Goal: Information Seeking & Learning: Learn about a topic

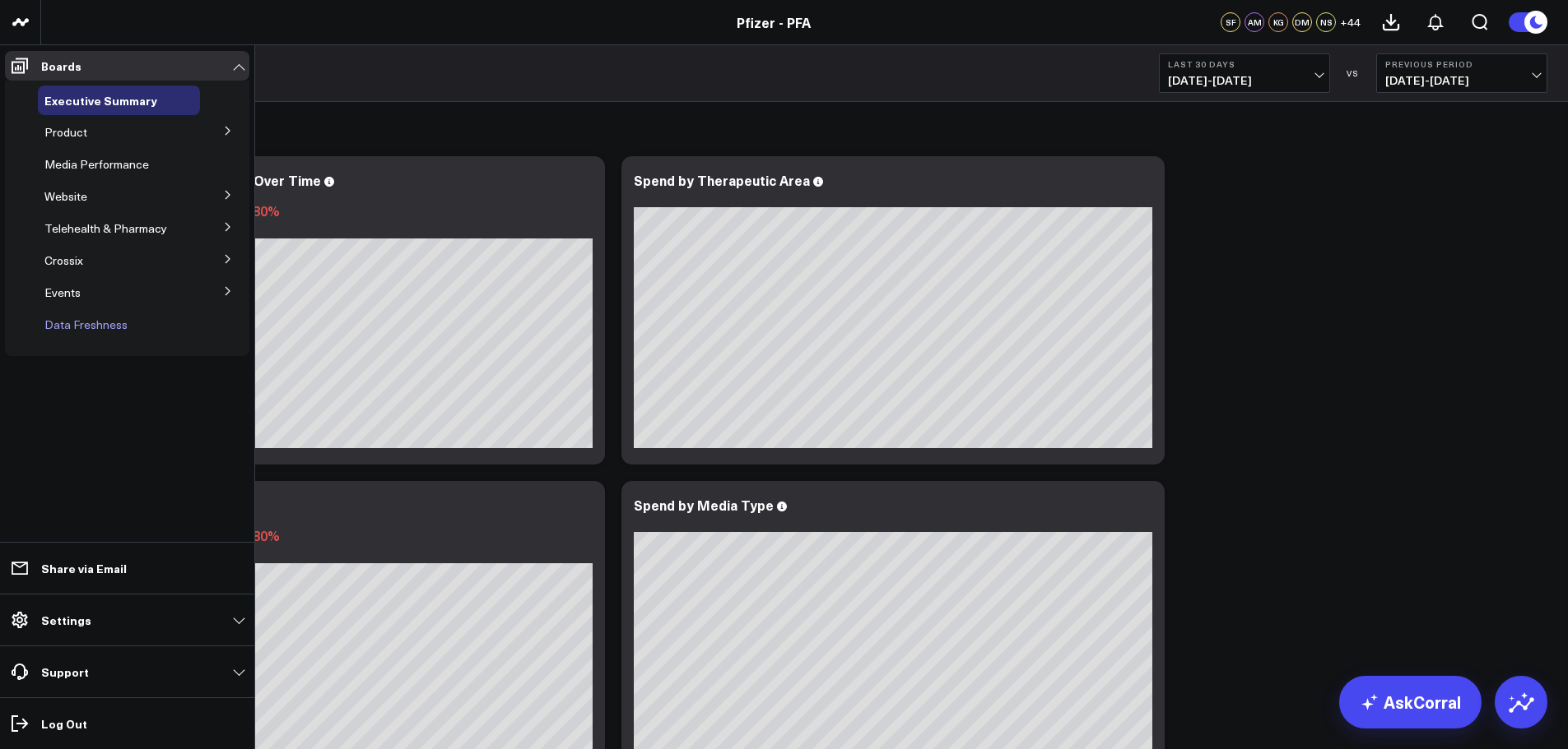
click at [123, 324] on span "Data Freshness" at bounding box center [86, 324] width 83 height 15
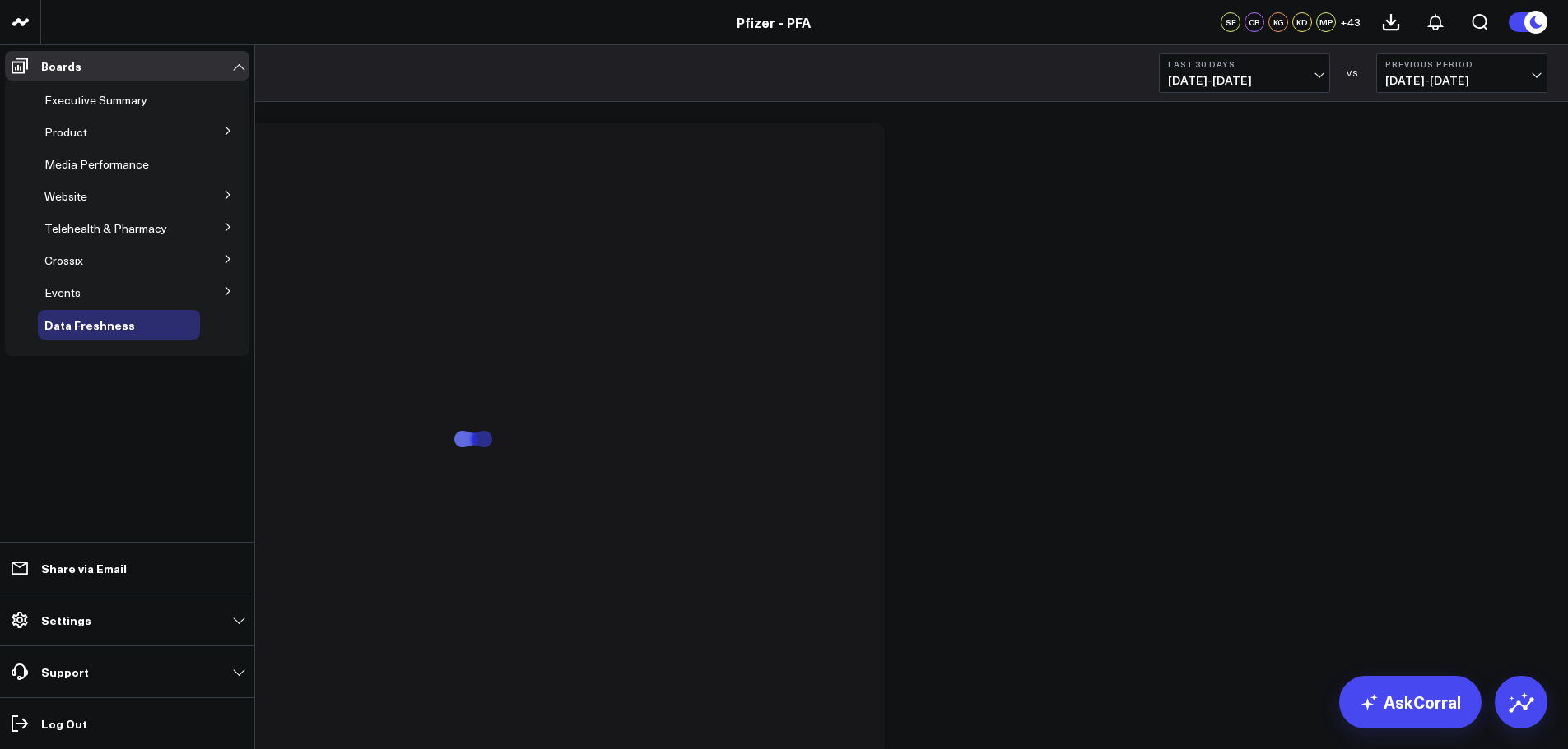
click at [69, 294] on span "Events" at bounding box center [63, 292] width 37 height 15
click at [225, 287] on icon at bounding box center [228, 291] width 10 height 10
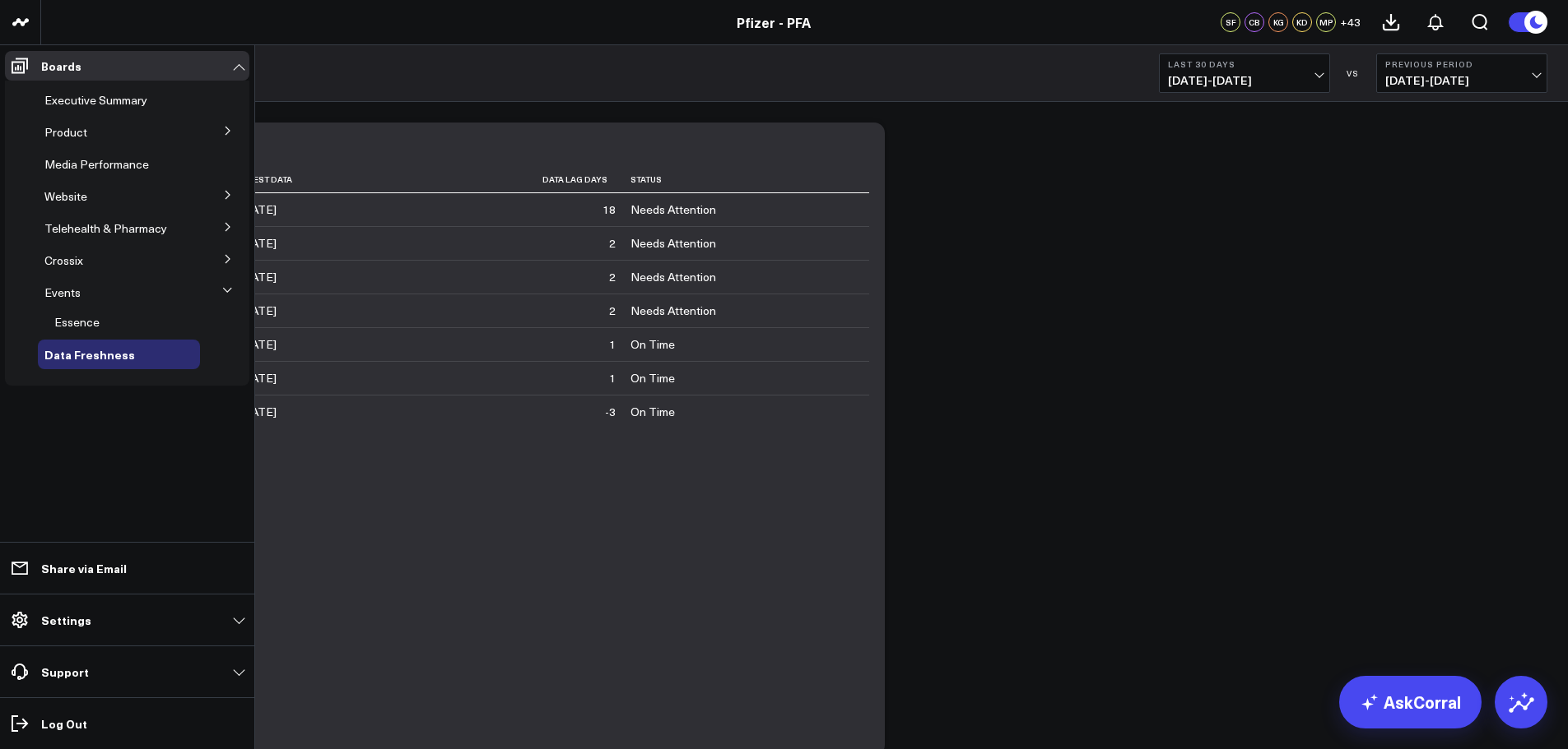
click at [226, 198] on icon at bounding box center [228, 195] width 10 height 10
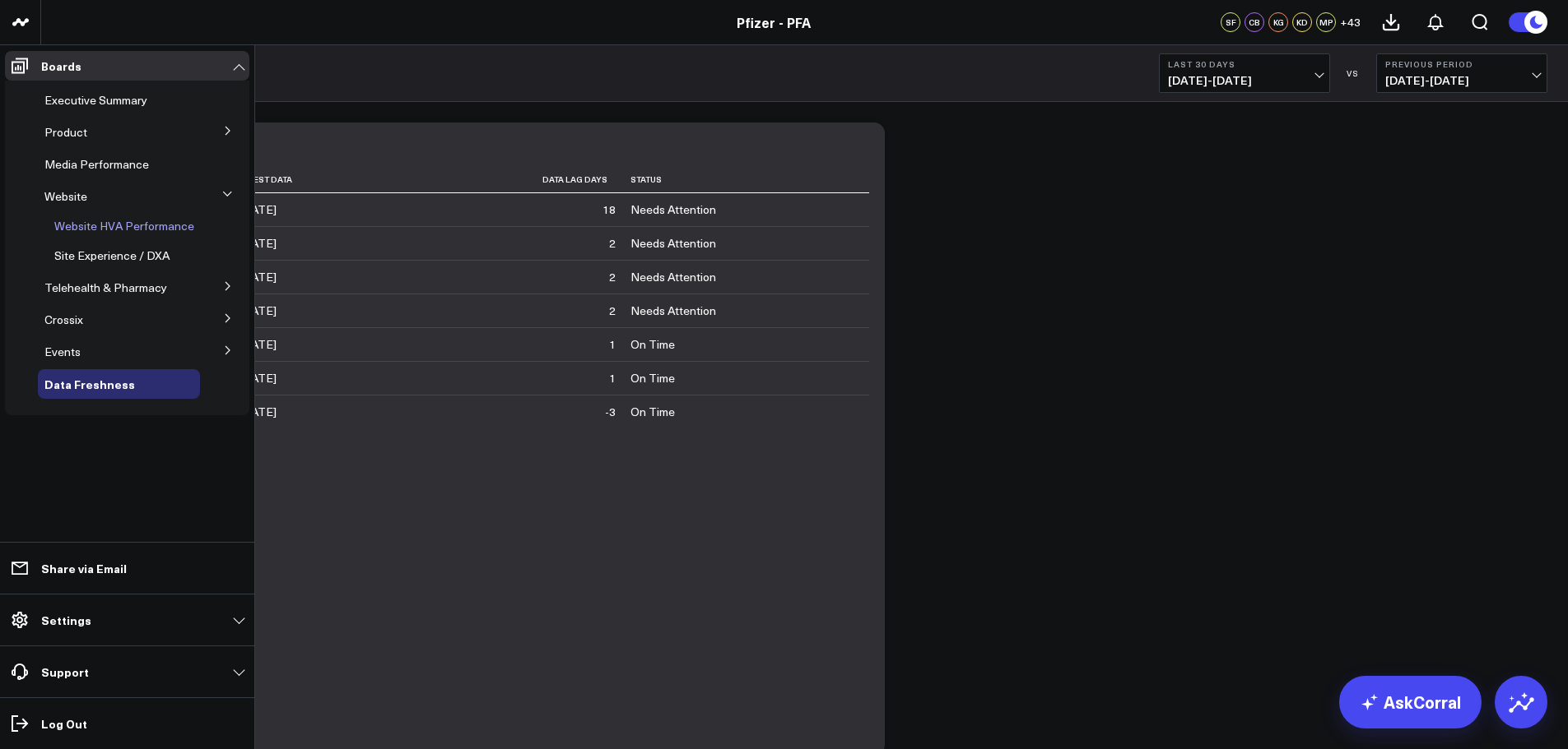
click at [145, 221] on span "Website HVA Performance" at bounding box center [123, 226] width 139 height 15
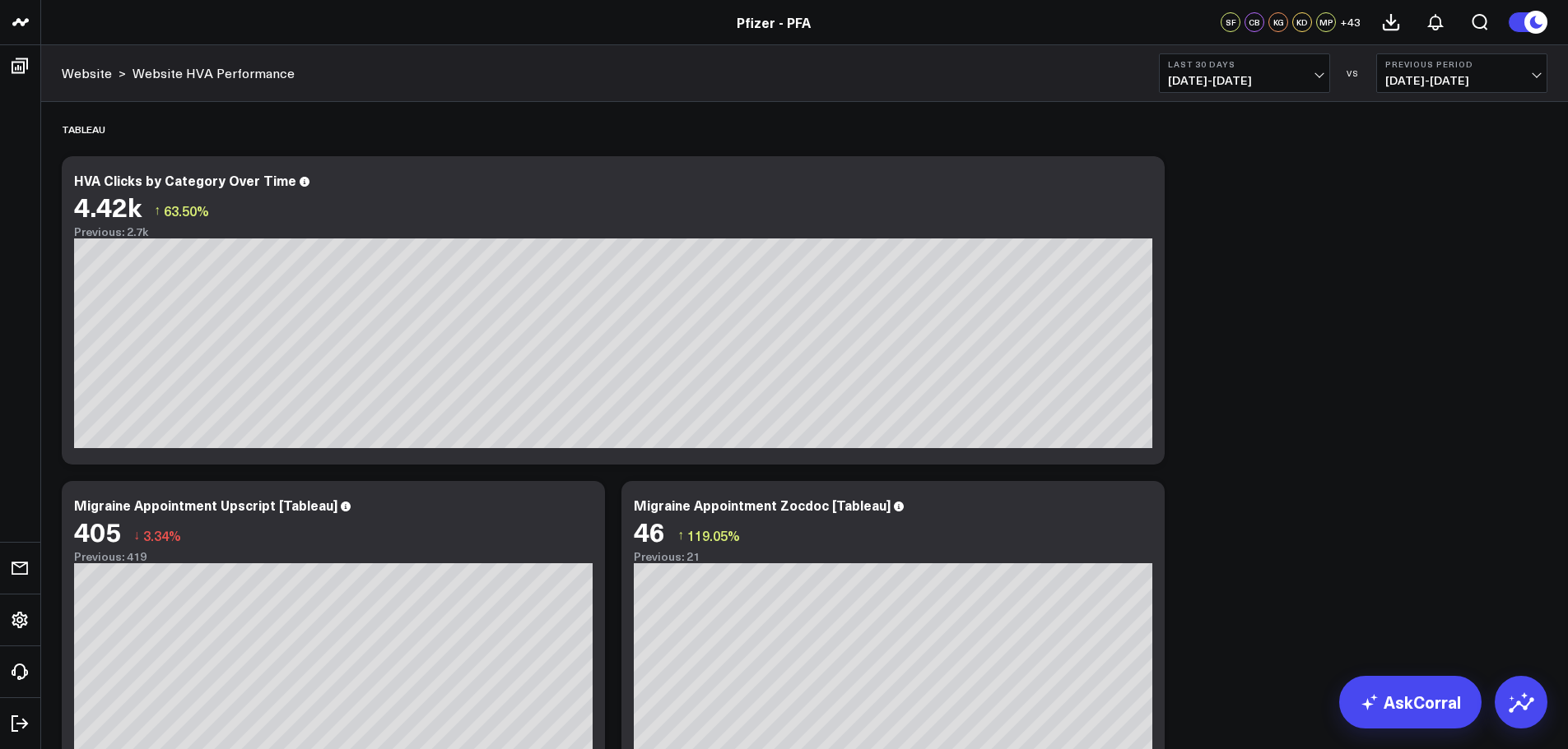
click at [1320, 78] on span "[DATE] - [DATE]" at bounding box center [1244, 81] width 153 height 13
click at [1217, 330] on link "Last Month" at bounding box center [1244, 333] width 169 height 32
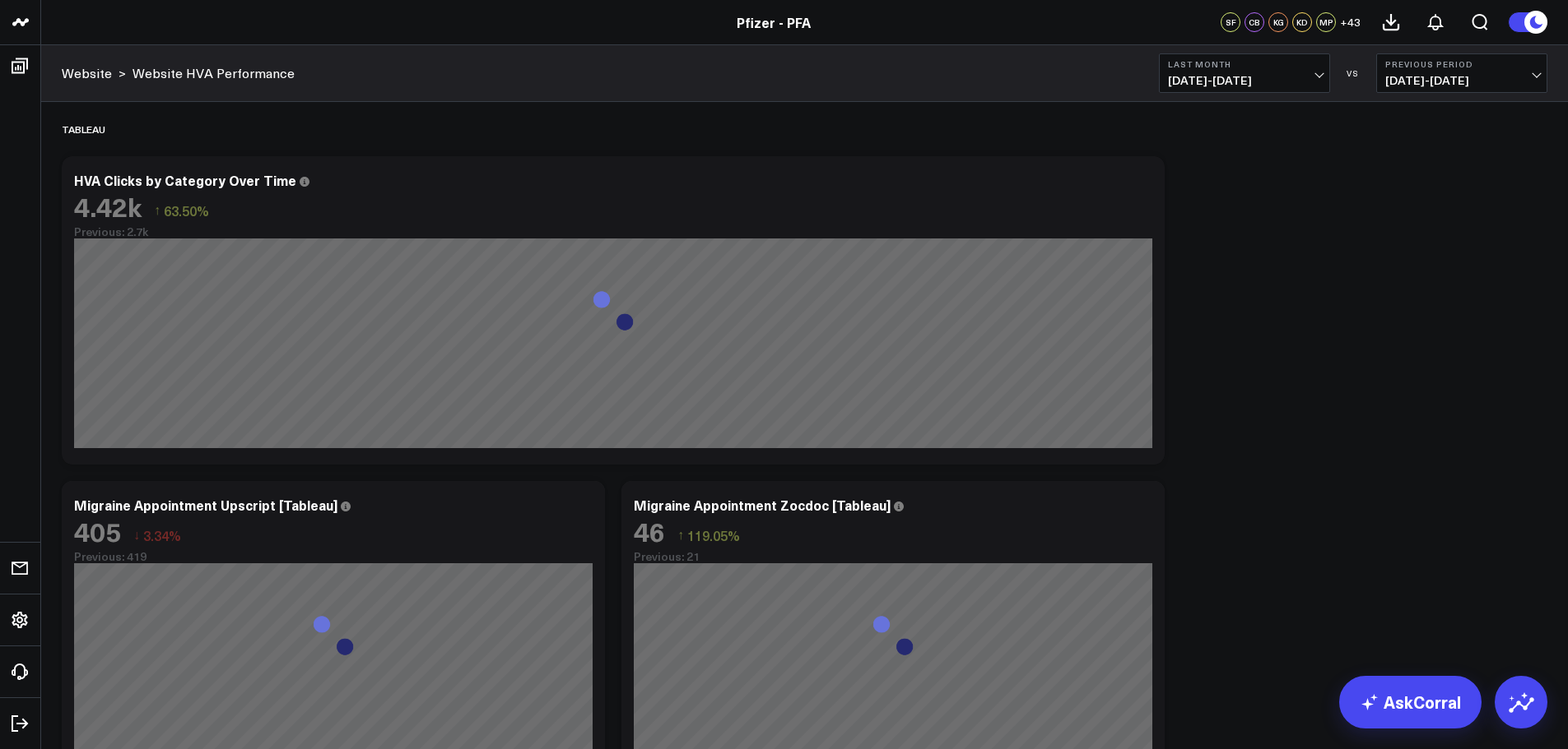
click at [1324, 75] on button "Last Month [DATE] - [DATE]" at bounding box center [1244, 73] width 171 height 39
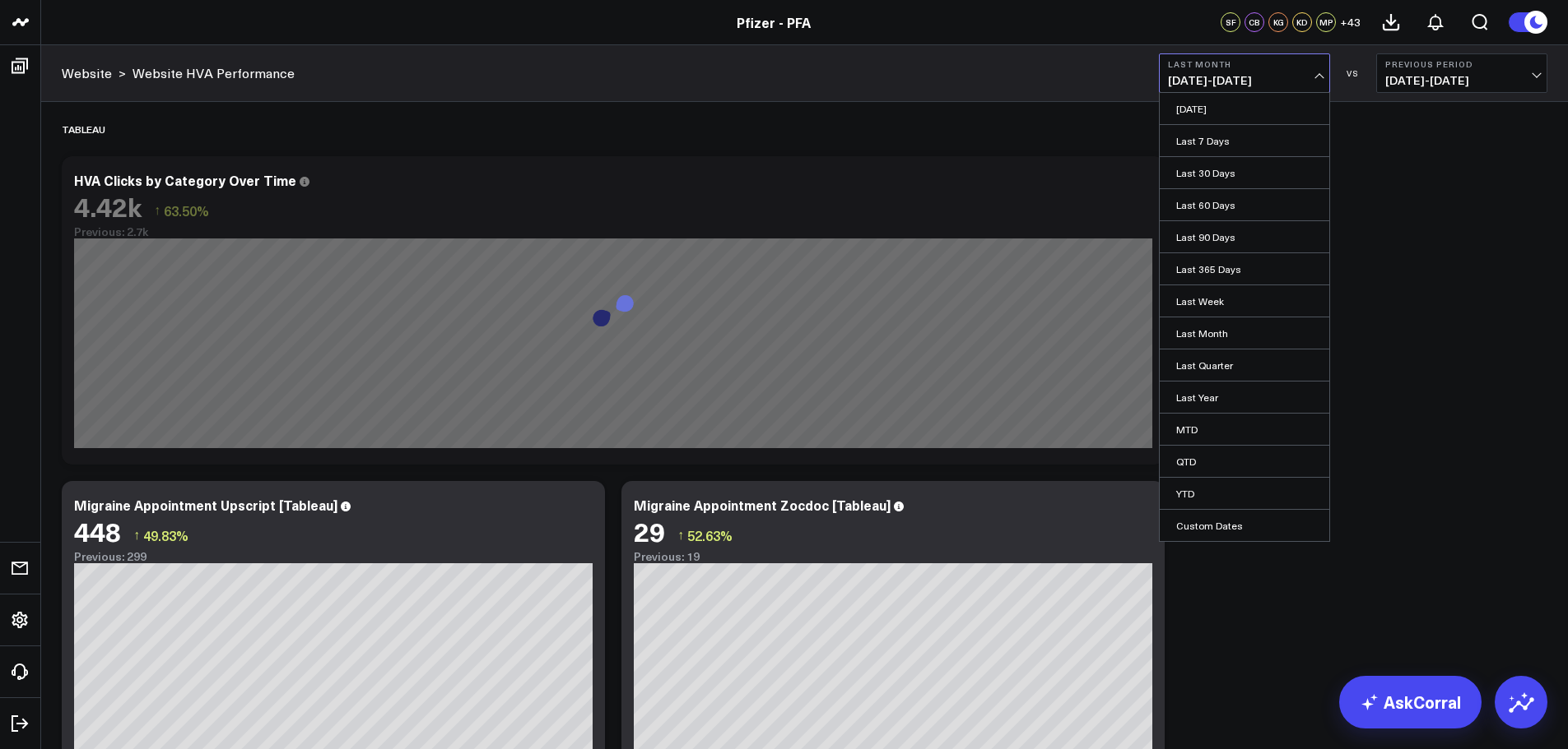
click at [1212, 520] on link "Custom Dates" at bounding box center [1244, 525] width 169 height 32
select select "7"
select select "2025"
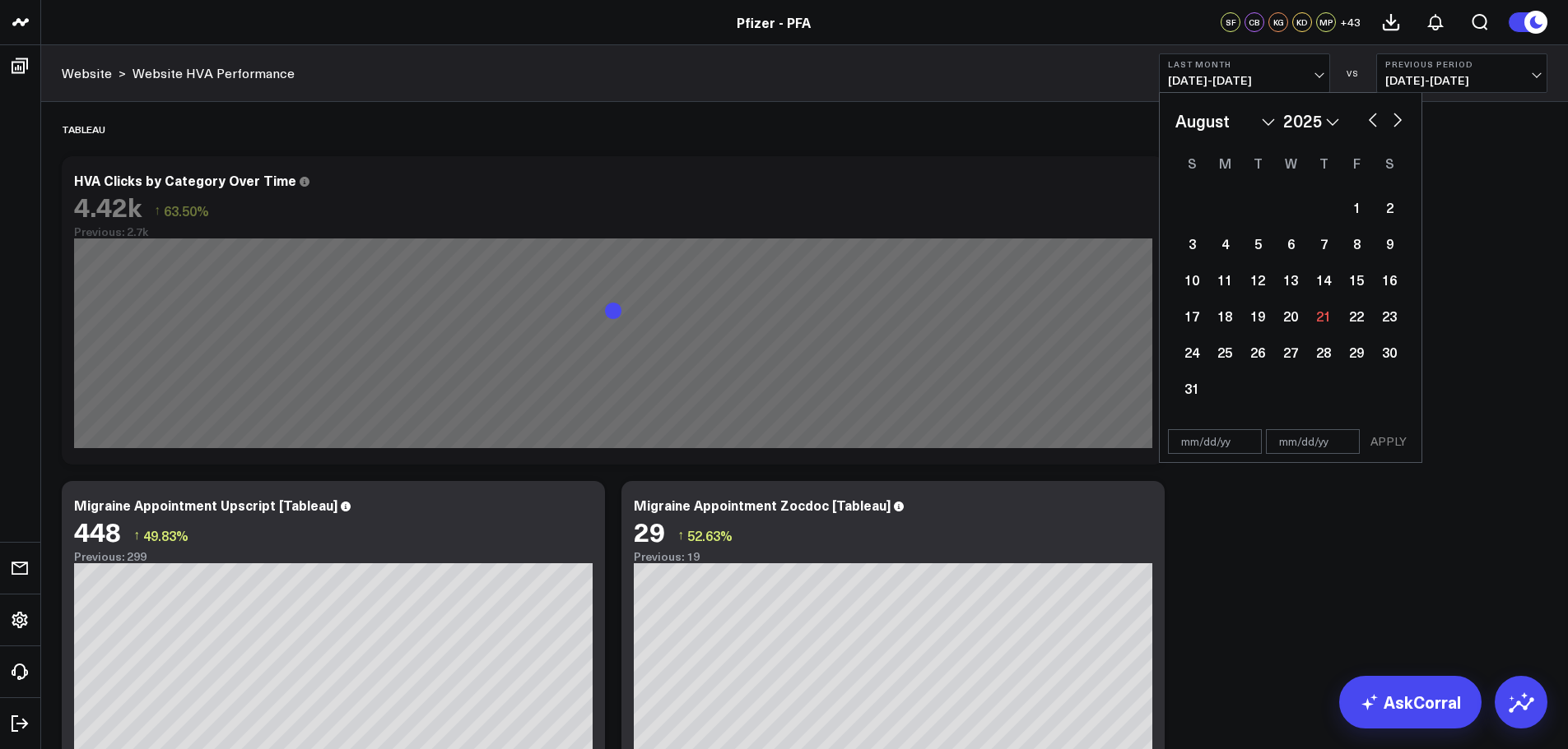
click at [1269, 115] on select "January February March April May June July August September October November De…" at bounding box center [1226, 121] width 100 height 25
select select "5"
select select "2025"
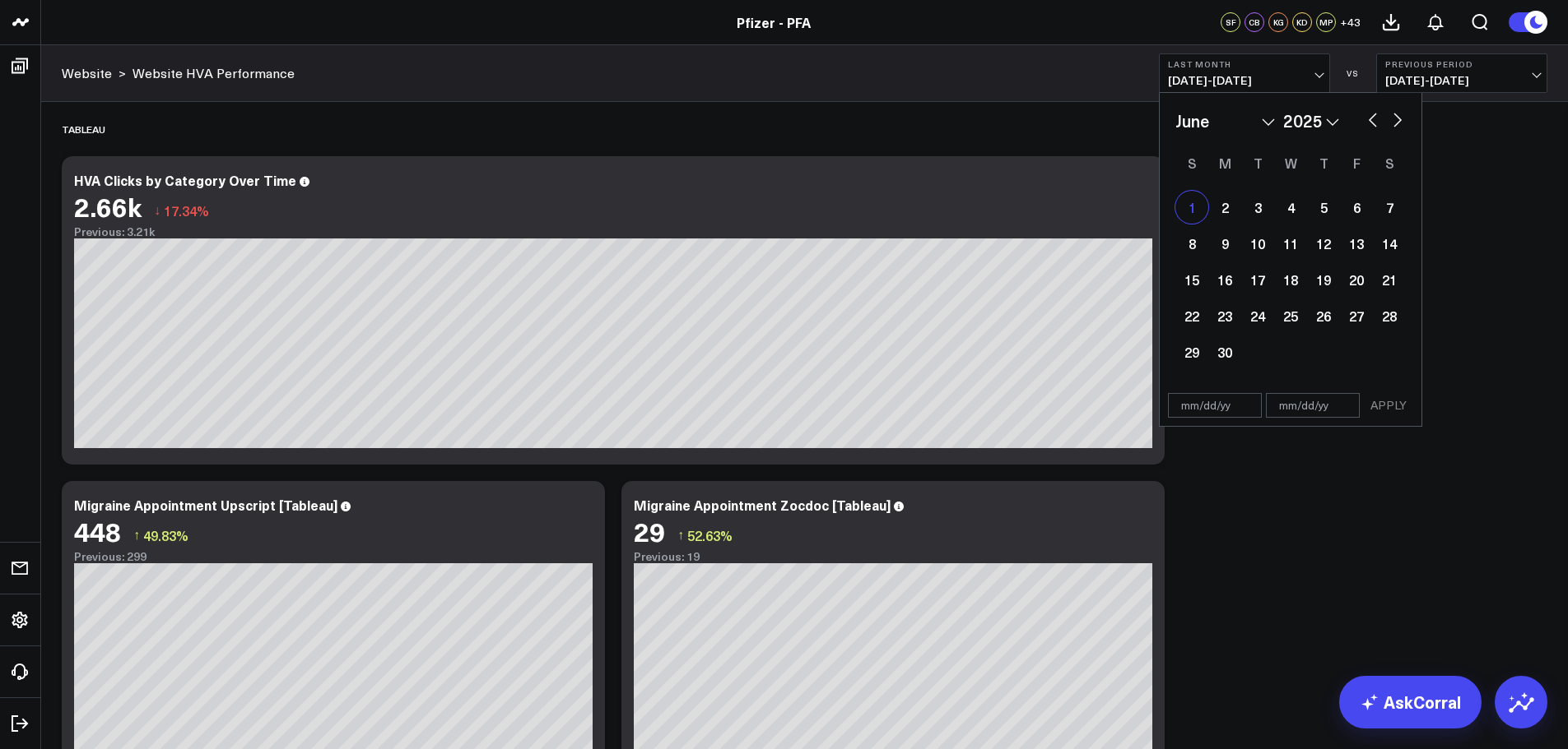
click at [1200, 208] on div "1" at bounding box center [1192, 207] width 33 height 33
type input "[DATE]"
select select "5"
select select "2025"
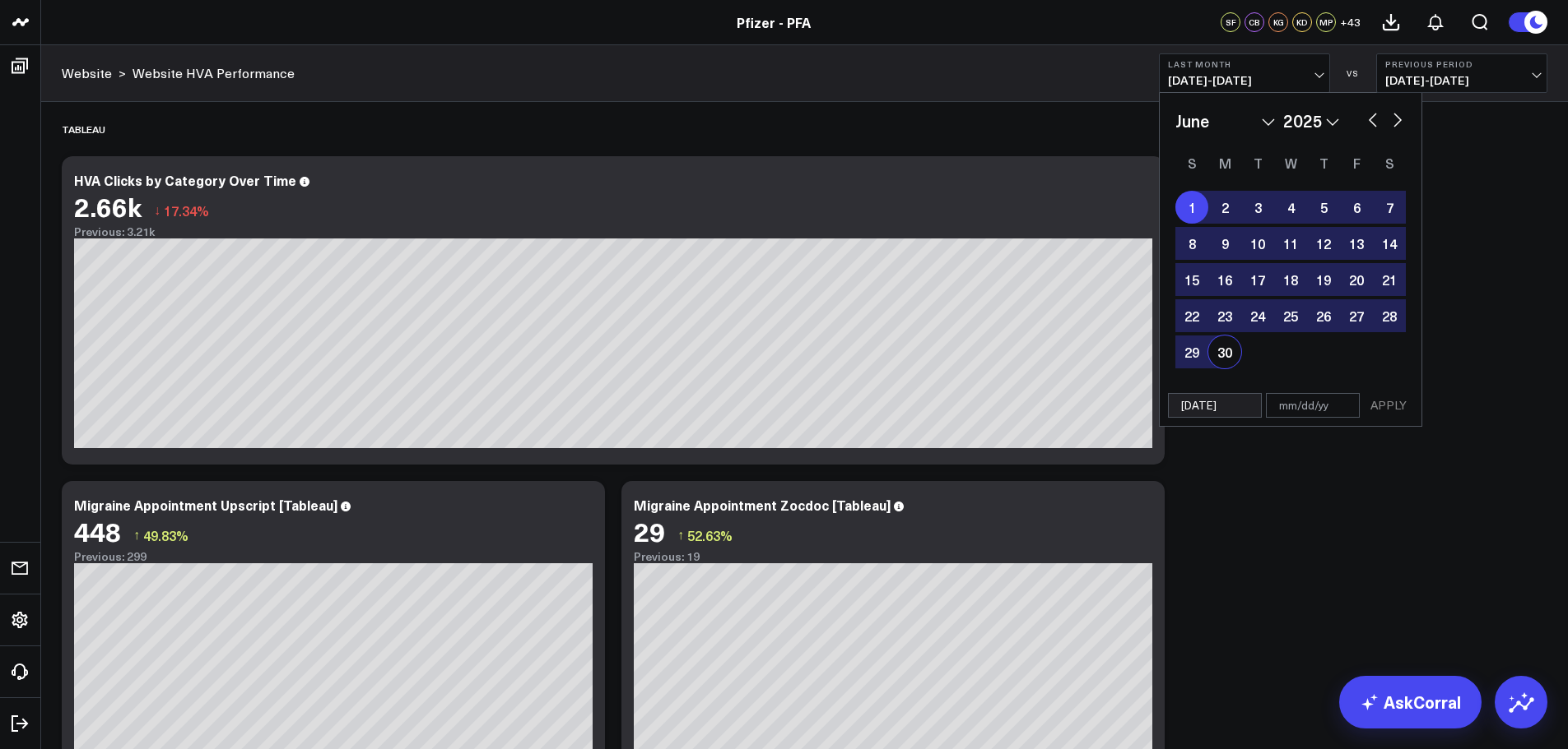
click at [1230, 350] on div "30" at bounding box center [1225, 352] width 33 height 33
type input "[DATE]"
select select "5"
select select "2025"
click at [1387, 407] on button "APPLY" at bounding box center [1387, 406] width 49 height 25
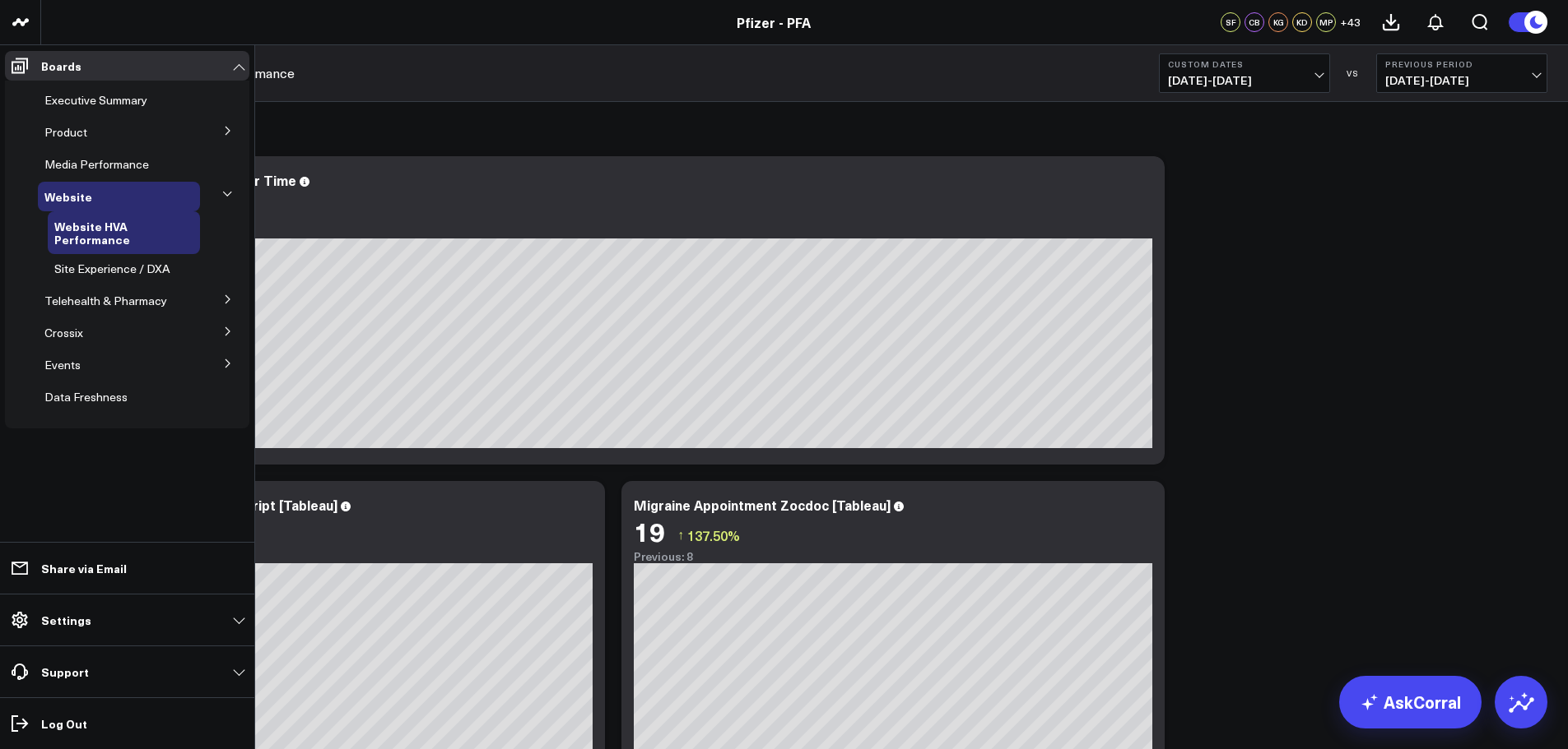
drag, startPoint x: 116, startPoint y: 98, endPoint x: 116, endPoint y: 108, distance: 10.0
click at [116, 98] on span "Executive Summary" at bounding box center [95, 100] width 103 height 15
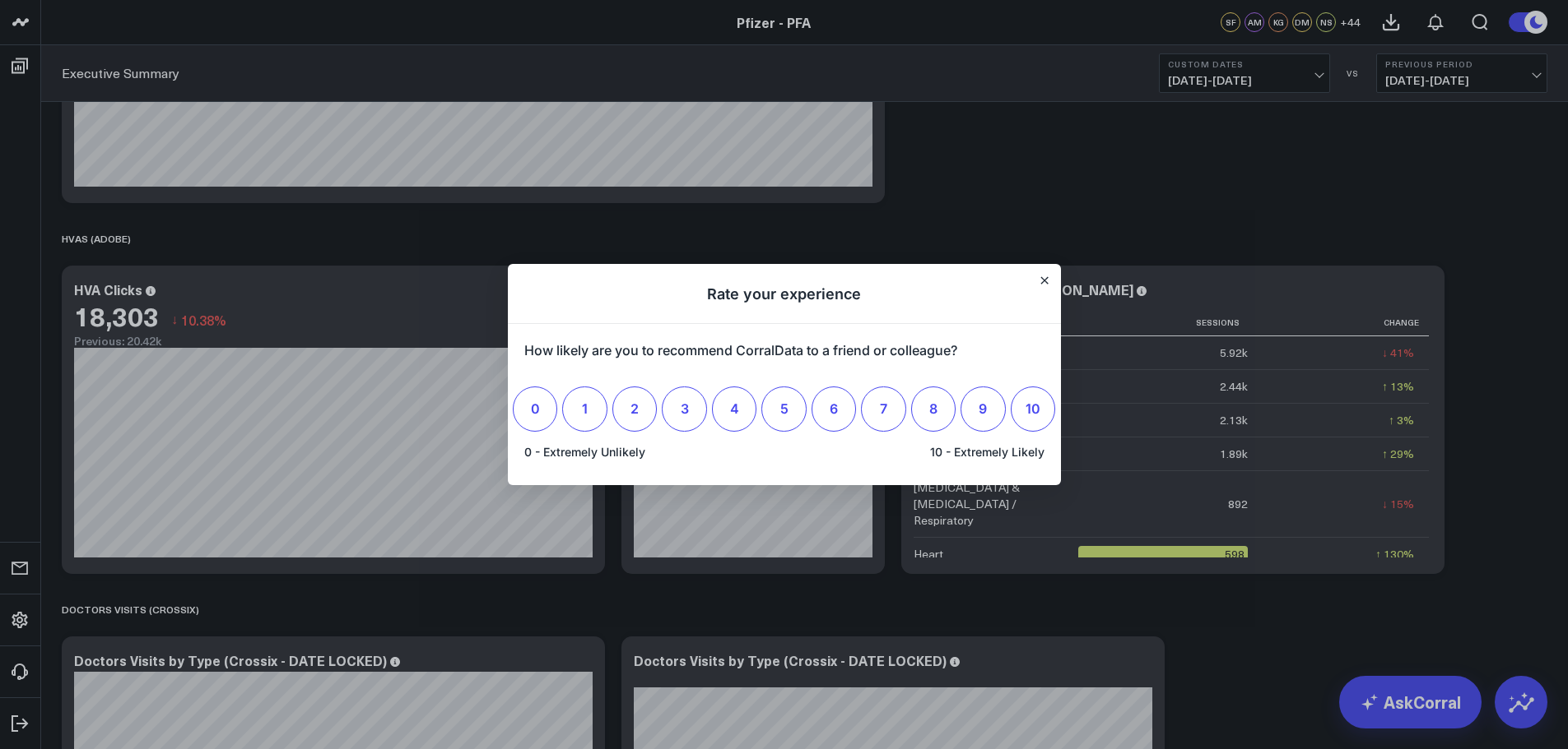
click at [1136, 191] on div at bounding box center [784, 374] width 1568 height 749
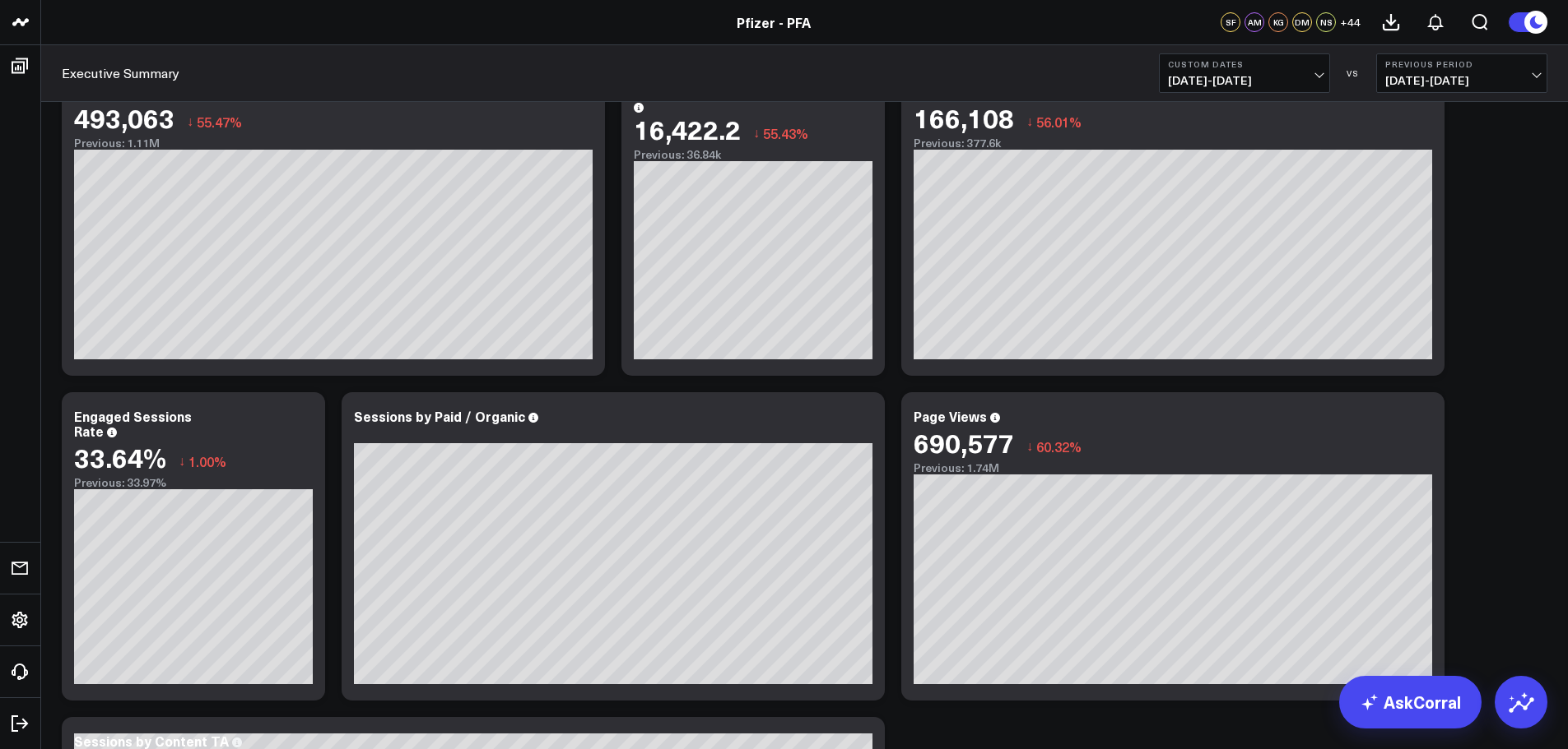
scroll to position [1398, 0]
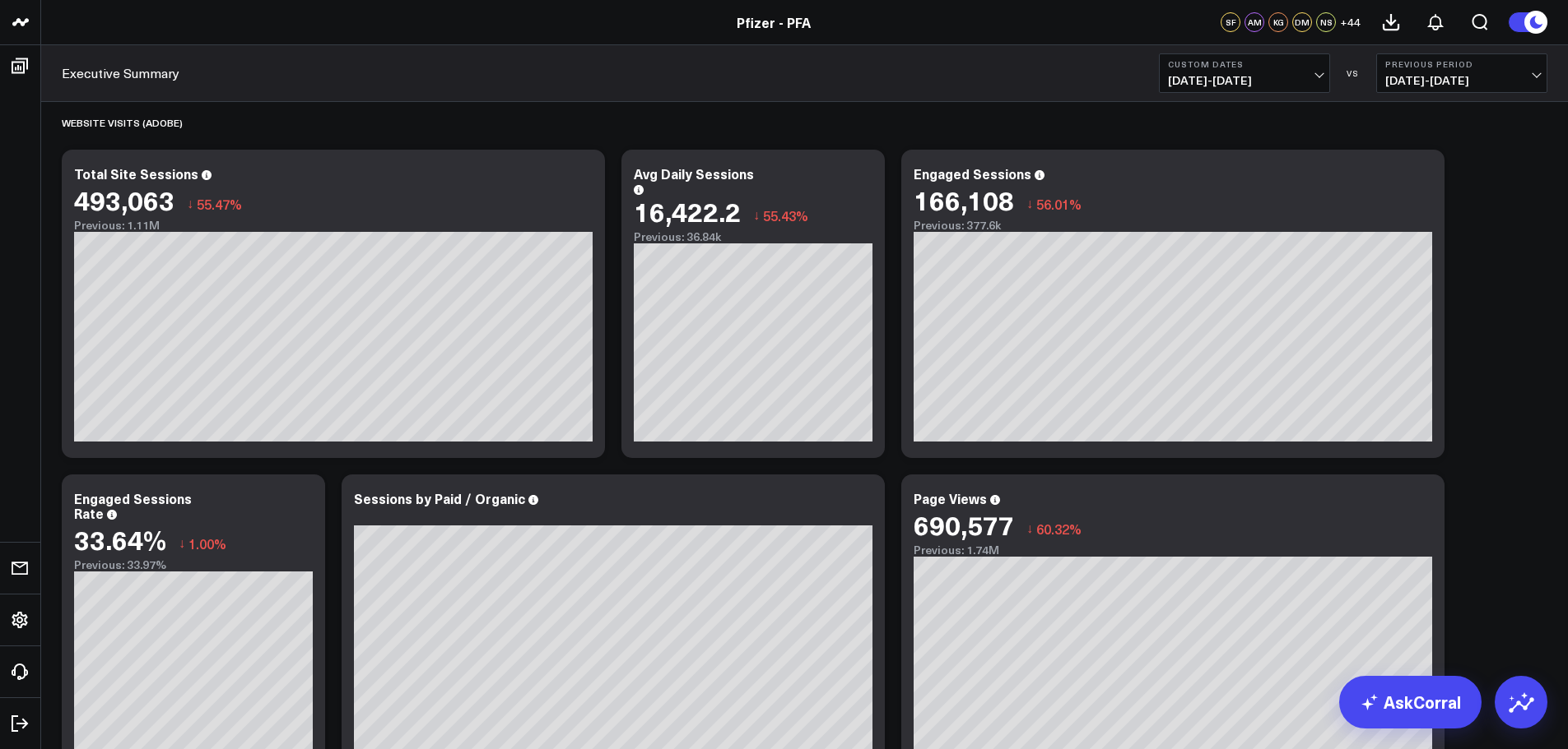
click at [1307, 82] on span "[DATE] - [DATE]" at bounding box center [1244, 81] width 153 height 13
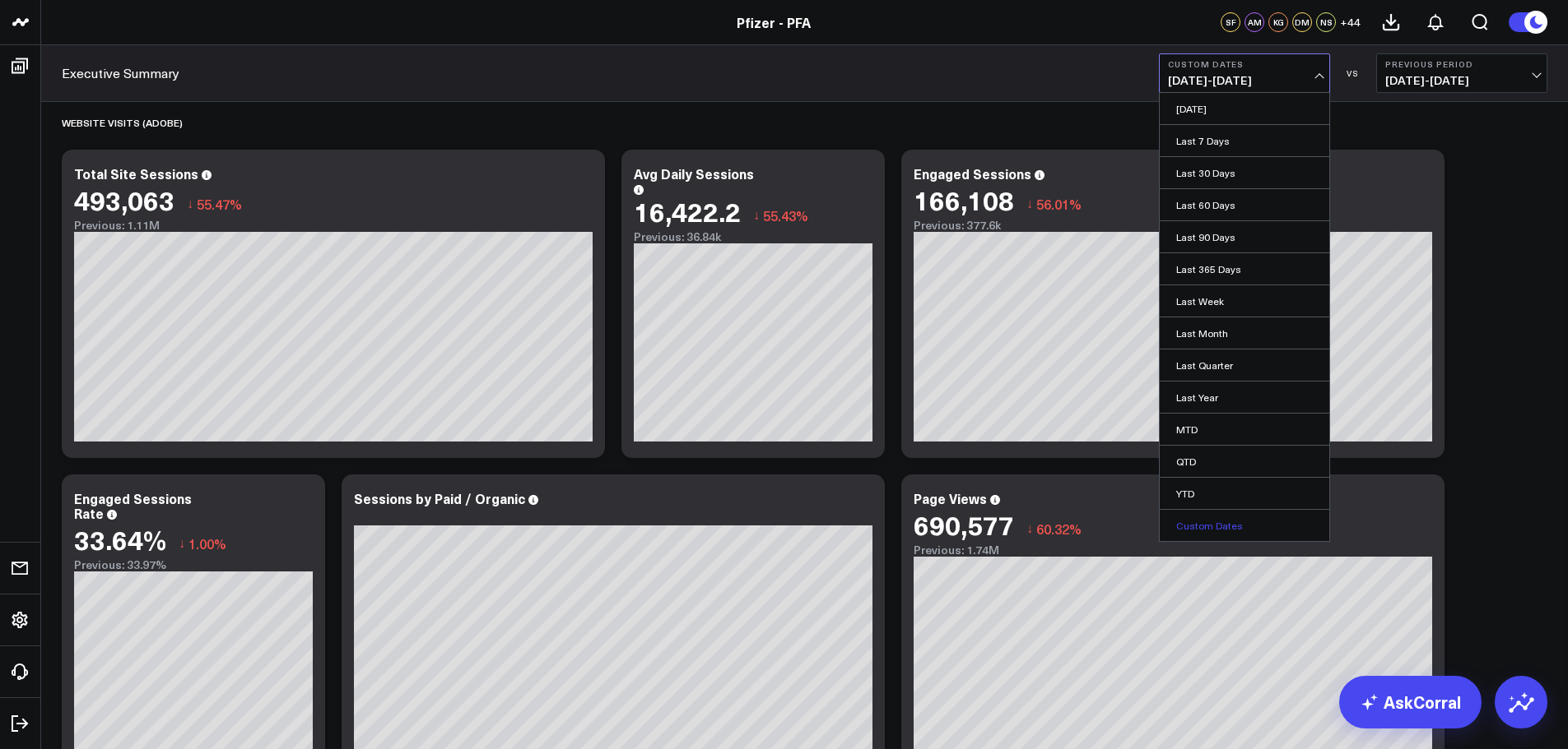
click at [1204, 529] on link "Custom Dates" at bounding box center [1244, 525] width 169 height 32
select select "7"
select select "2025"
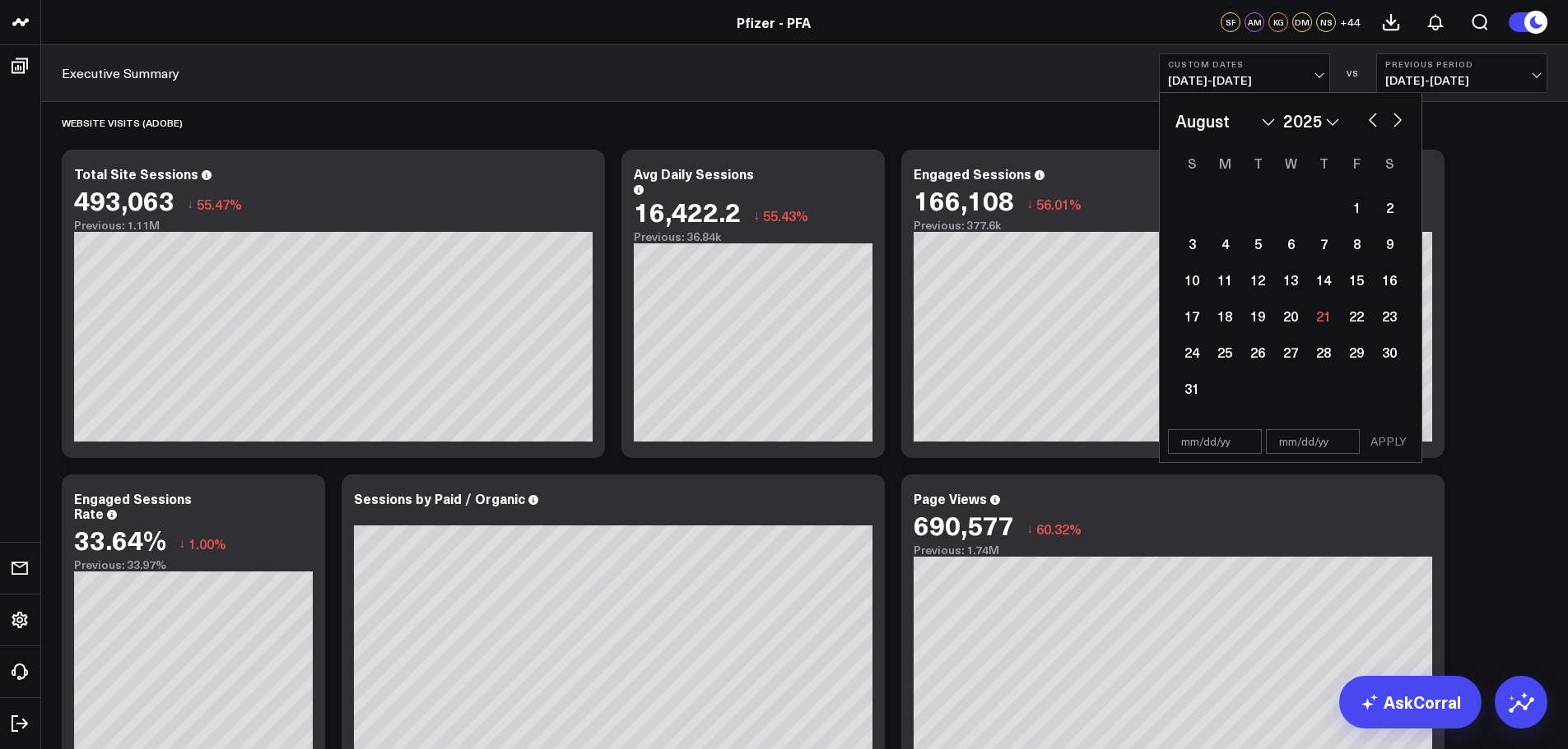
click at [1231, 121] on select "January February March April May June July August September October November De…" at bounding box center [1226, 121] width 100 height 25
select select "2025"
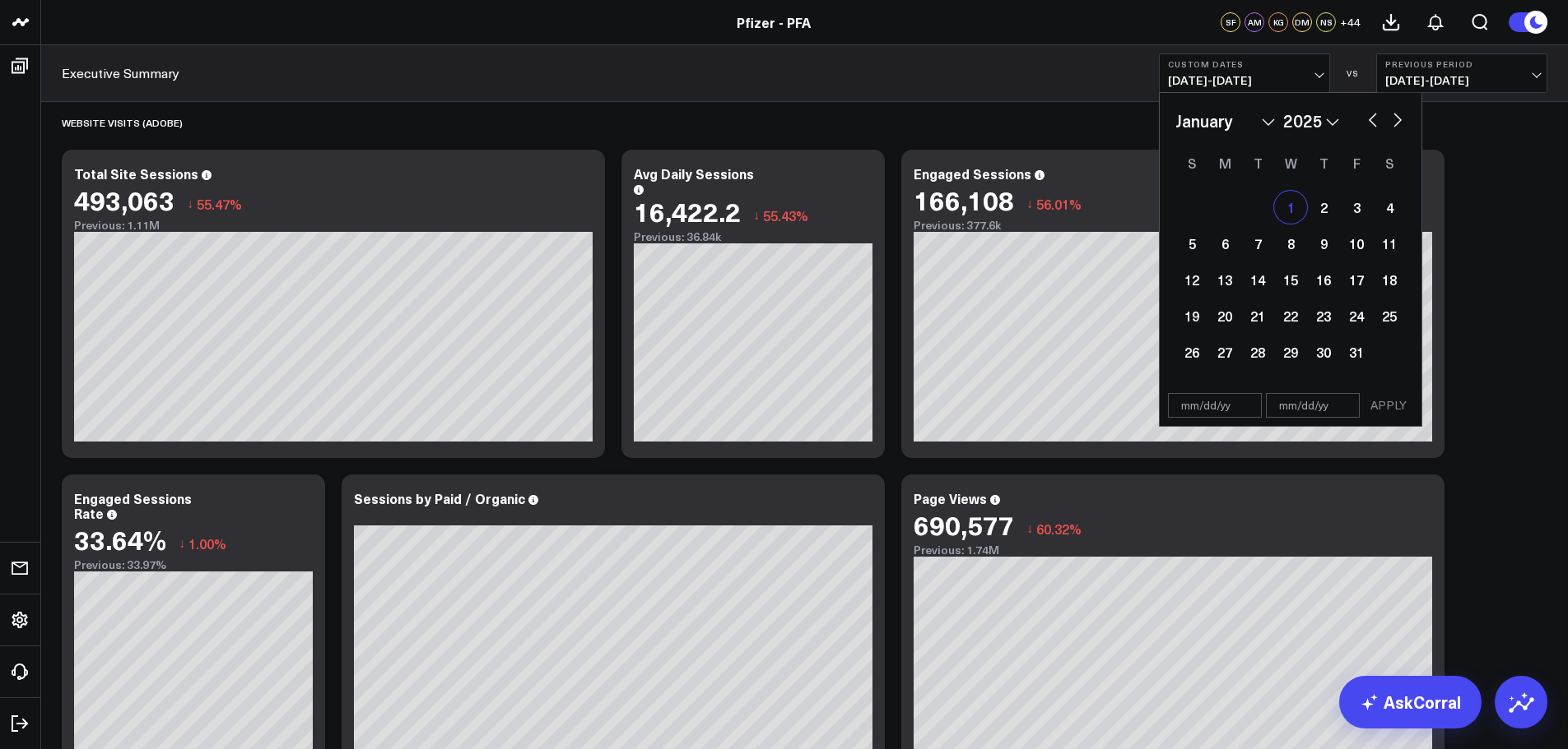
click at [1286, 212] on div "1" at bounding box center [1290, 207] width 33 height 33
type input "[DATE]"
select select "2025"
click at [1398, 119] on button "button" at bounding box center [1397, 118] width 16 height 20
select select "1"
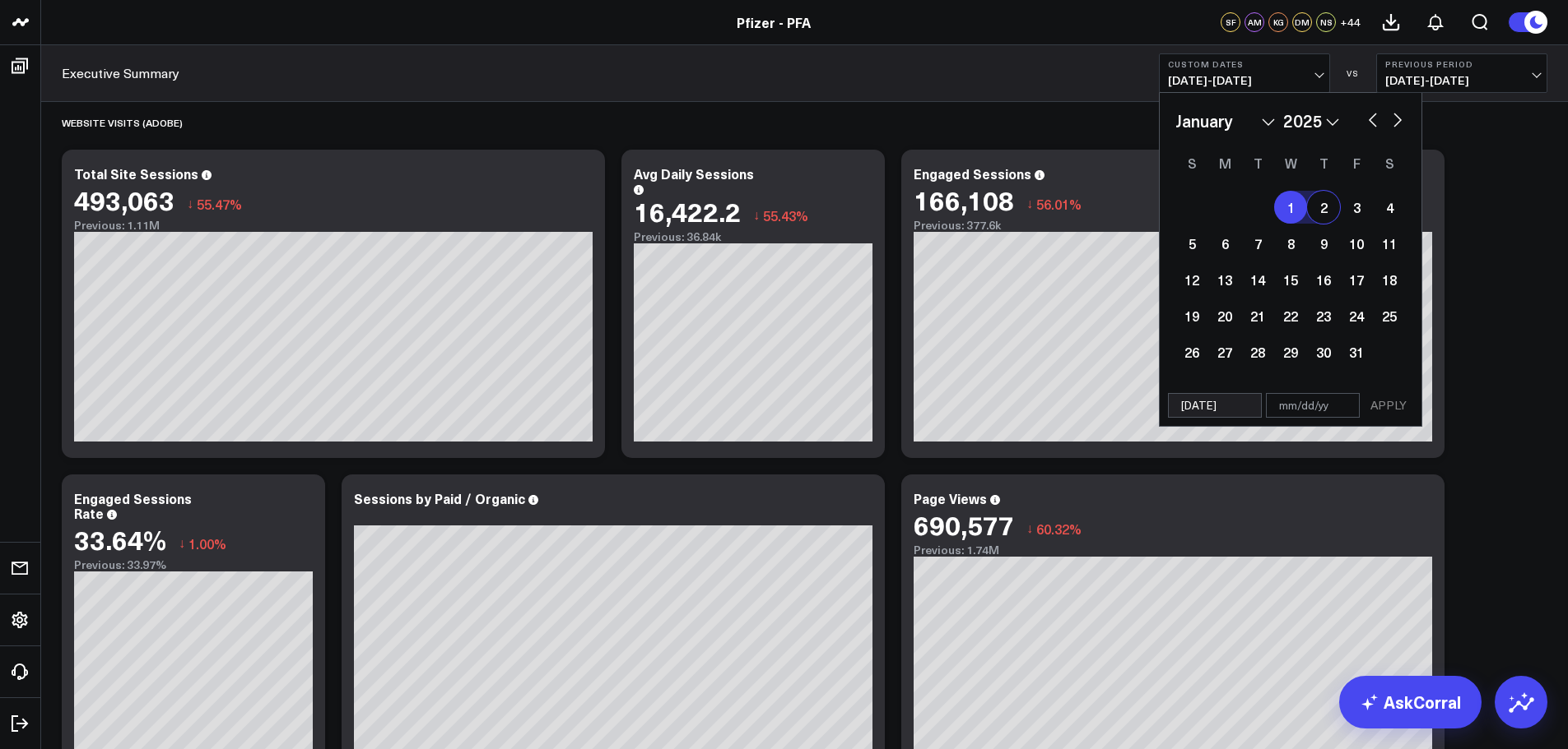
select select "2025"
click at [1398, 119] on button "button" at bounding box center [1397, 118] width 16 height 20
select select "2"
select select "2025"
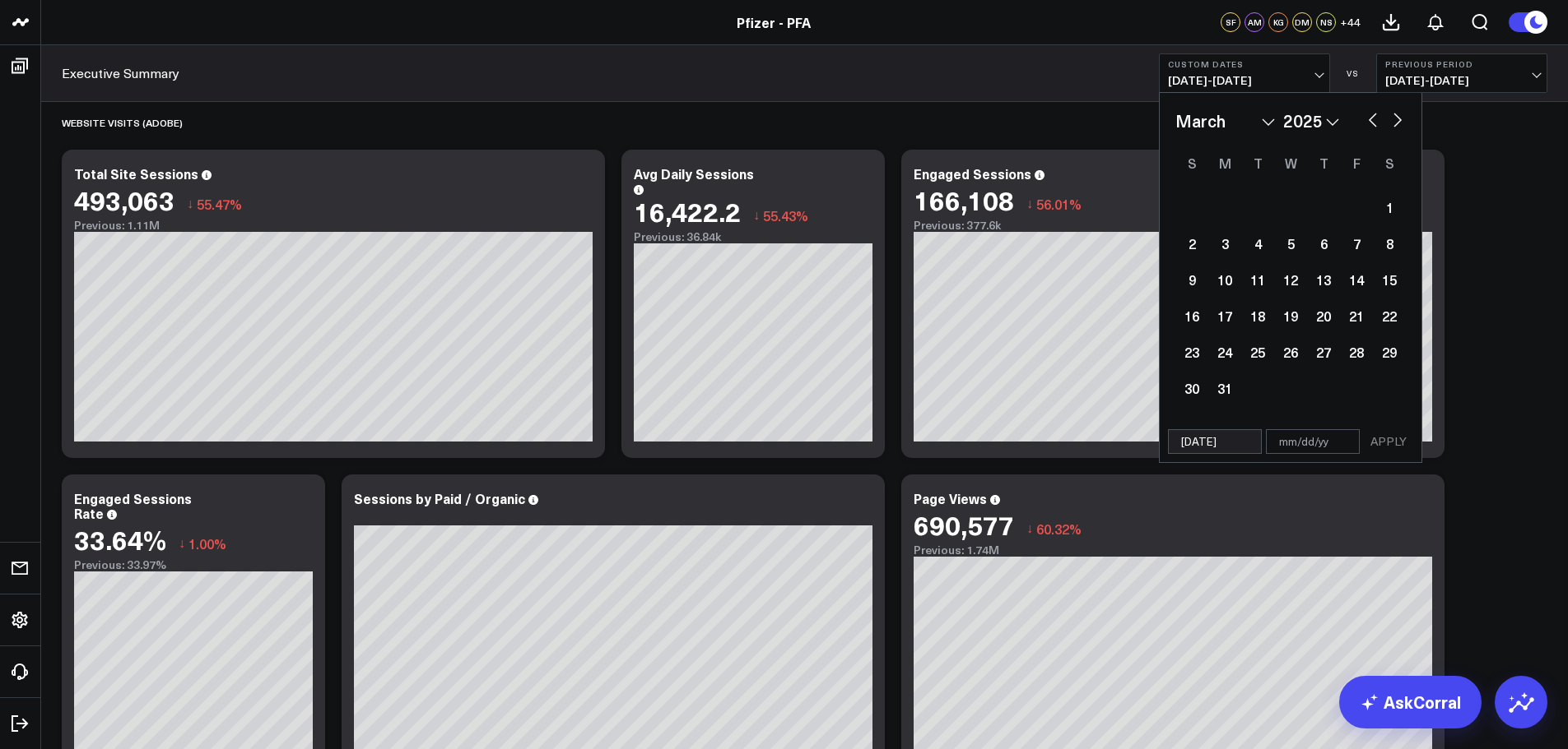
click at [1398, 119] on button "button" at bounding box center [1397, 118] width 16 height 20
select select "4"
select select "2025"
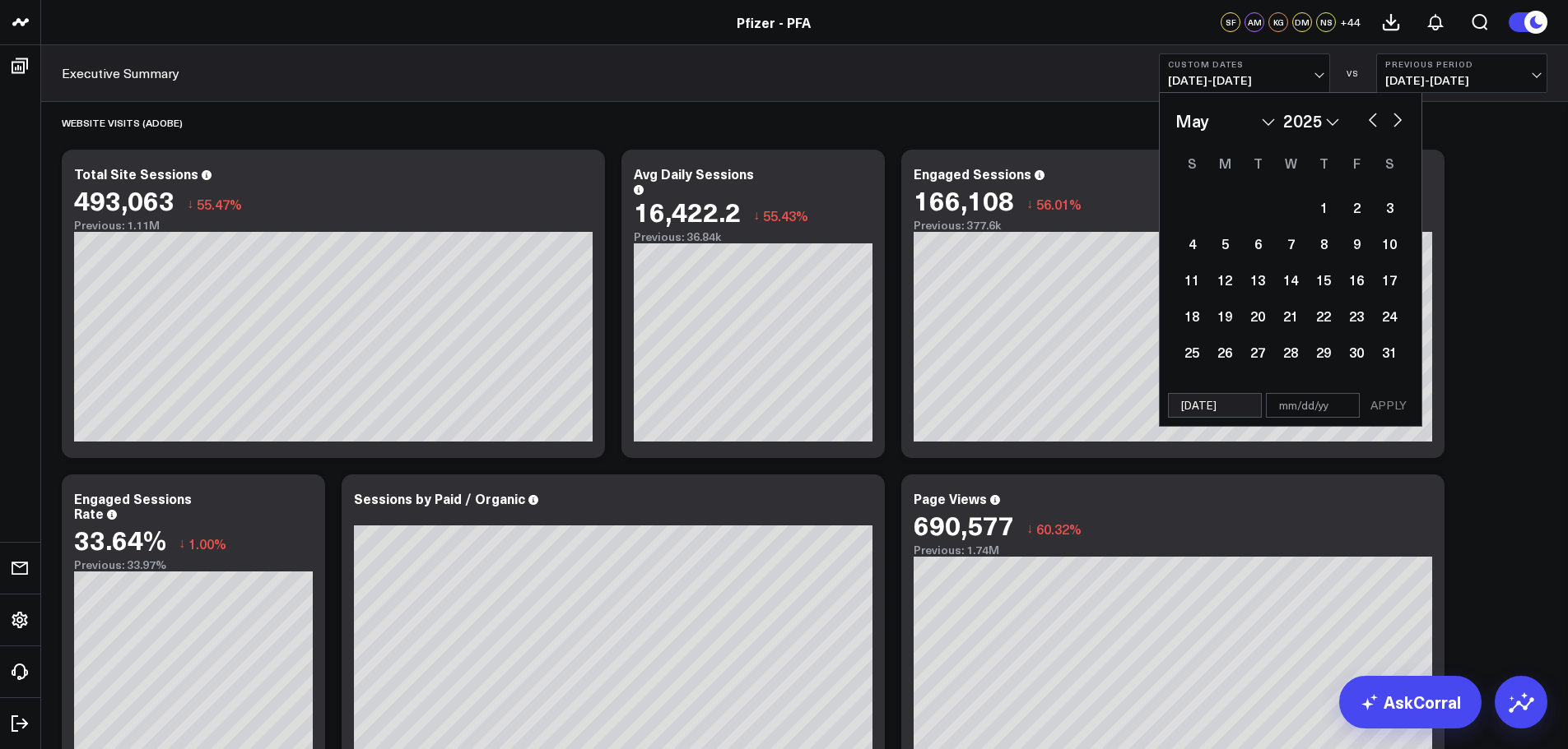
click at [1398, 119] on button "button" at bounding box center [1397, 118] width 16 height 20
select select "5"
select select "2025"
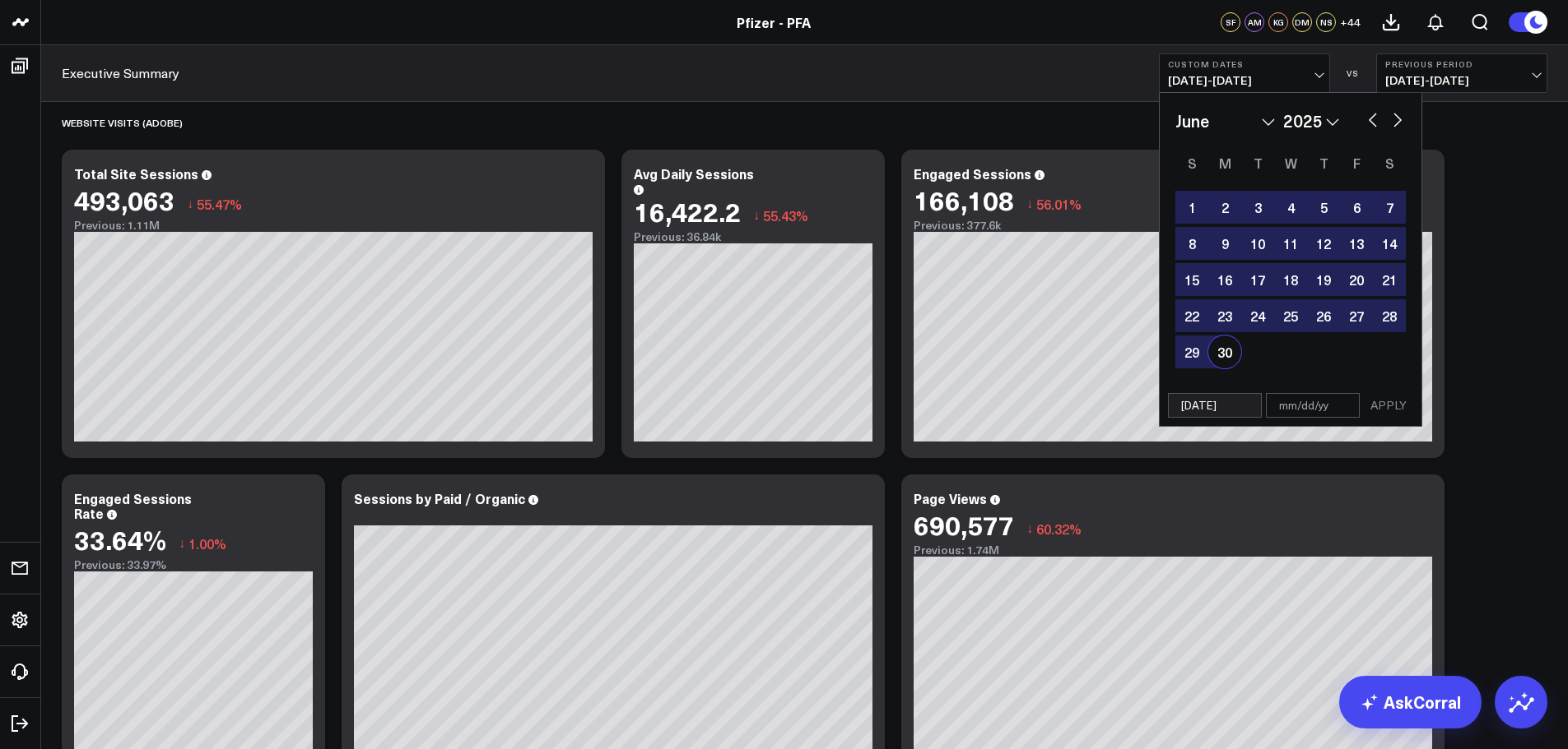
click at [1232, 361] on div "30" at bounding box center [1225, 352] width 33 height 33
type input "[DATE]"
select select "5"
select select "2025"
click at [1391, 417] on div "[DATE] [DATE] APPLY" at bounding box center [1290, 406] width 264 height 42
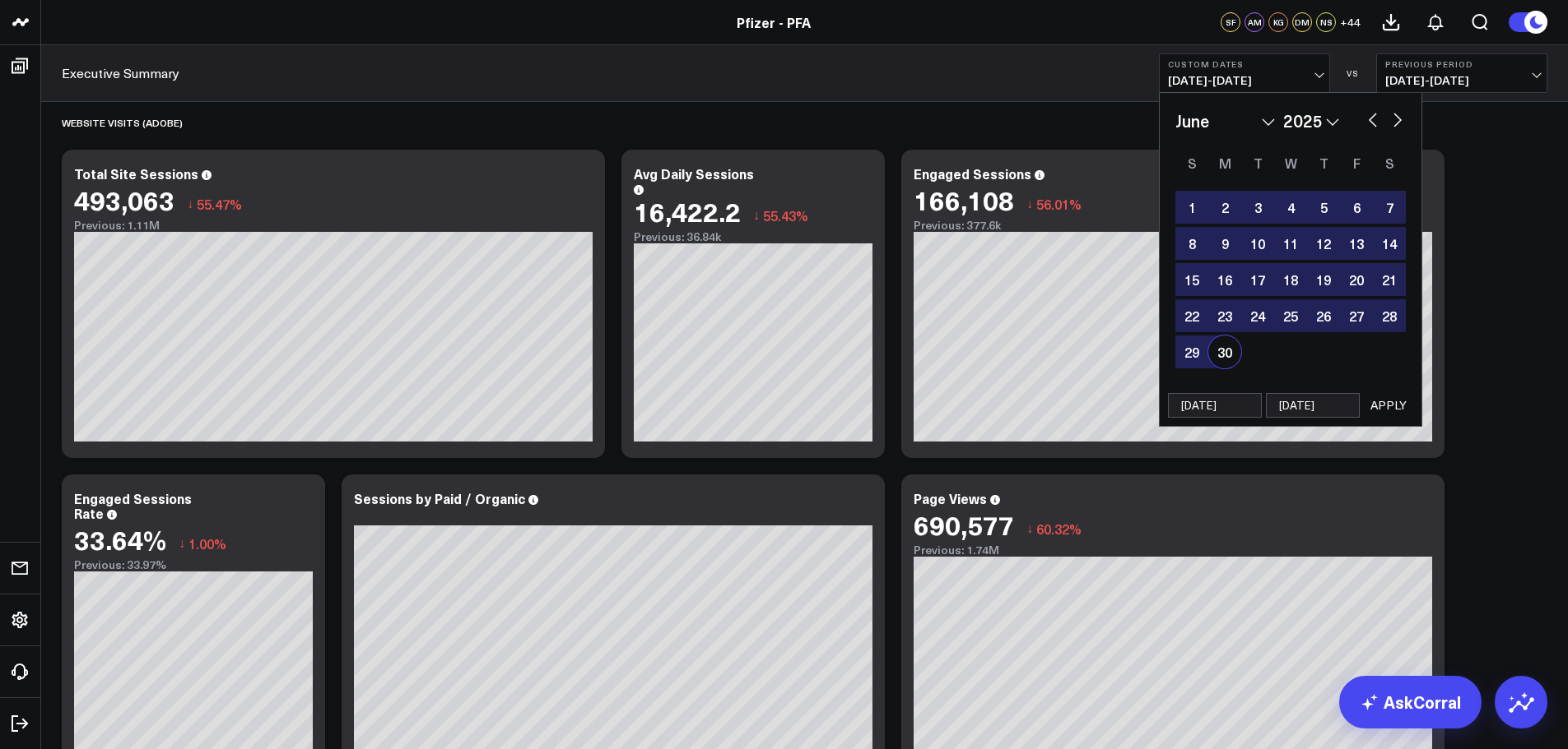
select select "5"
select select "2025"
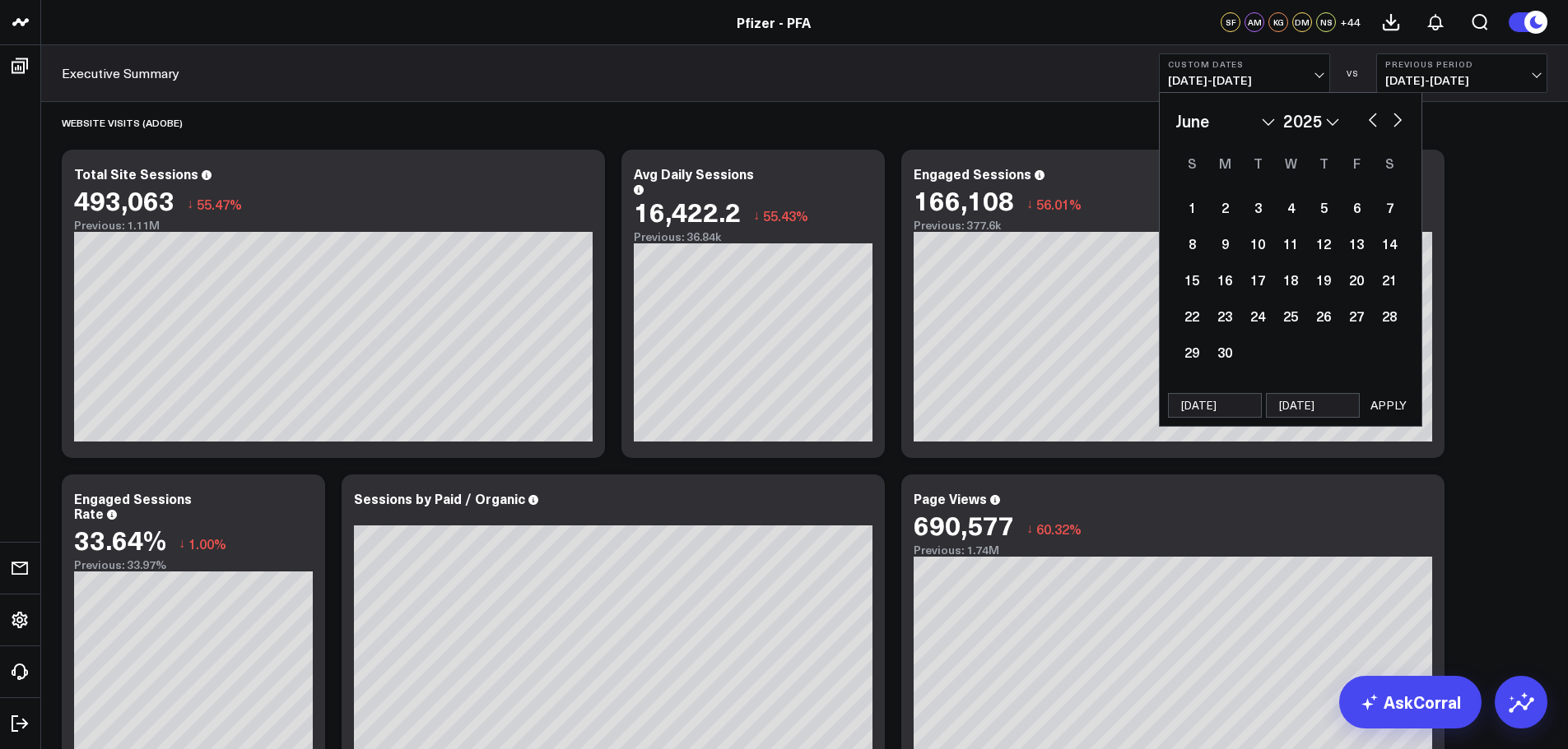
click at [1392, 404] on button "APPLY" at bounding box center [1387, 406] width 49 height 25
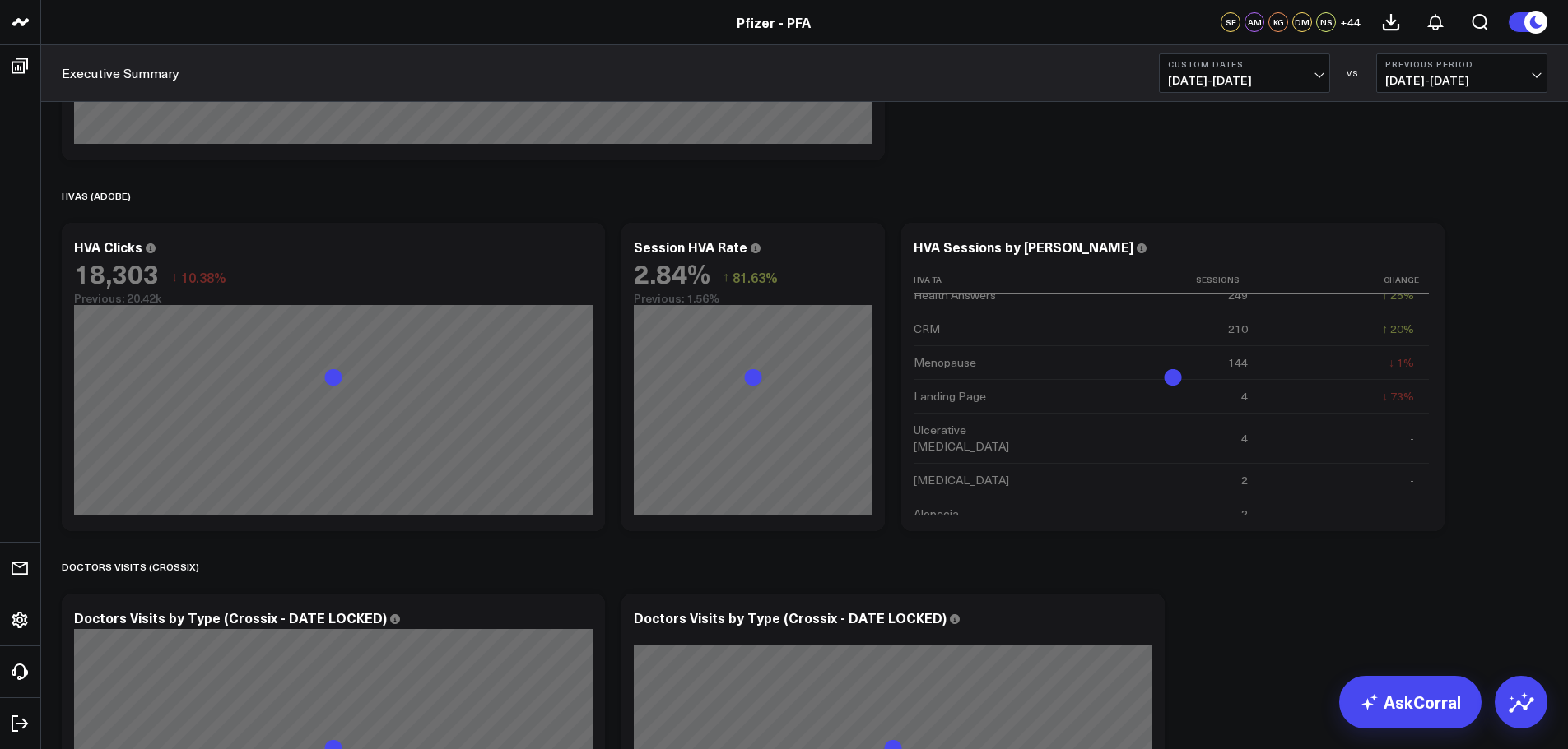
scroll to position [2385, 0]
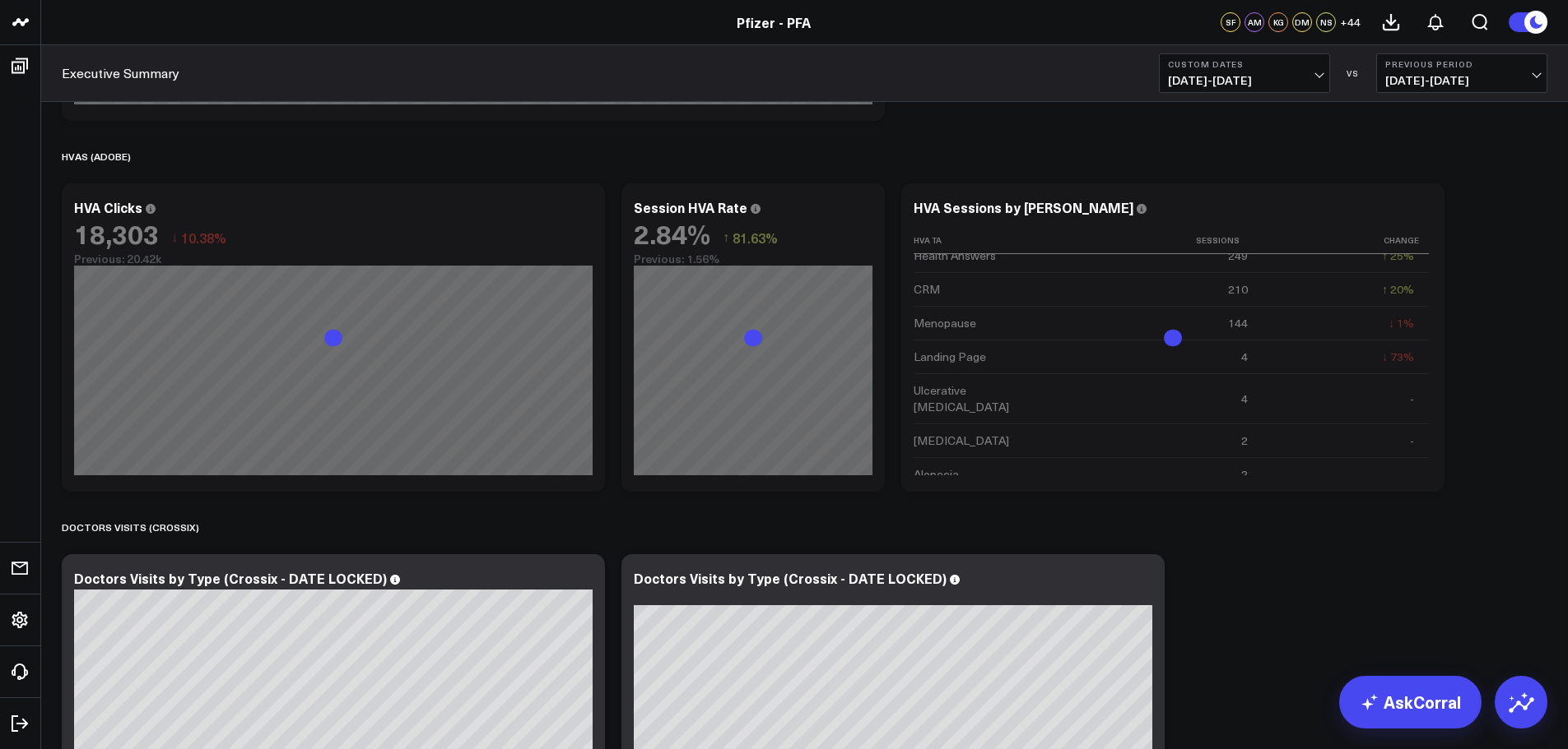
click at [1315, 67] on b "Custom Dates" at bounding box center [1244, 64] width 153 height 10
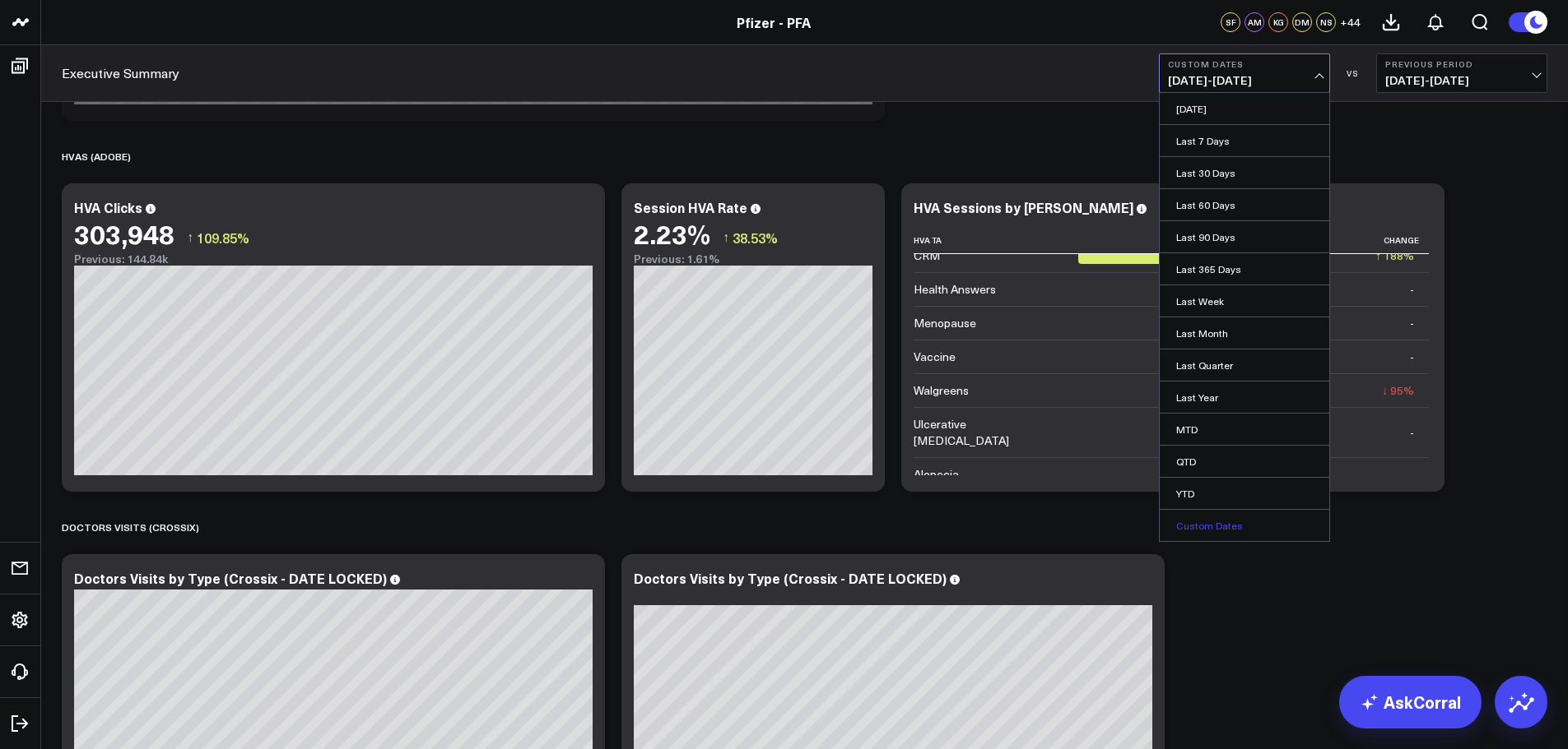
click at [1227, 526] on link "Custom Dates" at bounding box center [1244, 525] width 169 height 32
select select "7"
select select "2025"
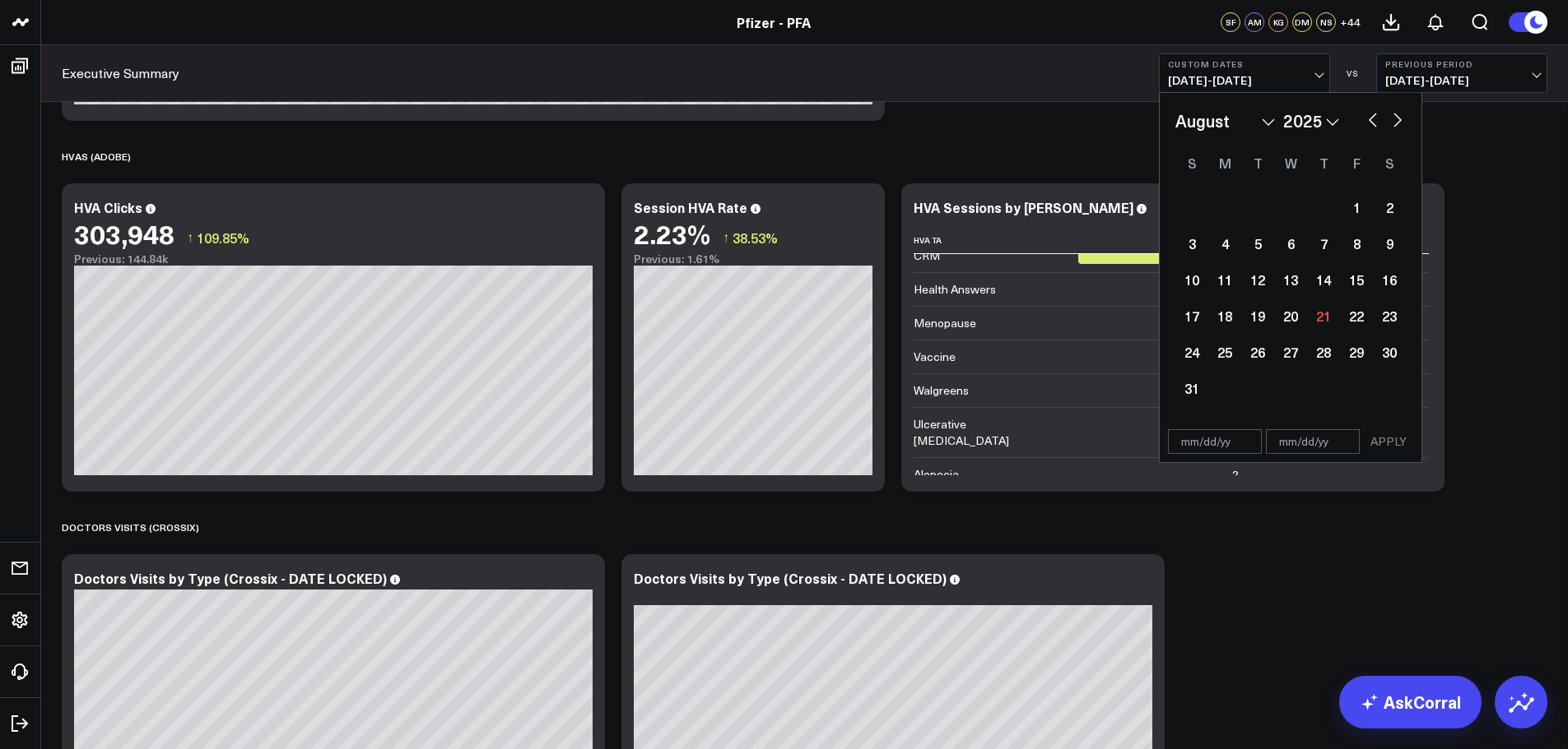
click at [1250, 124] on select "January February March April May June July August September October November De…" at bounding box center [1226, 121] width 100 height 25
select select "5"
select select "2025"
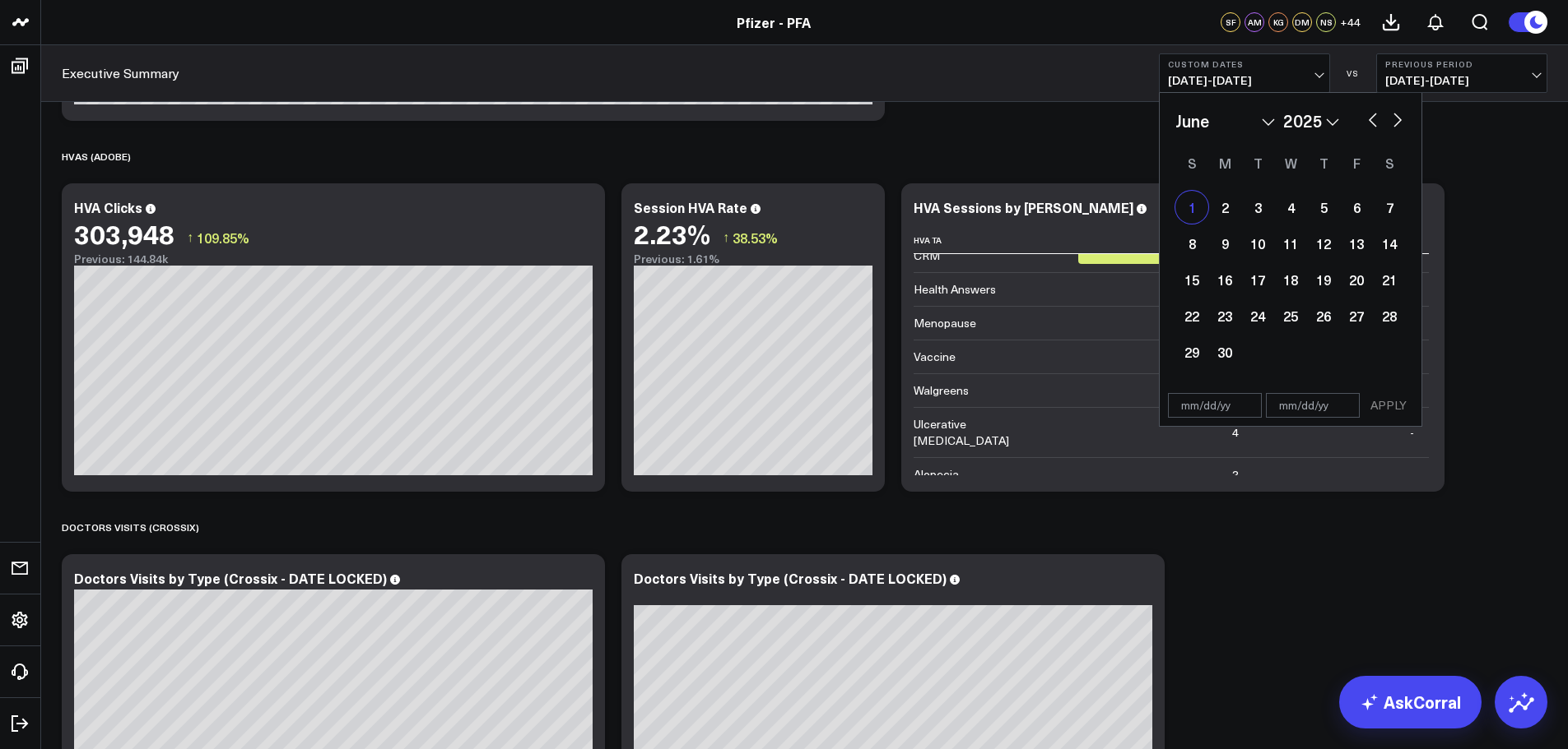
click at [1193, 205] on div "1" at bounding box center [1192, 207] width 33 height 33
type input "[DATE]"
select select "5"
select select "2025"
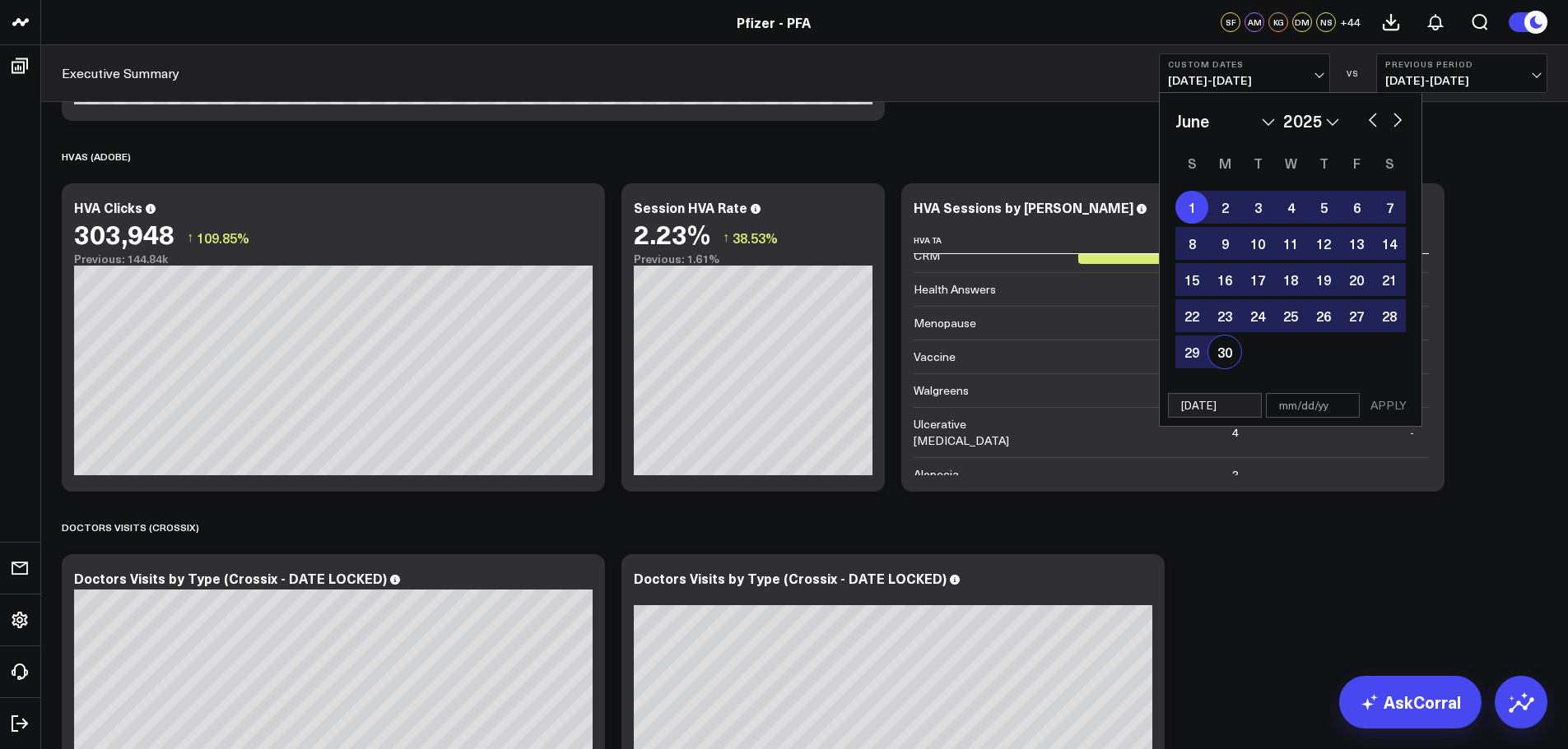
click at [1227, 350] on div "30" at bounding box center [1225, 352] width 33 height 33
type input "[DATE]"
select select "5"
select select "2025"
click at [1380, 401] on button "APPLY" at bounding box center [1387, 406] width 49 height 25
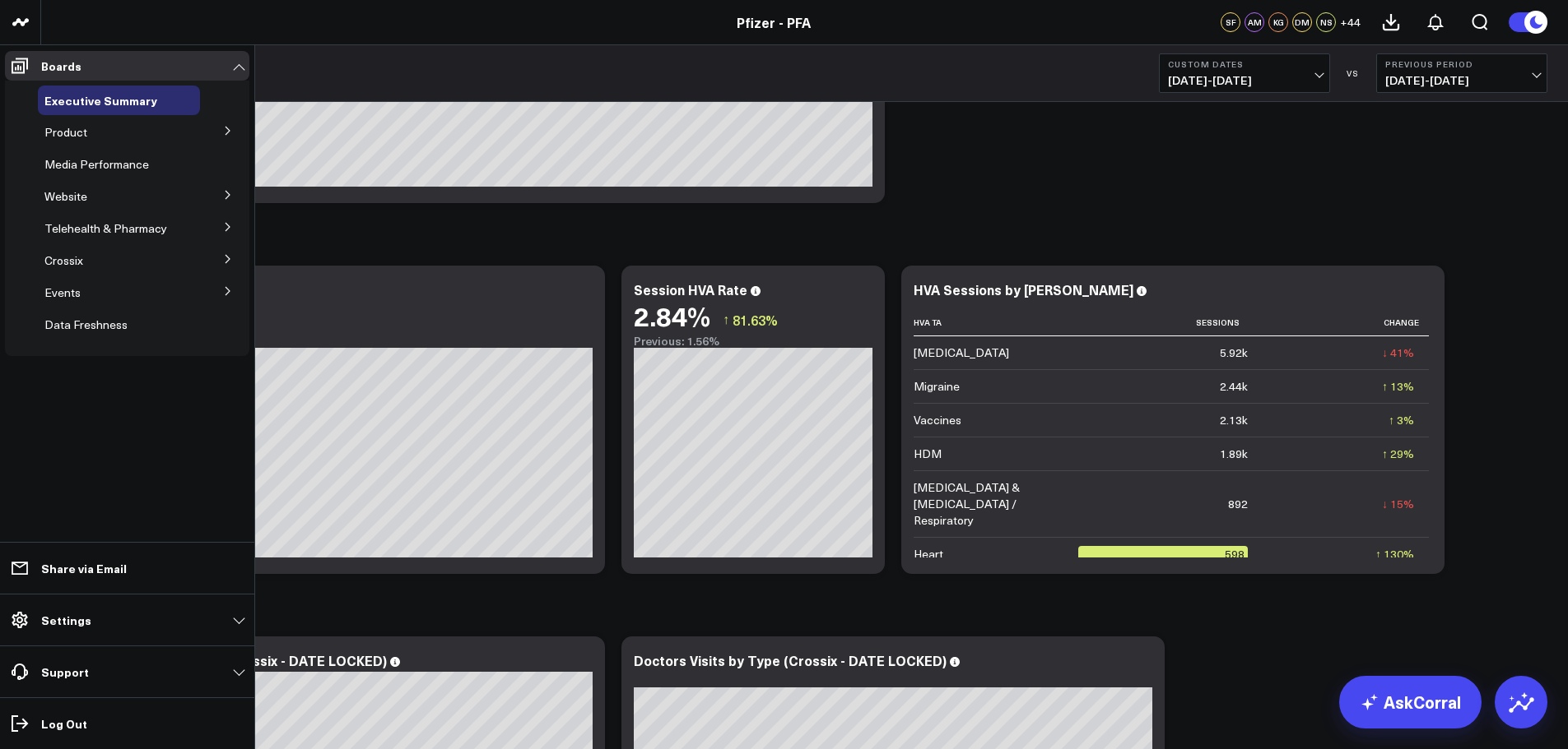
click at [227, 196] on icon at bounding box center [228, 195] width 10 height 10
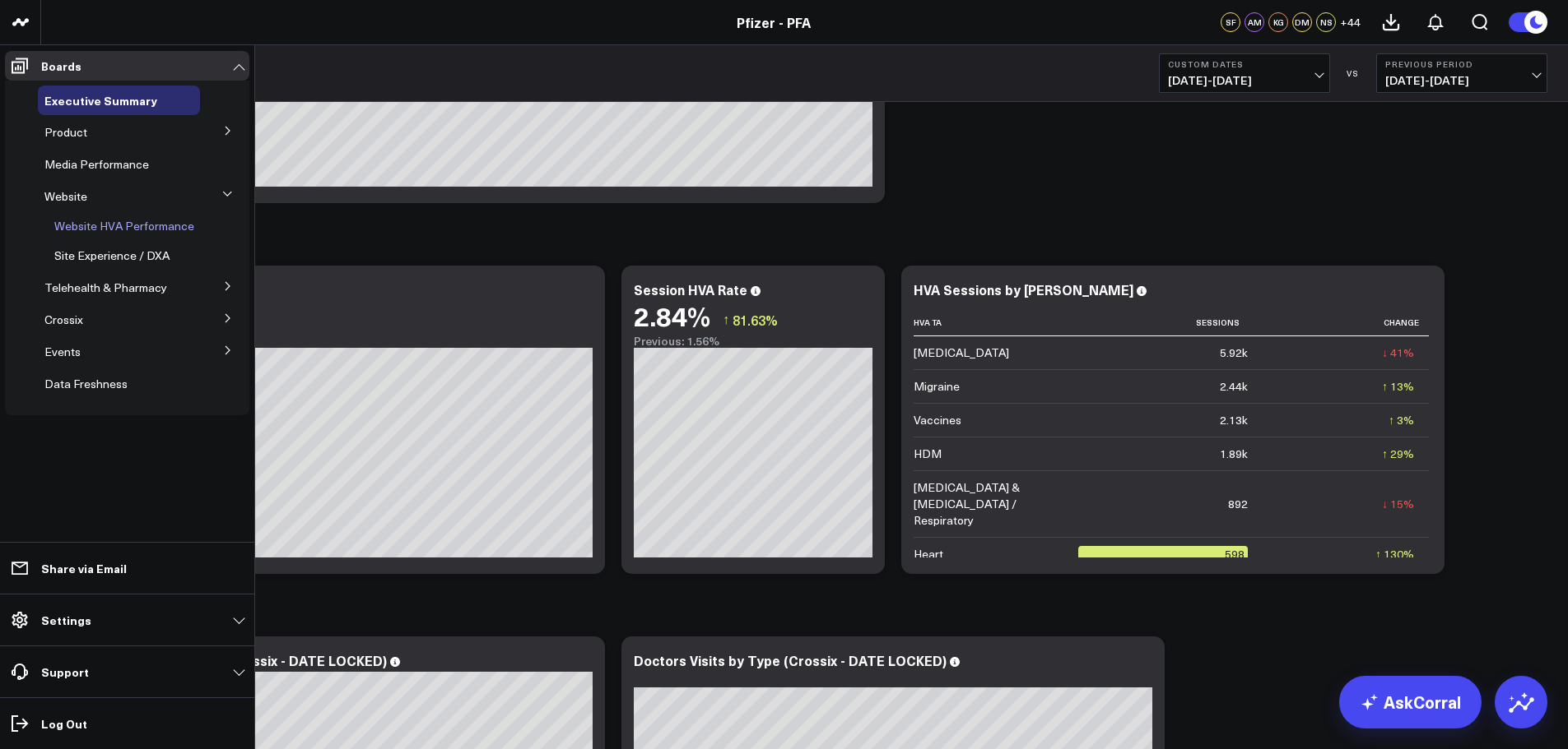
click at [194, 229] on div "Website HVA Performance" at bounding box center [124, 226] width 152 height 30
click at [164, 225] on span "Website HVA Performance" at bounding box center [123, 226] width 139 height 15
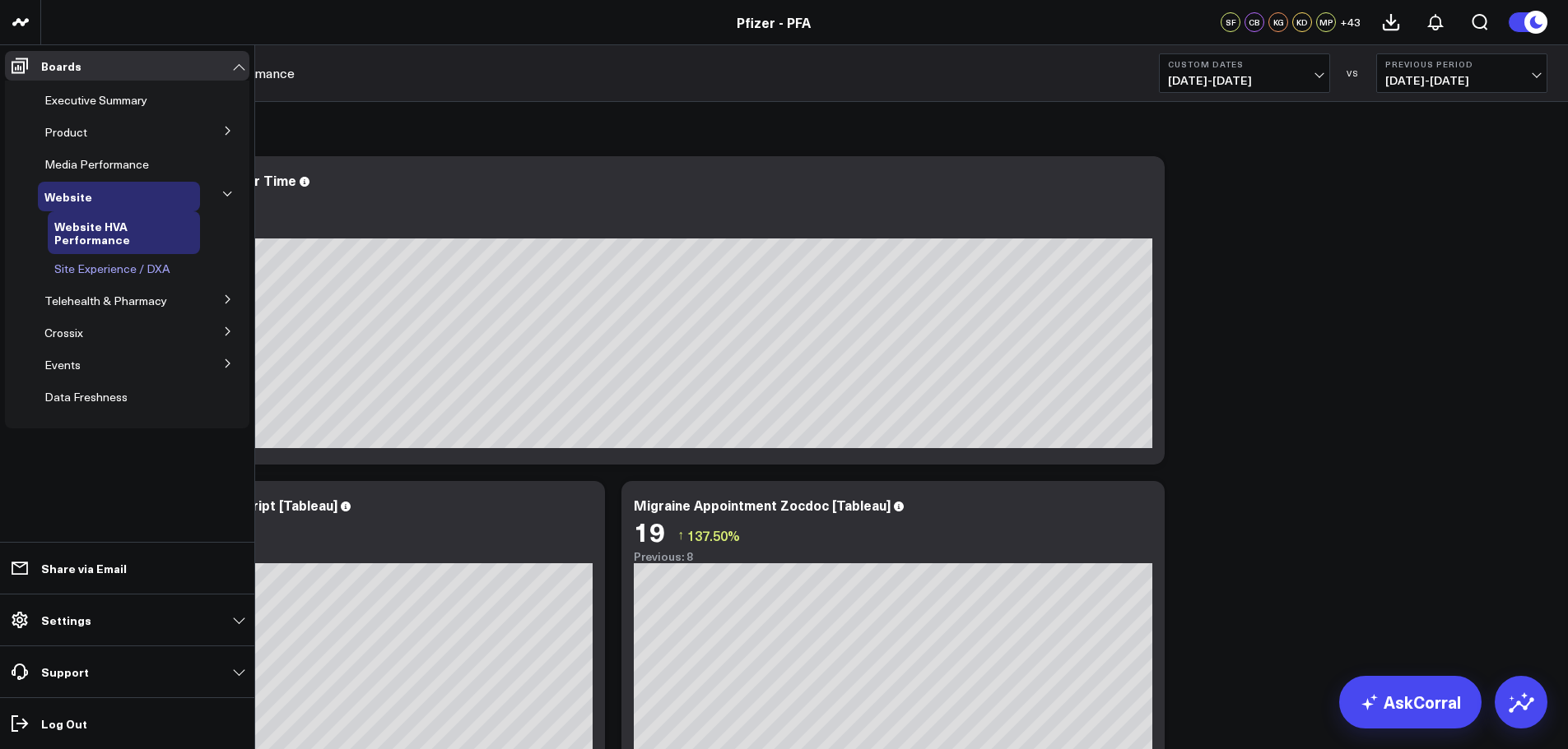
click at [141, 261] on span "Site Experience / DXA" at bounding box center [112, 268] width 115 height 15
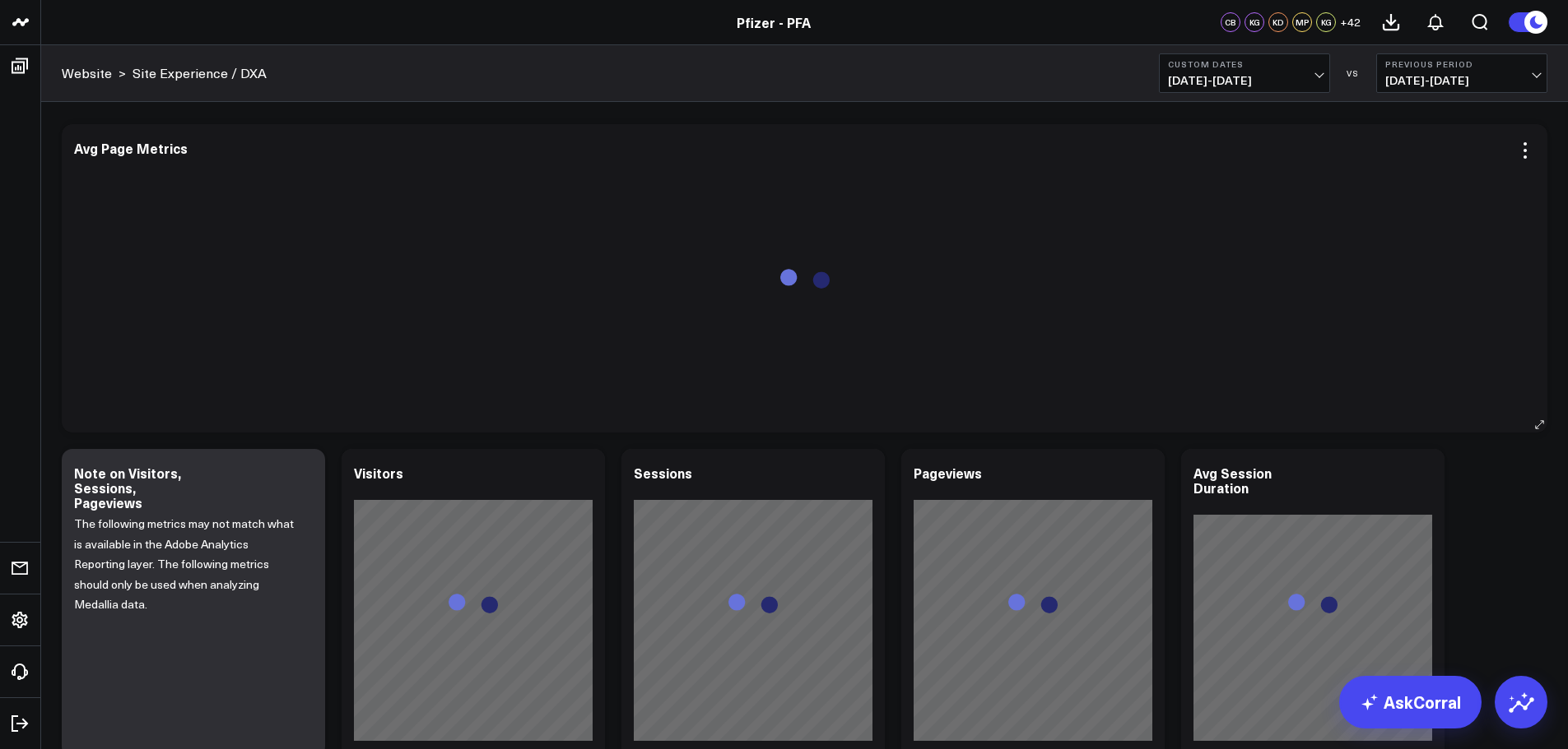
scroll to position [2391, 0]
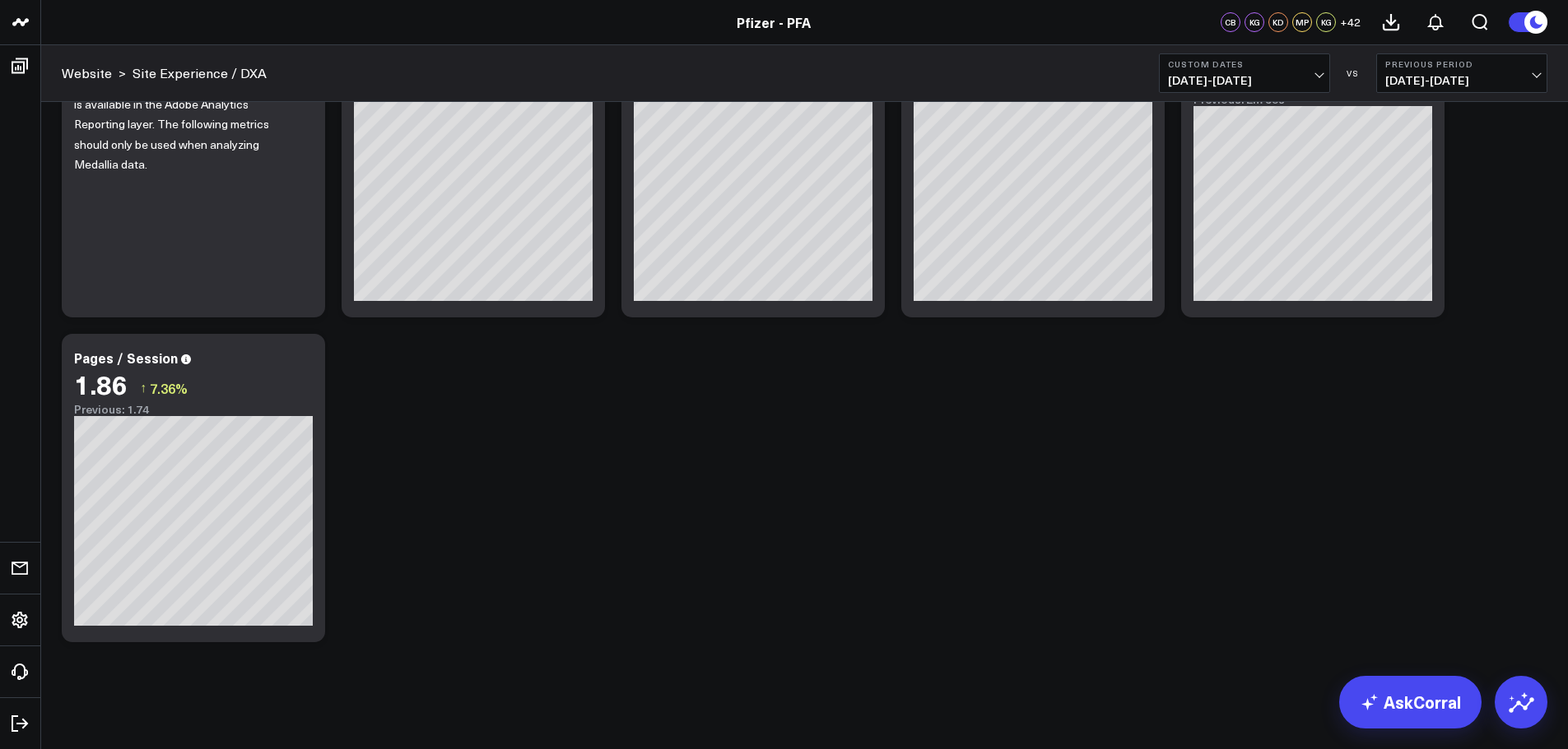
scroll to position [2473, 0]
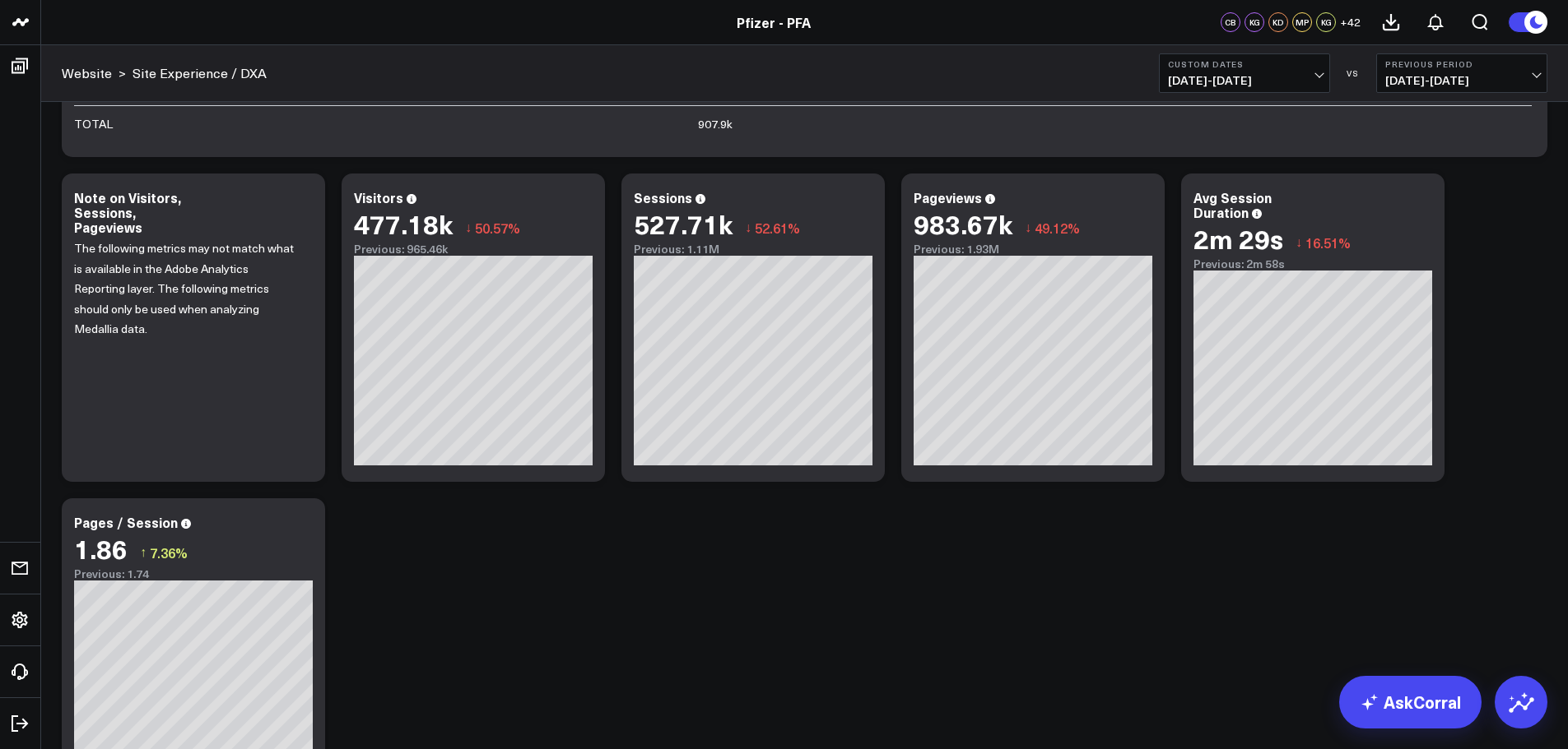
click at [1312, 78] on span "[DATE] - [DATE]" at bounding box center [1244, 81] width 153 height 13
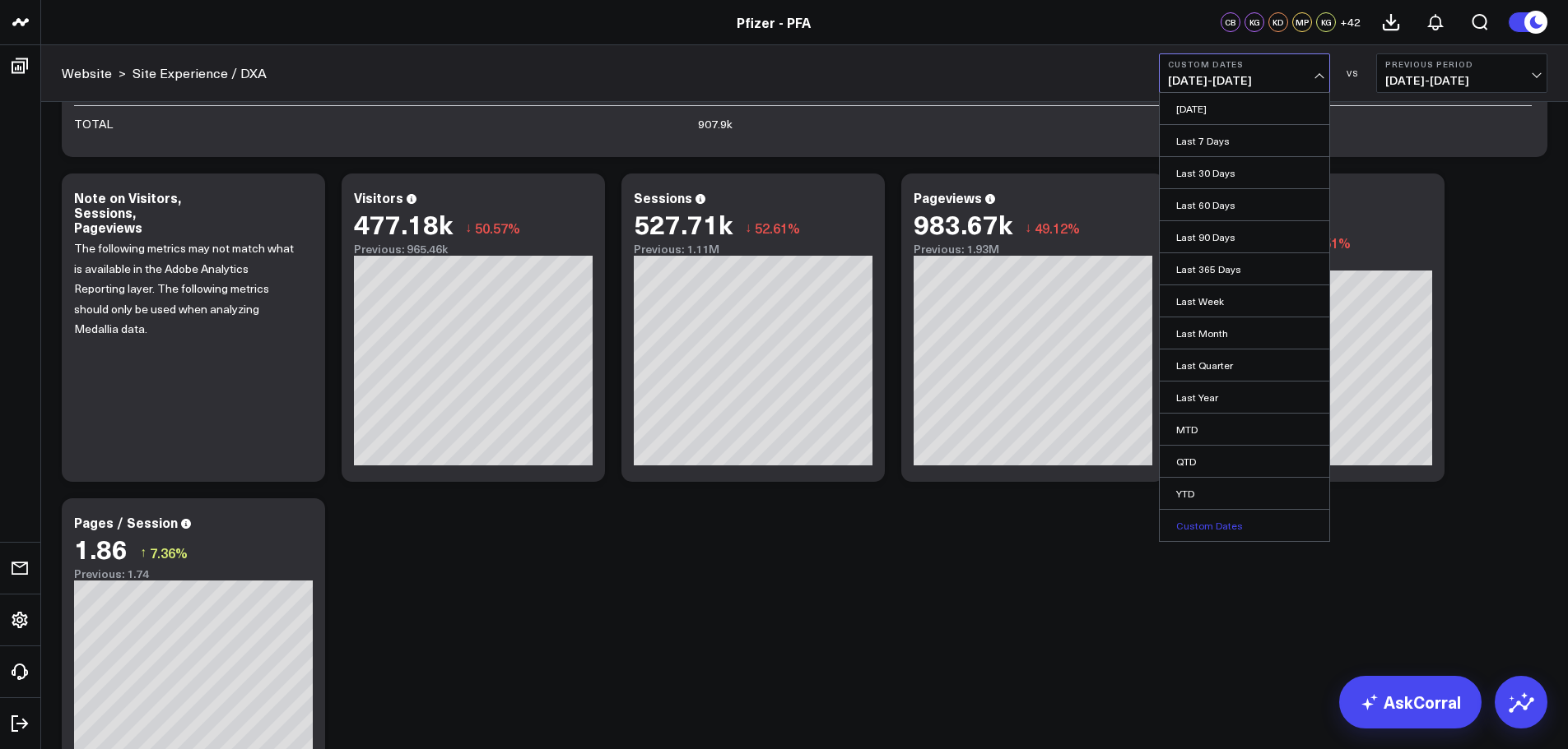
click at [1209, 525] on link "Custom Dates" at bounding box center [1244, 525] width 169 height 32
select select "7"
select select "2025"
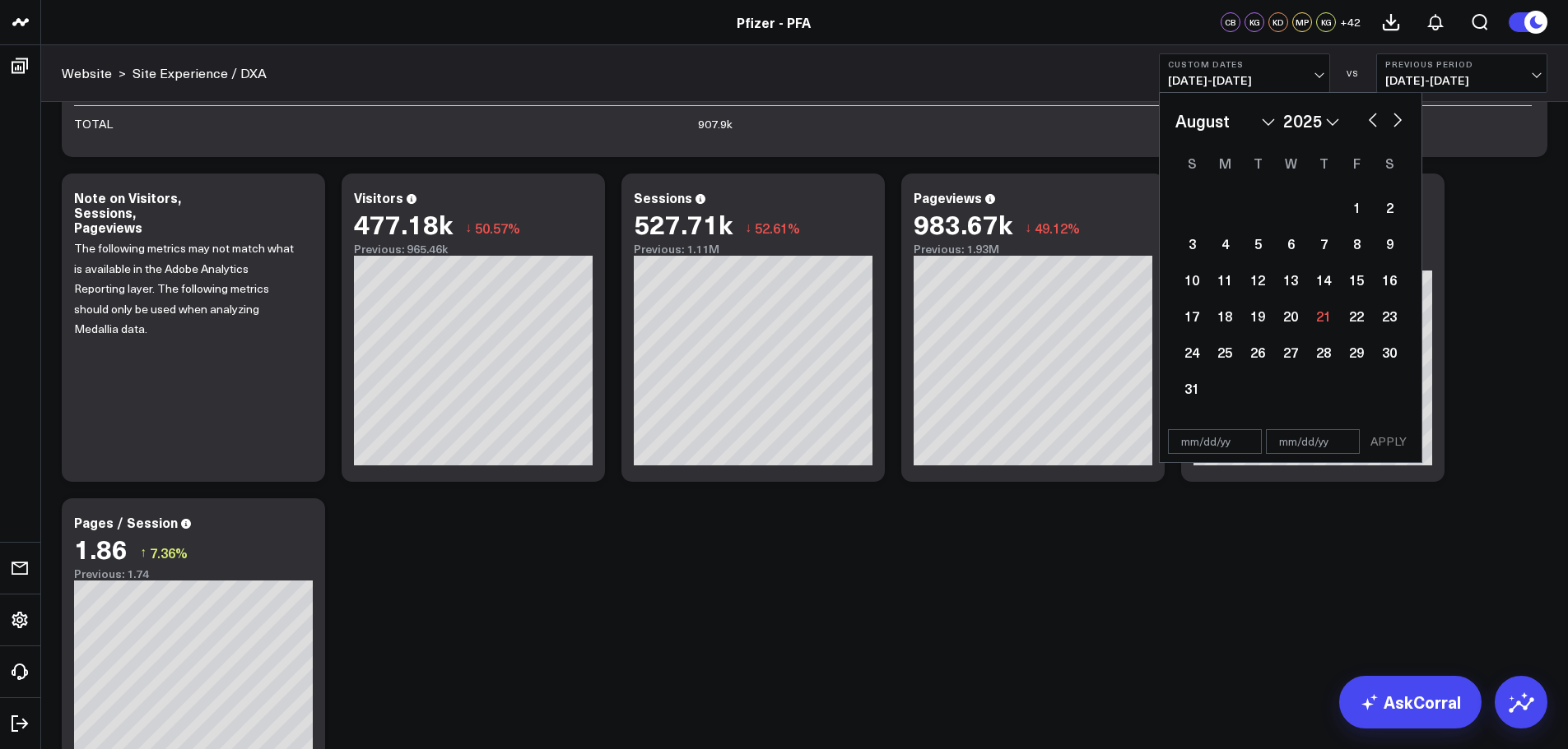
click at [1247, 124] on select "January February March April May June July August September October November De…" at bounding box center [1226, 121] width 100 height 25
select select "2025"
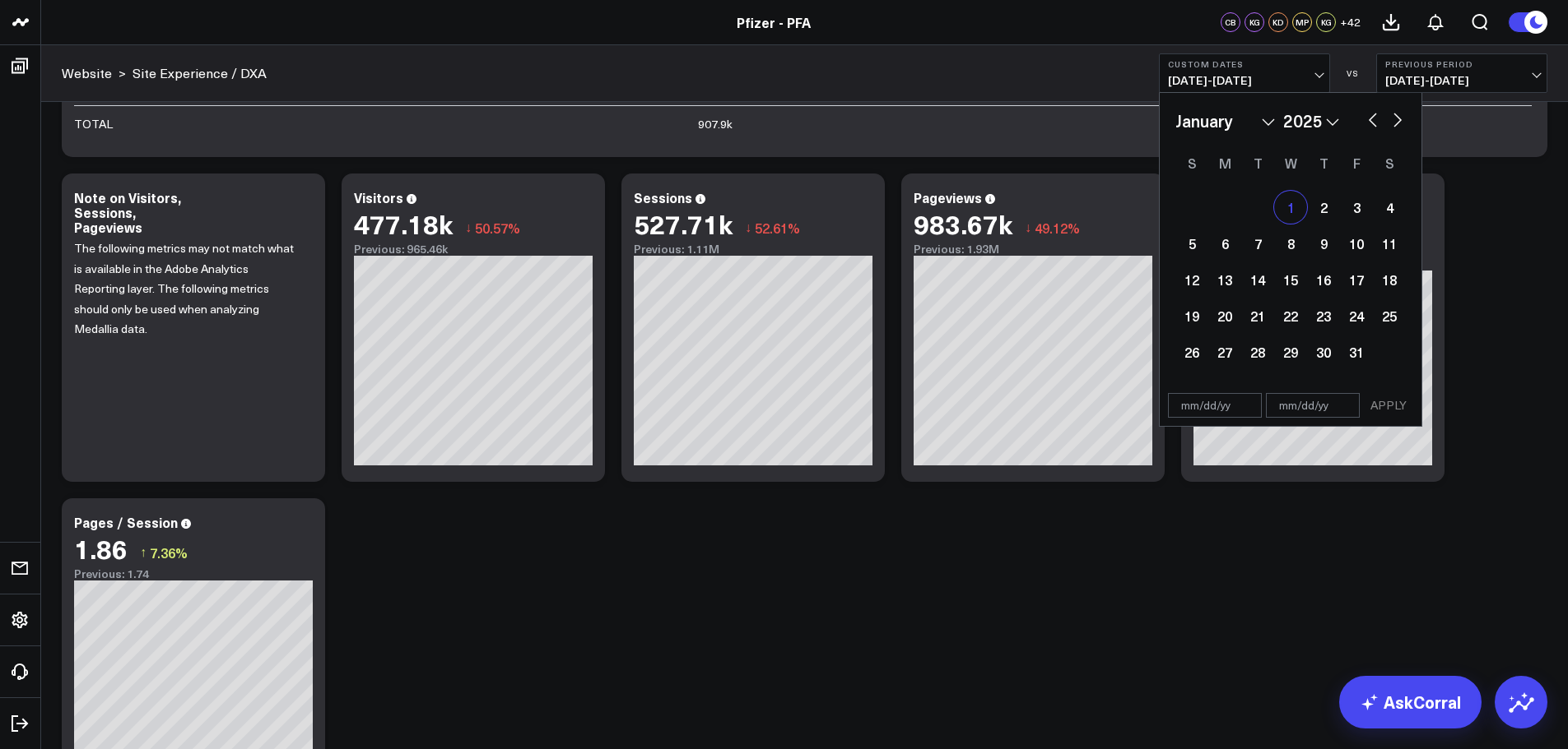
click at [1285, 213] on div "1" at bounding box center [1290, 207] width 33 height 33
type input "[DATE]"
select select "2025"
click at [1395, 116] on button "button" at bounding box center [1397, 118] width 16 height 20
select select "1"
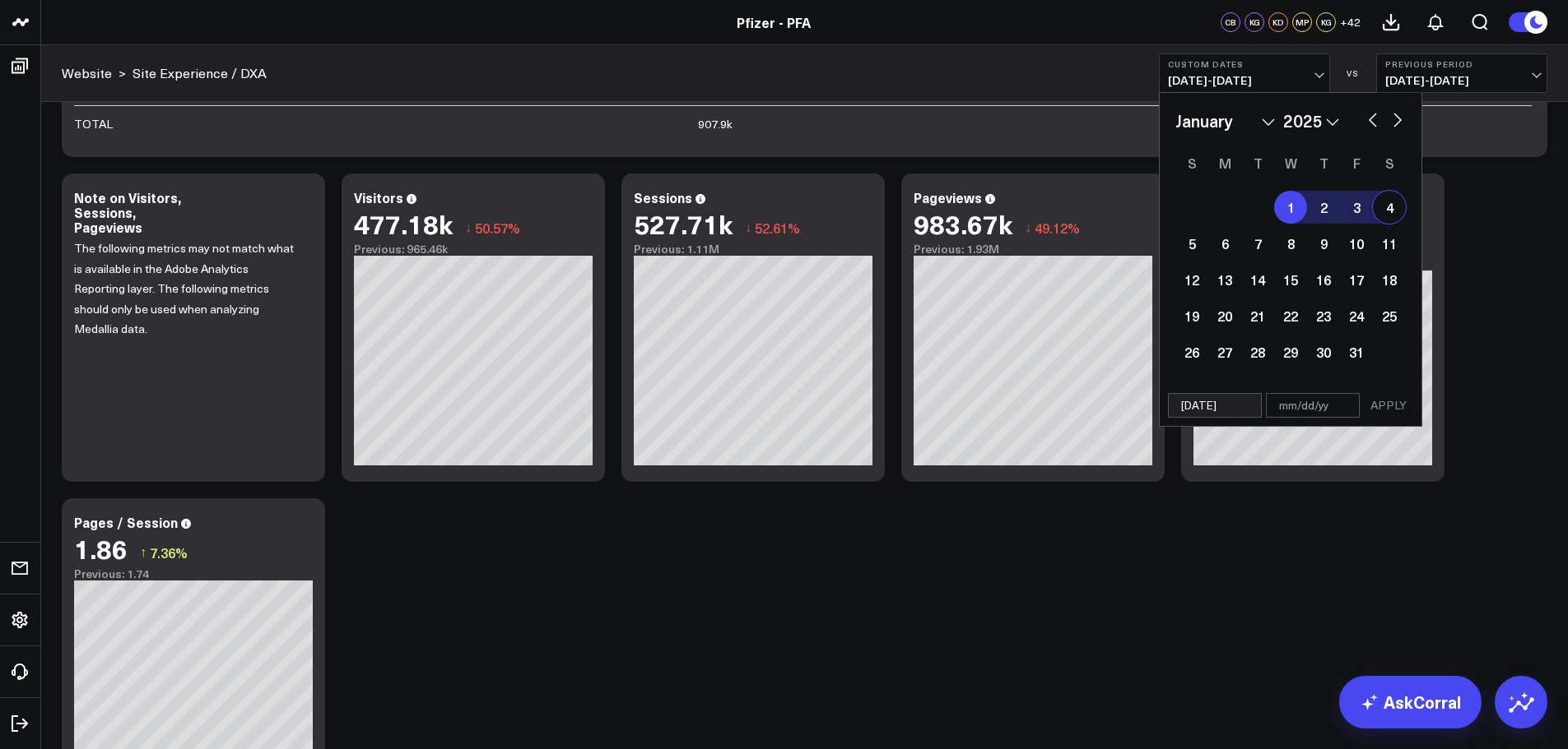
select select "2025"
click at [1395, 116] on button "button" at bounding box center [1397, 118] width 16 height 20
select select "2"
select select "2025"
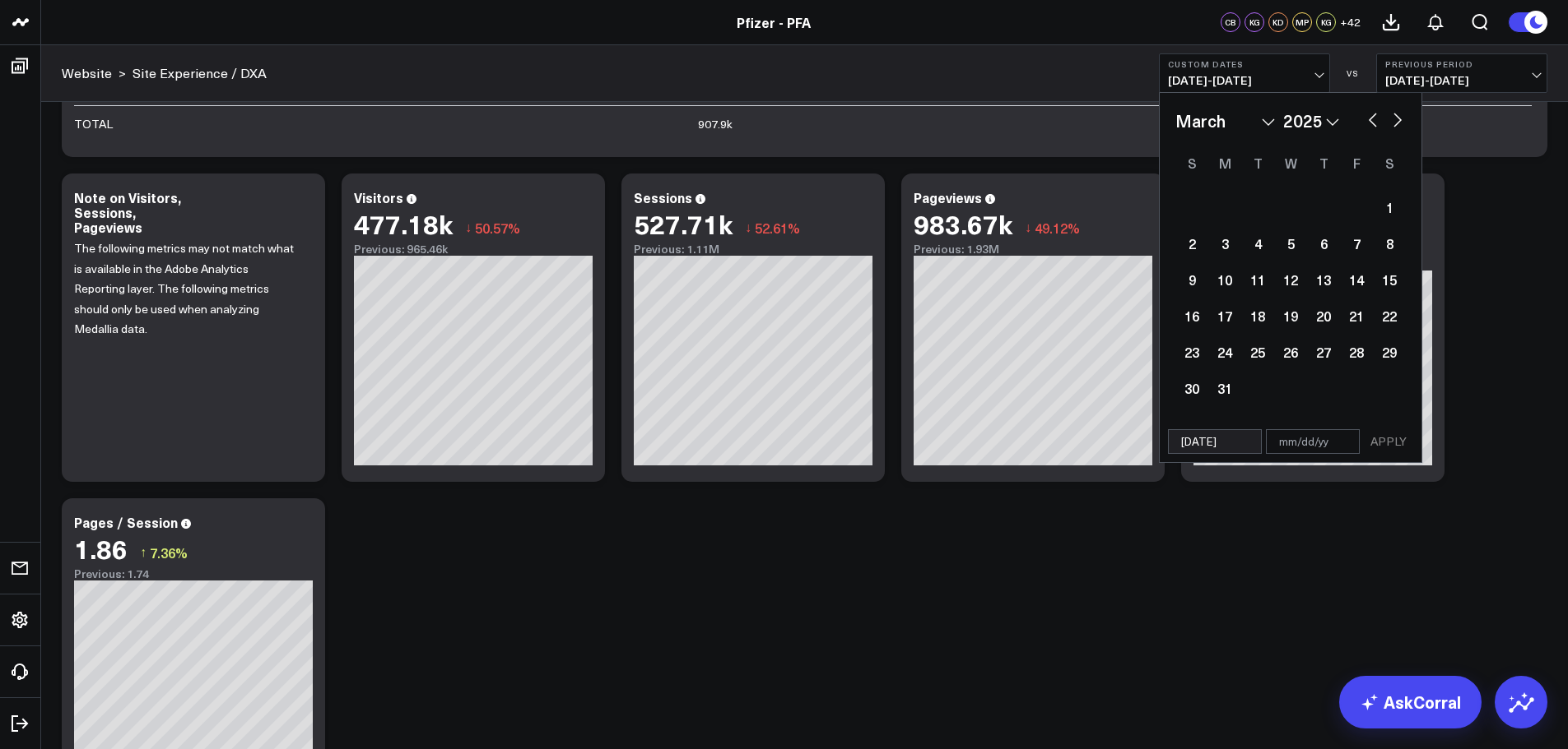
click at [1396, 116] on button "button" at bounding box center [1397, 118] width 16 height 20
select select "3"
select select "2025"
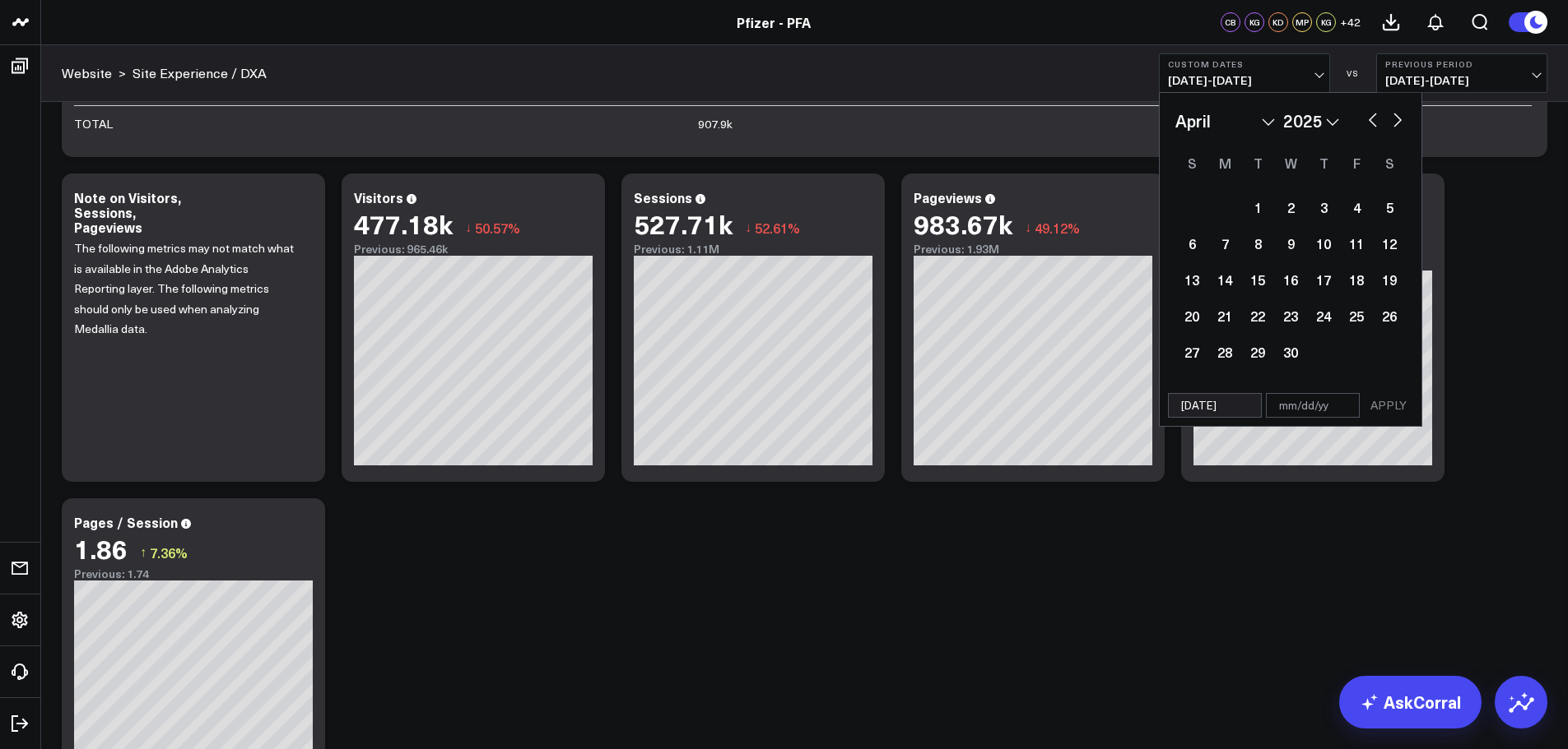
click at [1396, 116] on button "button" at bounding box center [1397, 118] width 16 height 20
select select "4"
select select "2025"
click at [1396, 116] on button "button" at bounding box center [1397, 118] width 16 height 20
select select "5"
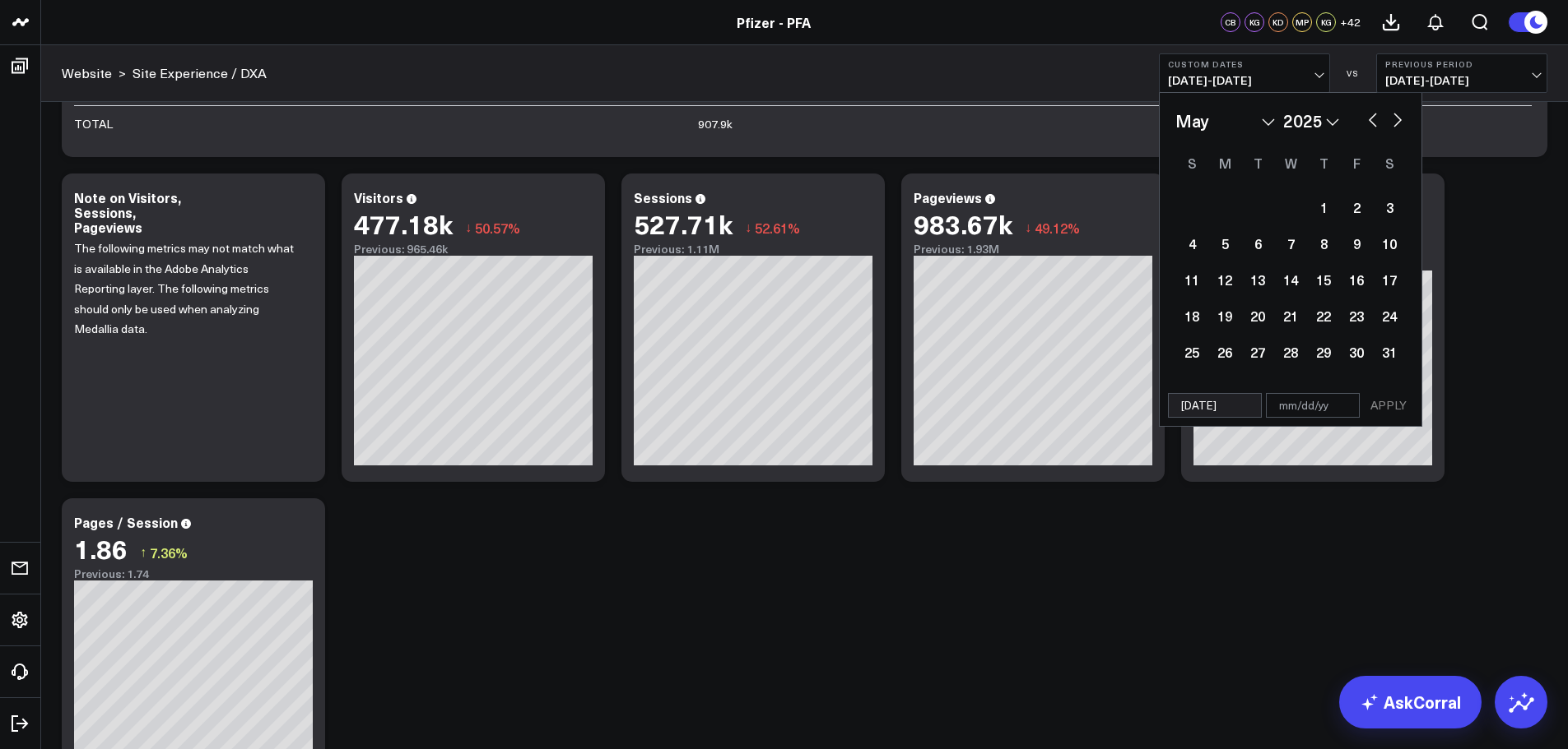
select select "2025"
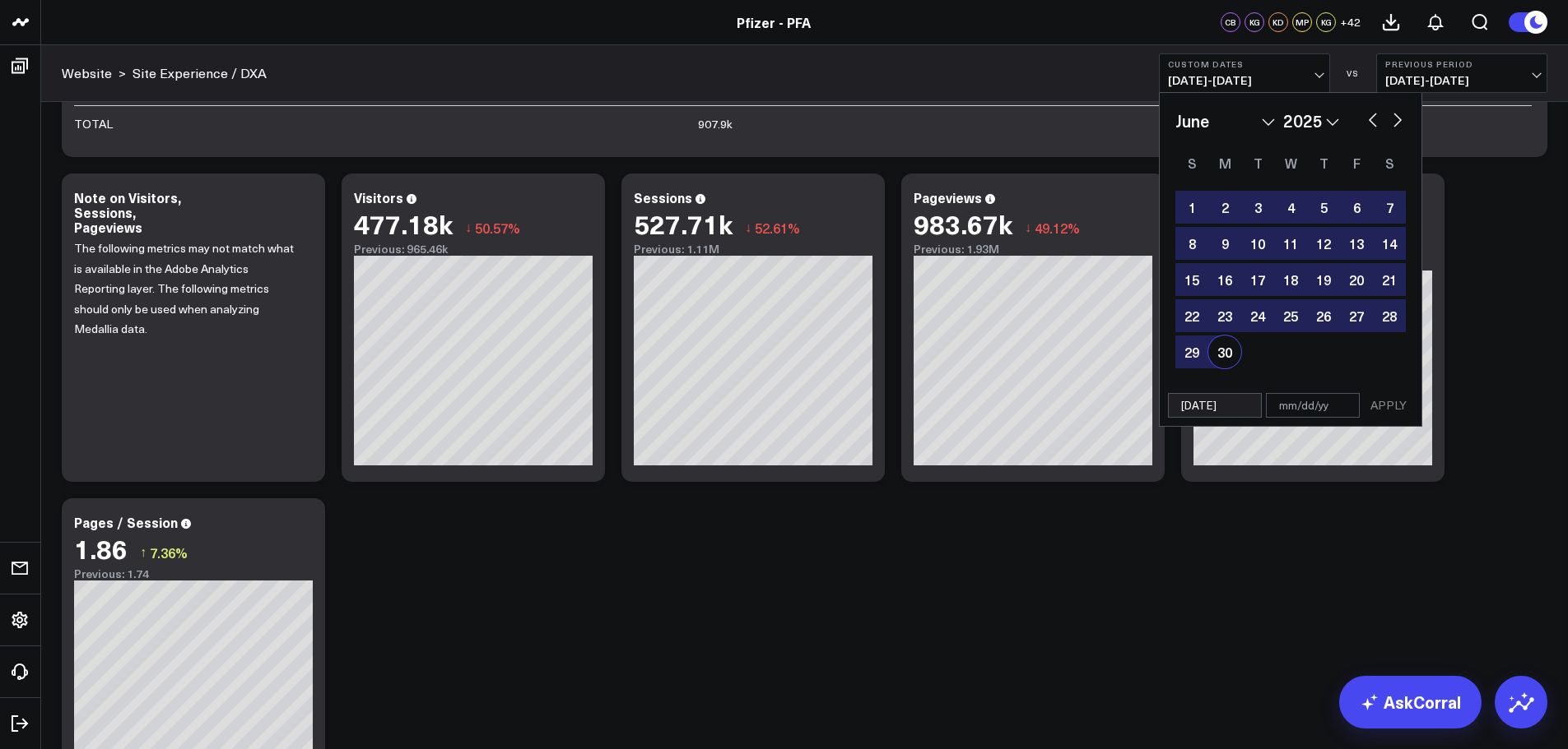
click at [1224, 344] on div "30" at bounding box center [1225, 352] width 33 height 33
type input "[DATE]"
select select "5"
select select "2025"
click at [1396, 407] on button "APPLY" at bounding box center [1387, 406] width 49 height 25
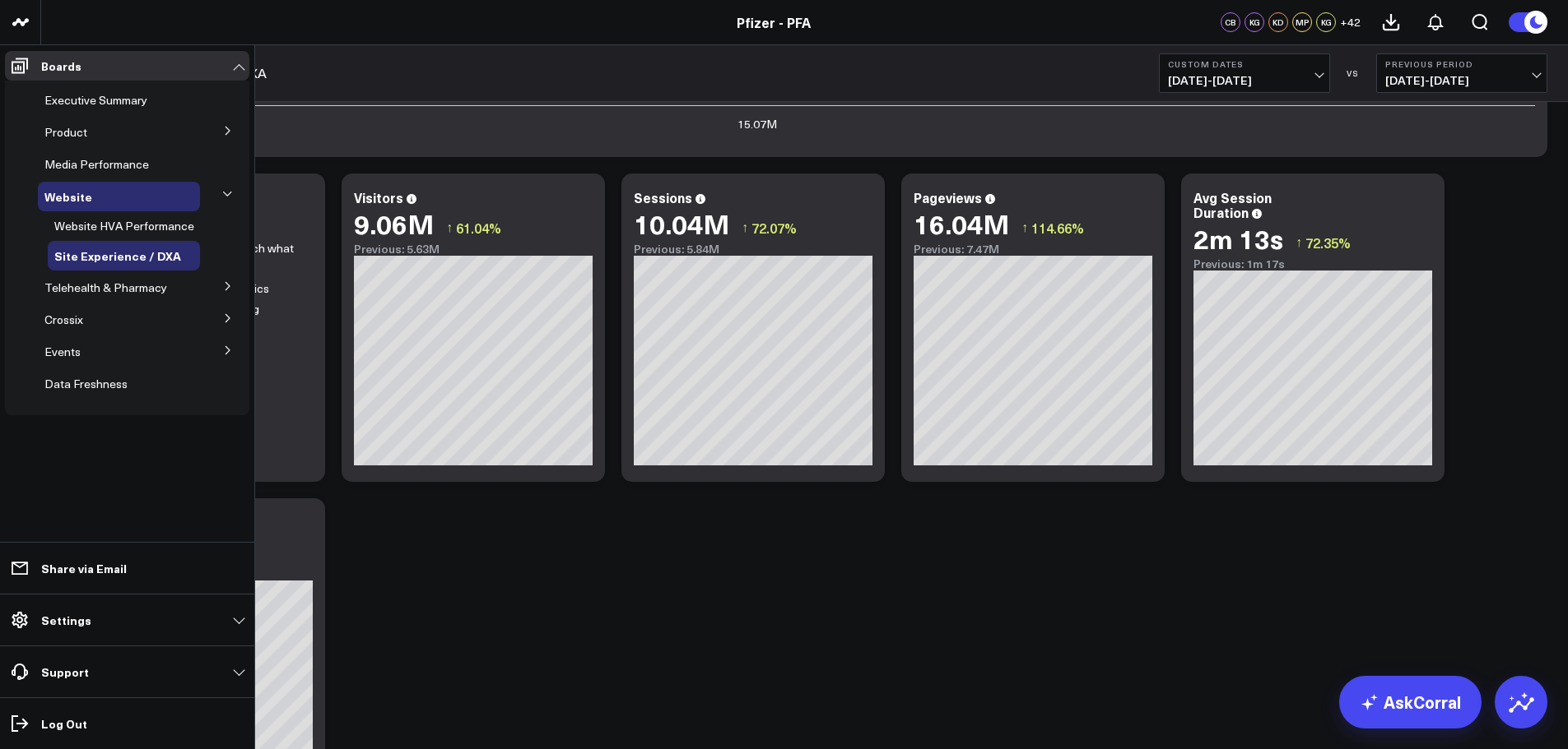
click at [231, 284] on icon at bounding box center [228, 287] width 10 height 10
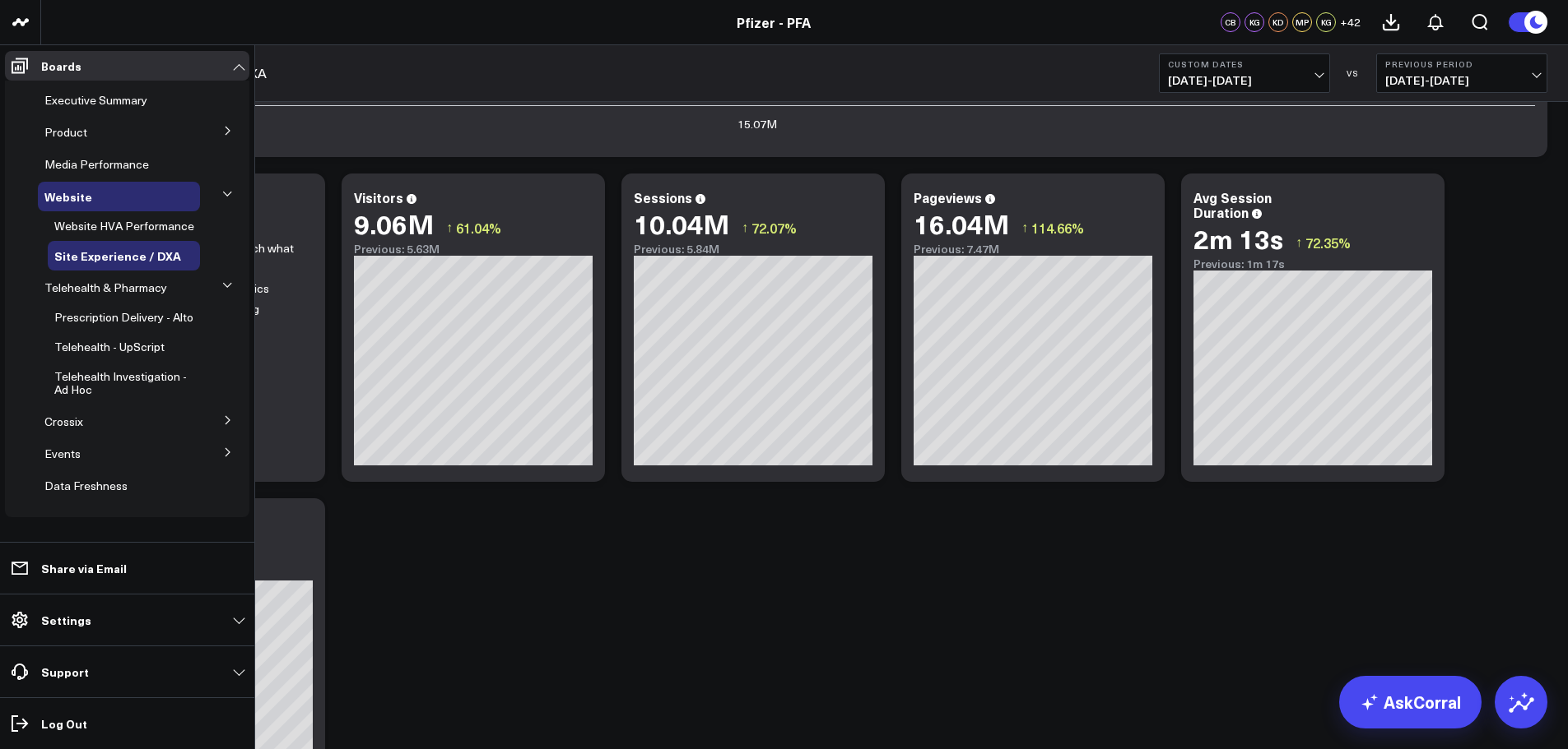
click at [219, 130] on button at bounding box center [228, 130] width 42 height 25
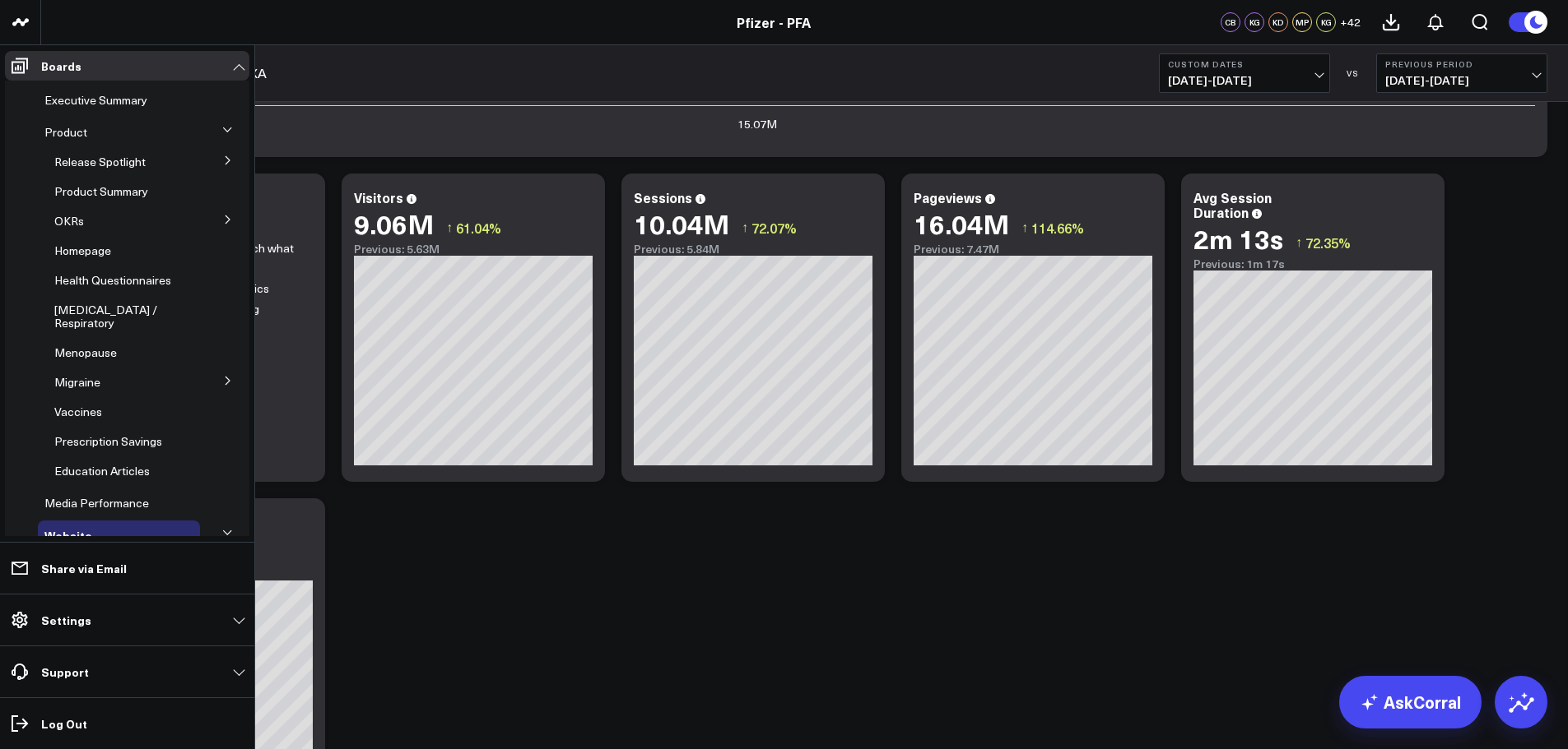
click at [225, 367] on button at bounding box center [228, 380] width 42 height 25
click at [85, 374] on span "Migraine" at bounding box center [77, 382] width 46 height 15
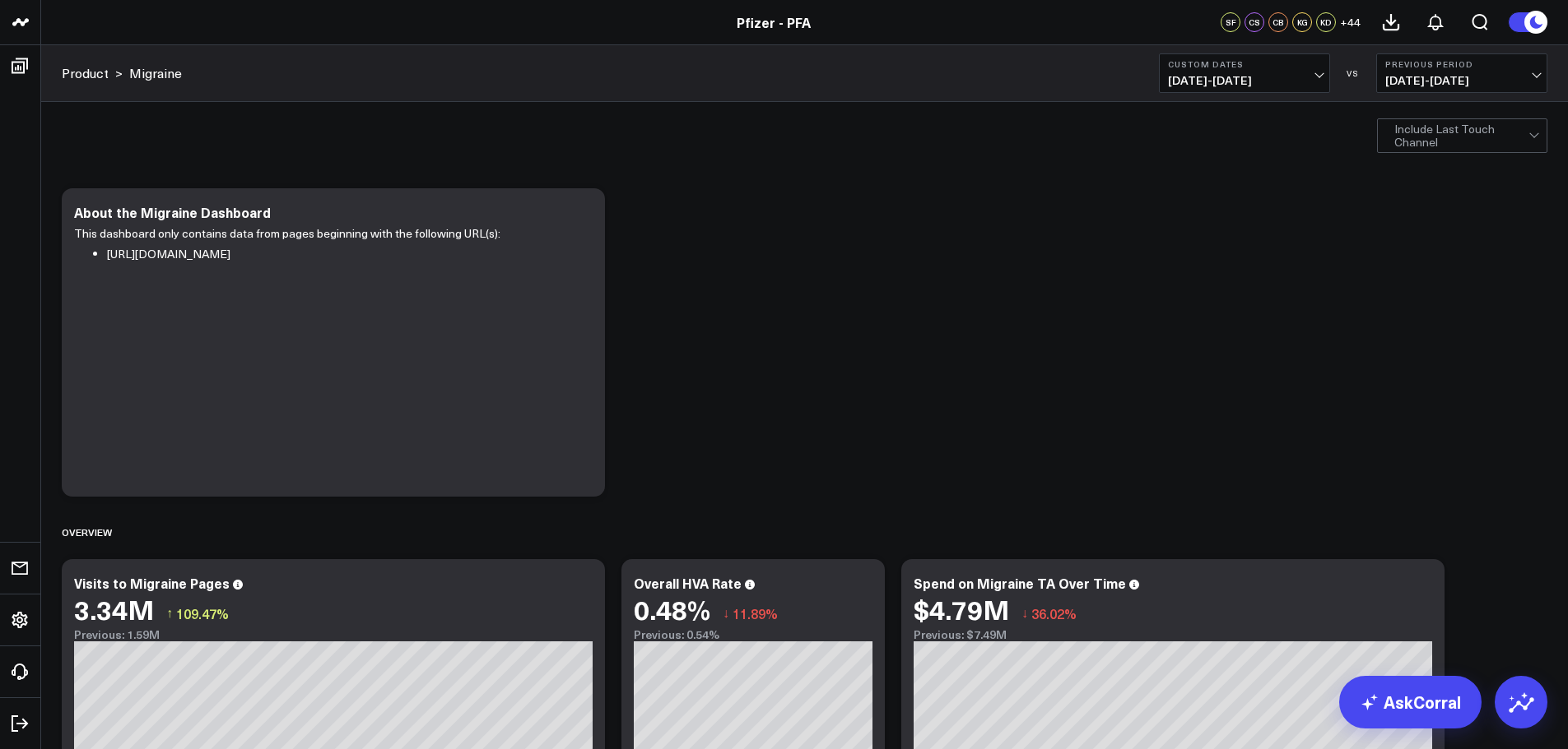
click at [1285, 79] on span "[DATE] - [DATE]" at bounding box center [1244, 81] width 153 height 13
click at [1213, 525] on link "Custom Dates" at bounding box center [1244, 525] width 169 height 32
select select "7"
select select "2025"
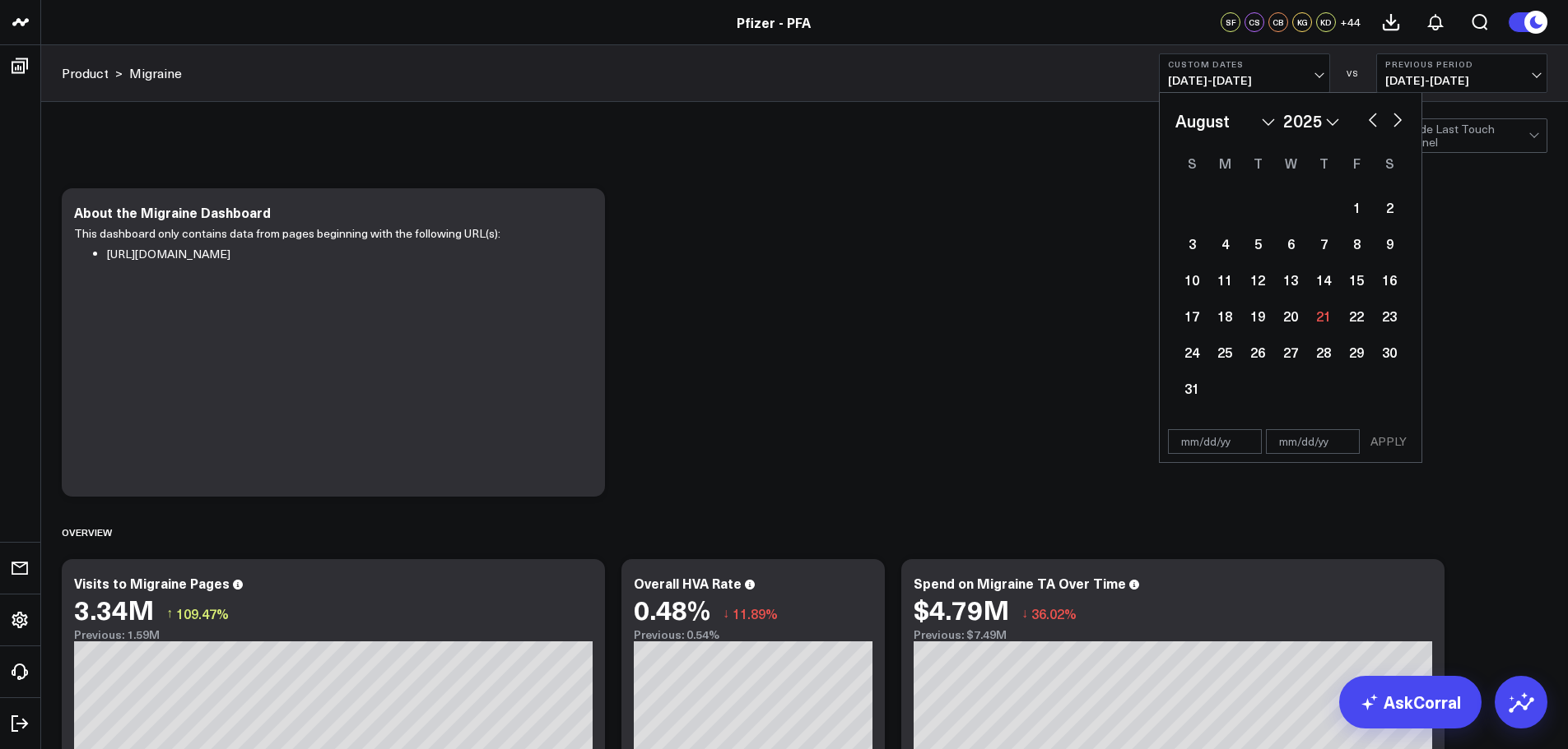
click at [1268, 119] on select "January February March April May June July August September October November De…" at bounding box center [1226, 121] width 100 height 25
select select "5"
select select "2025"
click at [1193, 208] on div "1" at bounding box center [1192, 207] width 33 height 33
type input "[DATE]"
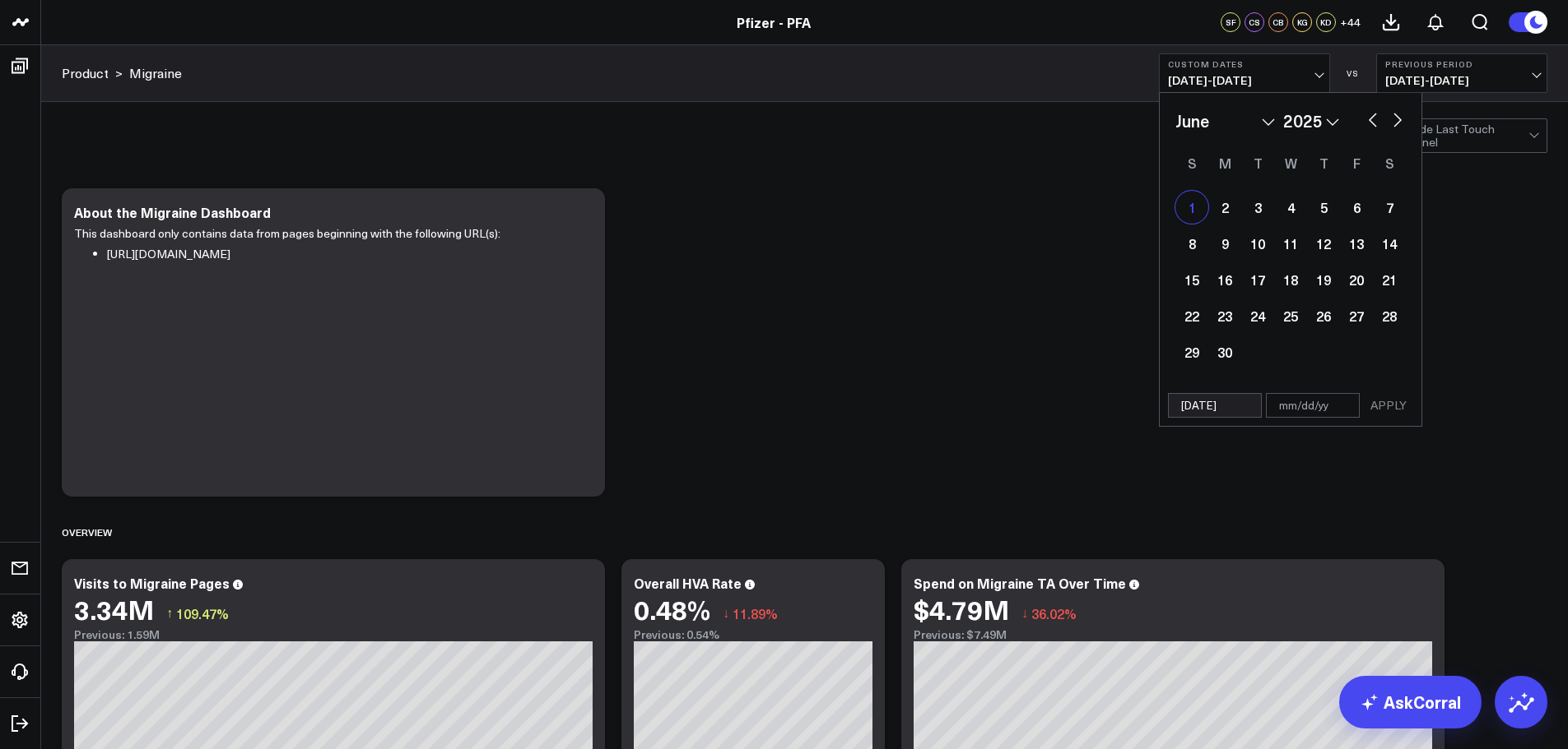
select select "5"
select select "2025"
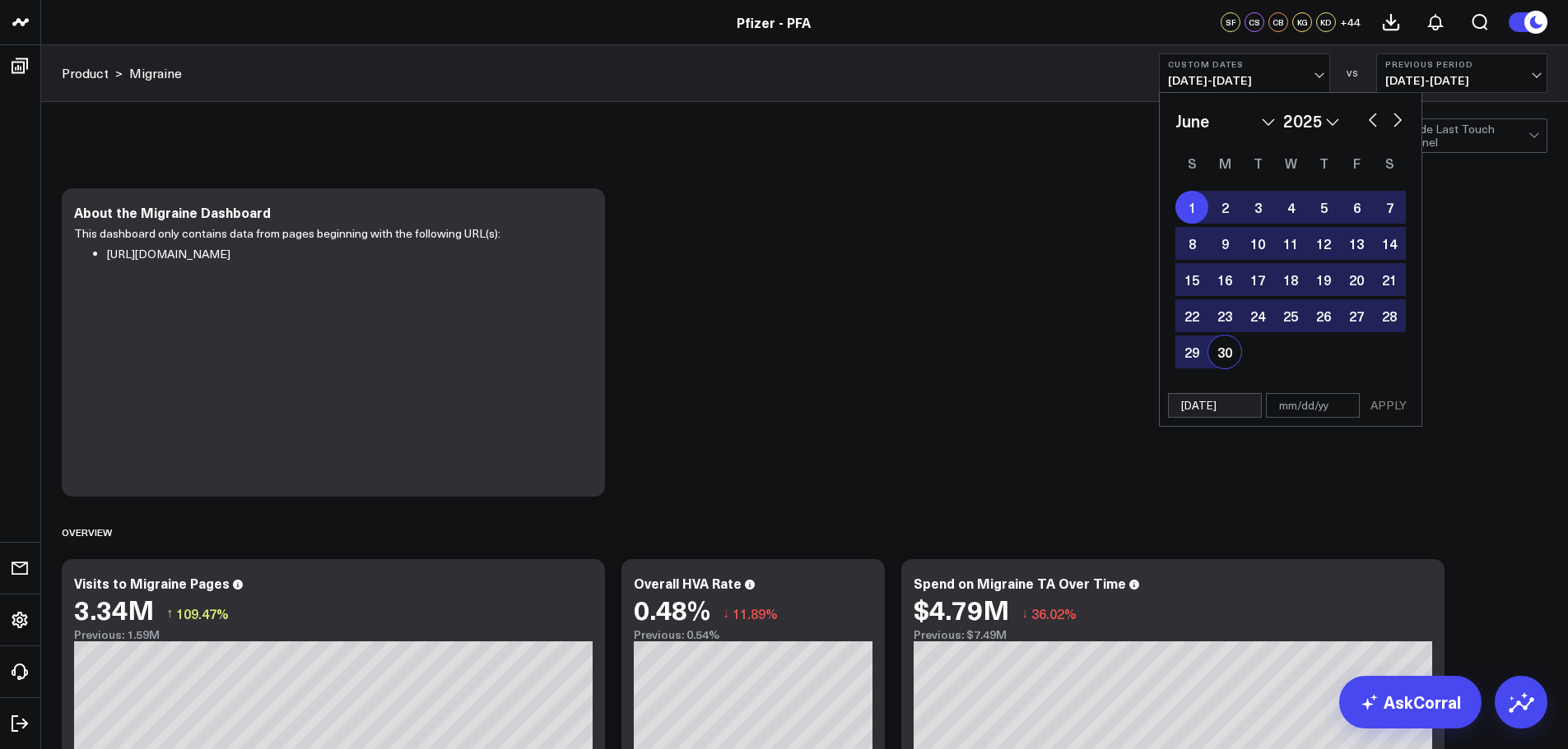
click at [1221, 359] on div "30" at bounding box center [1225, 352] width 33 height 33
type input "[DATE]"
select select "5"
select select "2025"
click at [1398, 395] on button "APPLY" at bounding box center [1387, 406] width 49 height 25
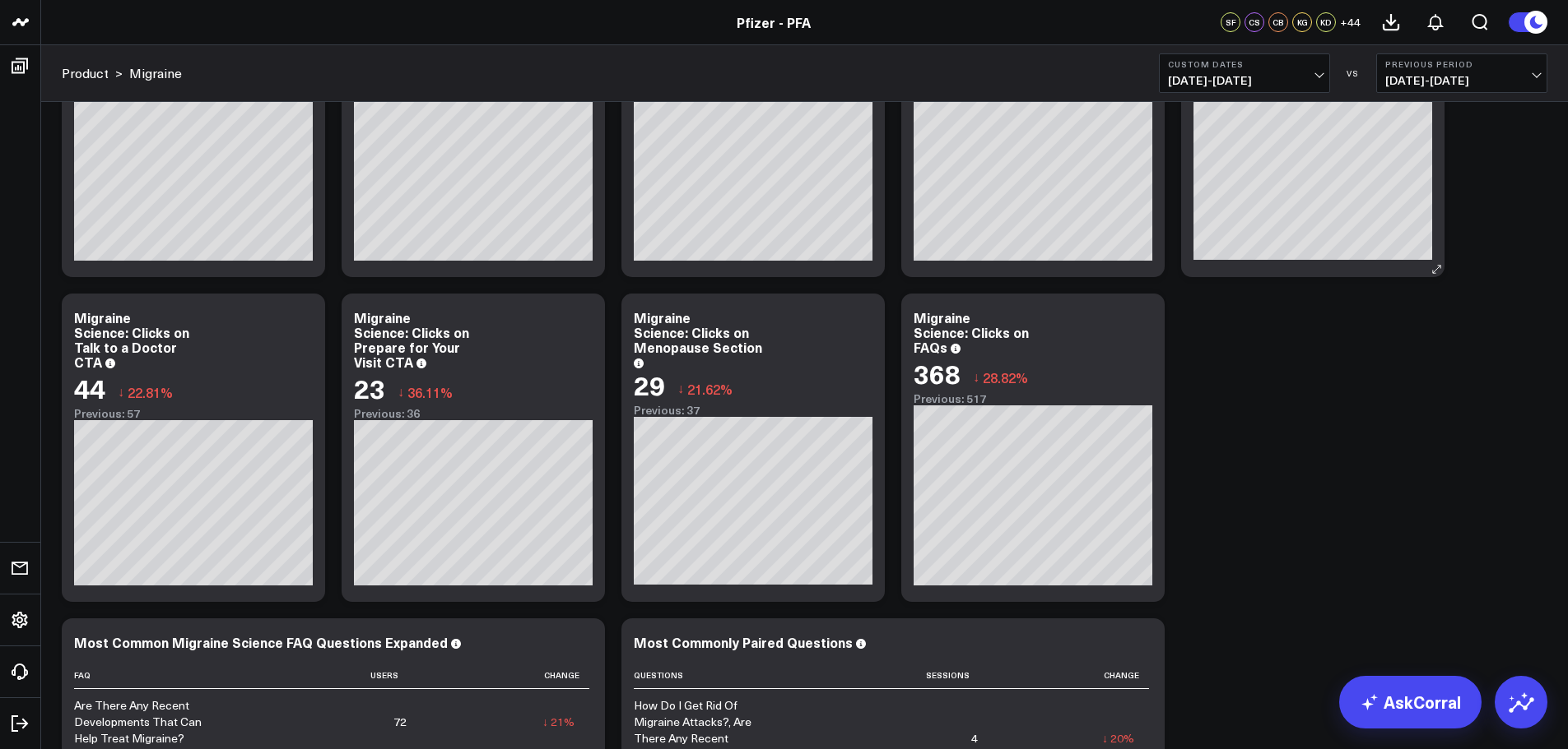
scroll to position [2742, 0]
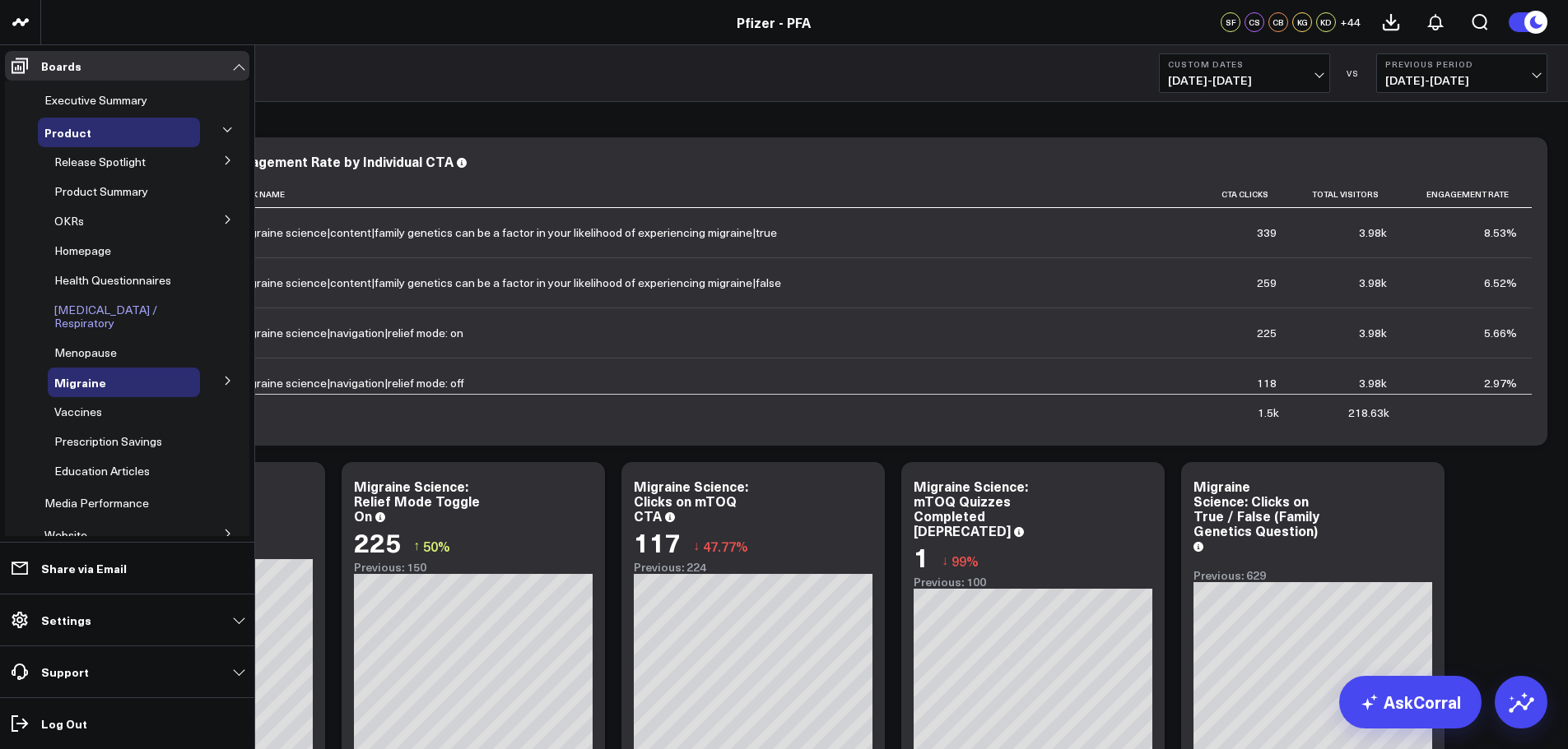
click at [101, 305] on span "[MEDICAL_DATA] / Respiratory" at bounding box center [105, 316] width 103 height 29
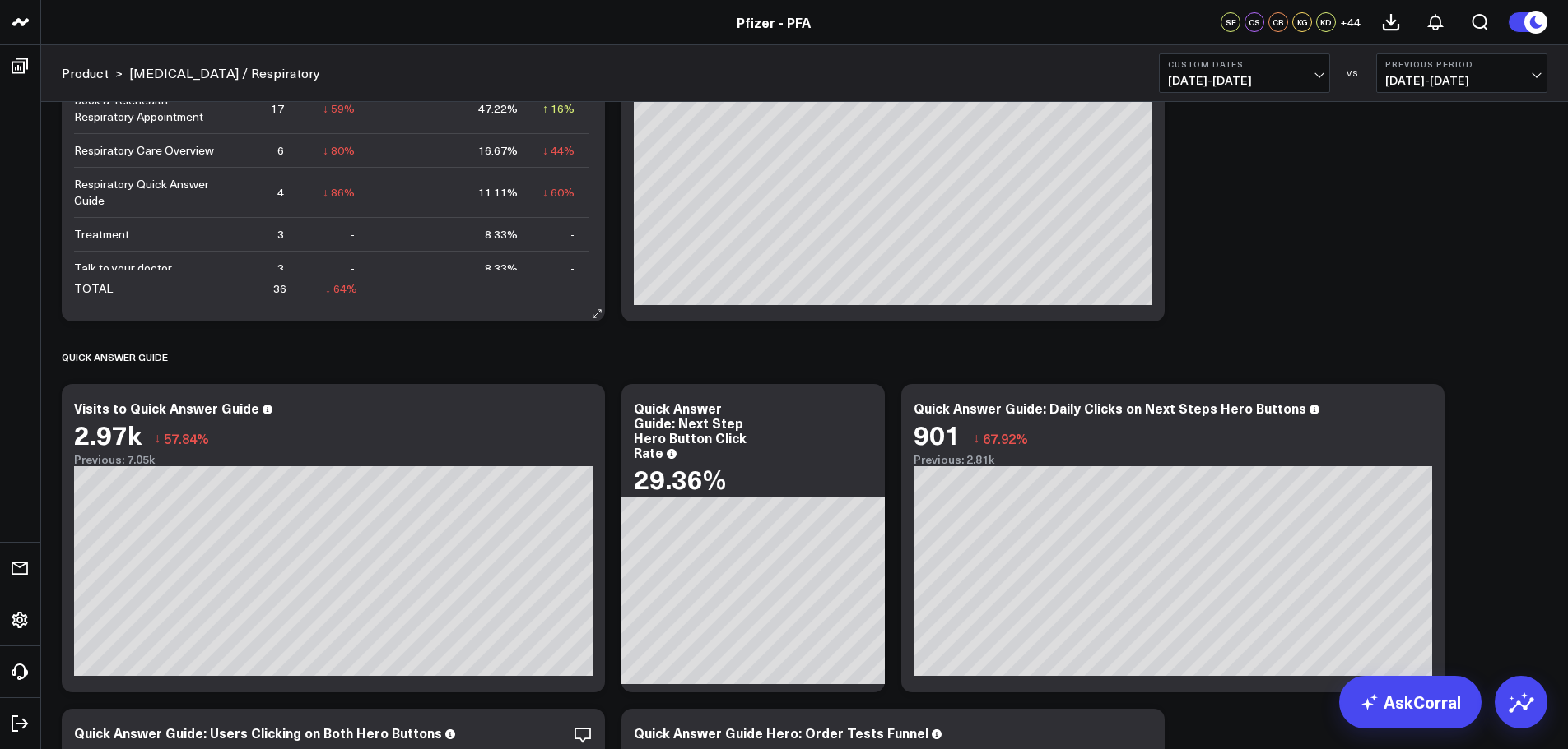
scroll to position [1481, 0]
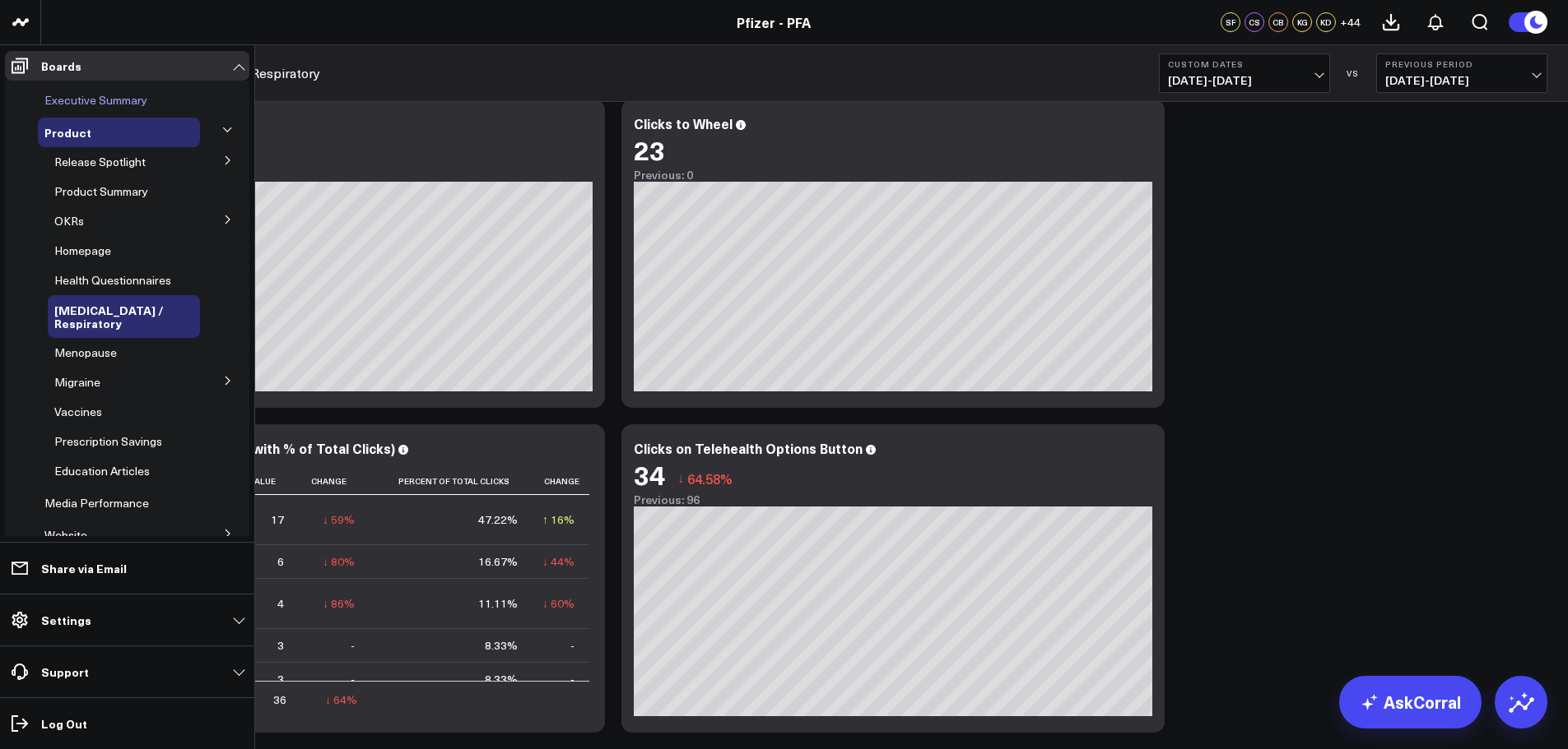
click at [101, 93] on span "Executive Summary" at bounding box center [95, 100] width 103 height 15
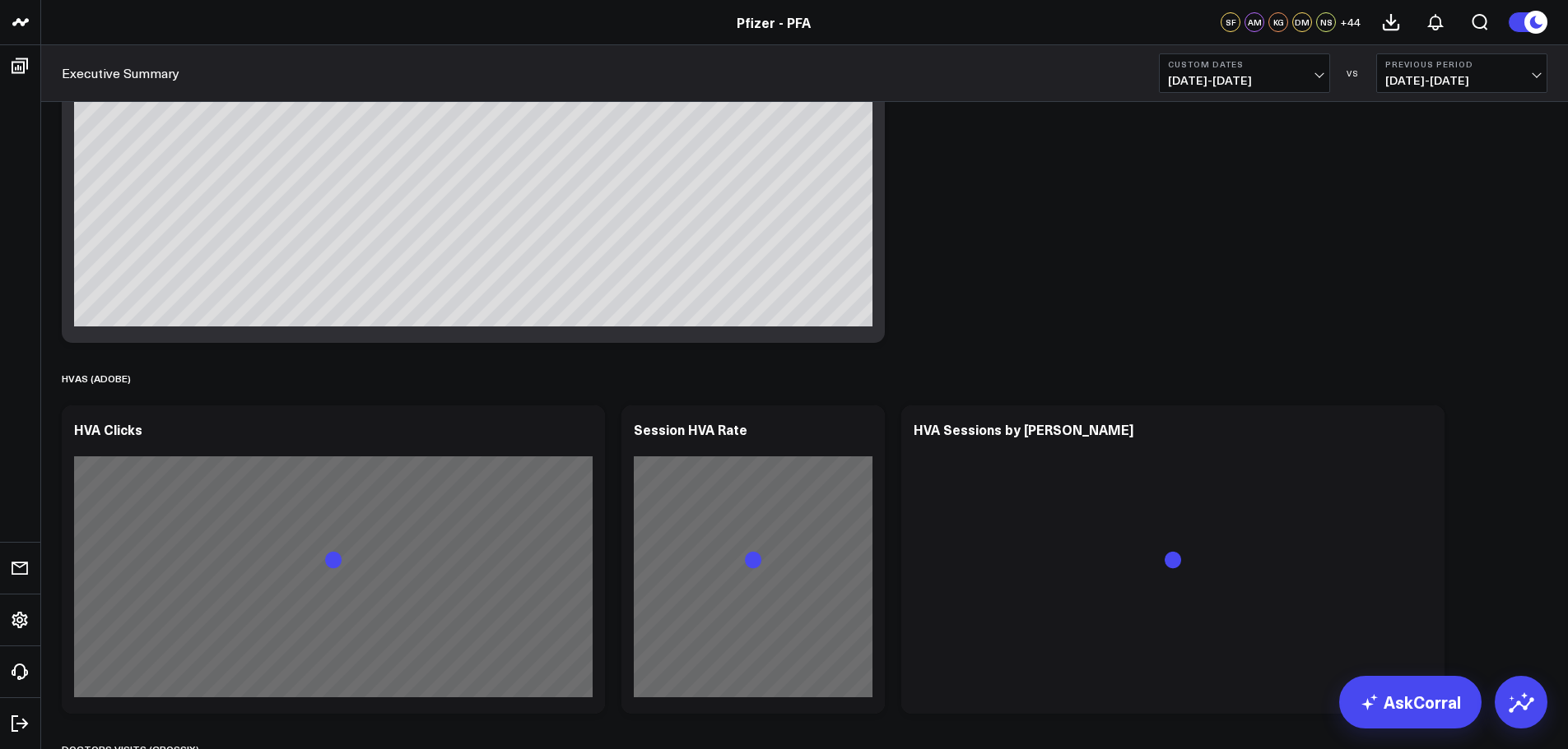
scroll to position [2303, 0]
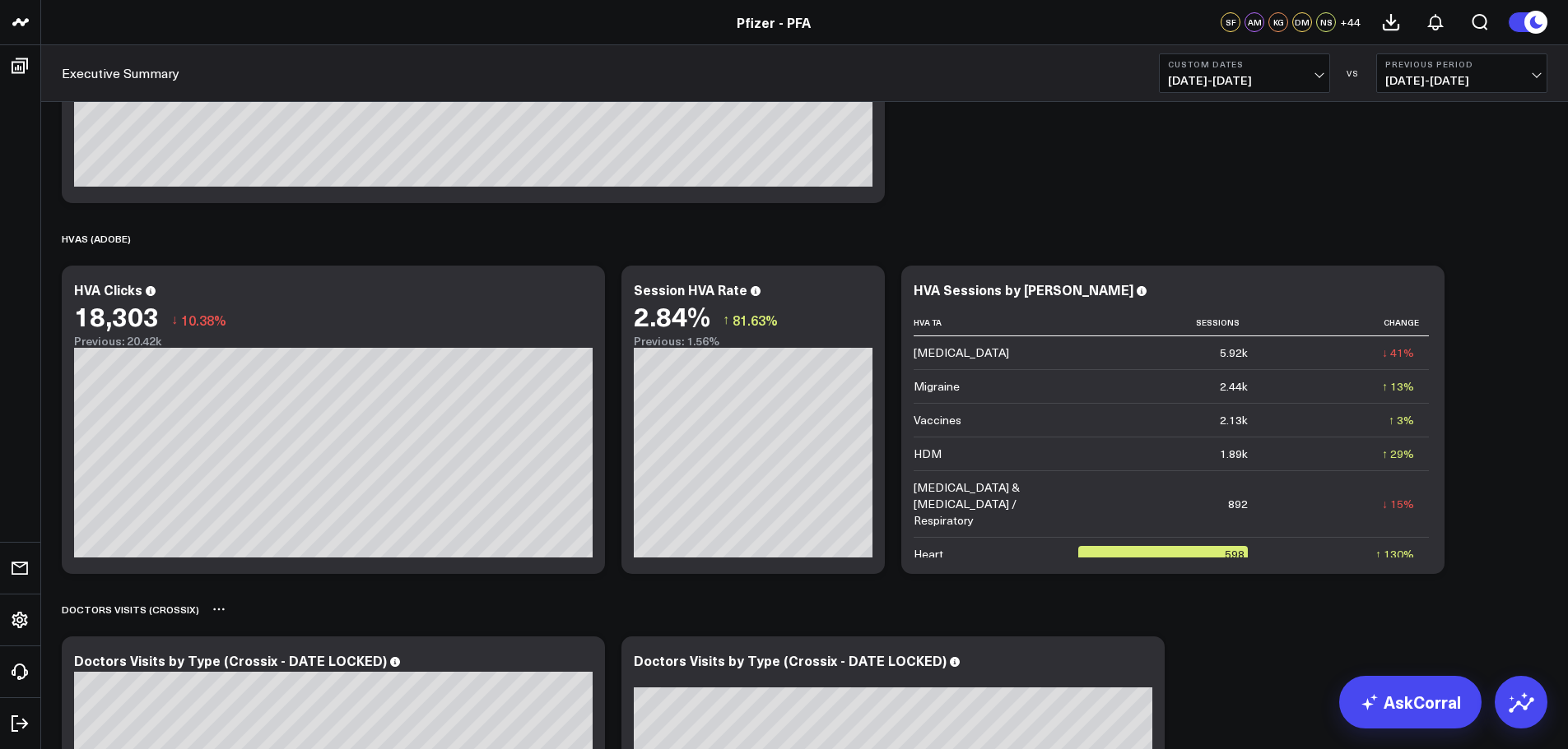
click at [588, 623] on div "Doctors Visits (Crossix)" at bounding box center [804, 609] width 1485 height 37
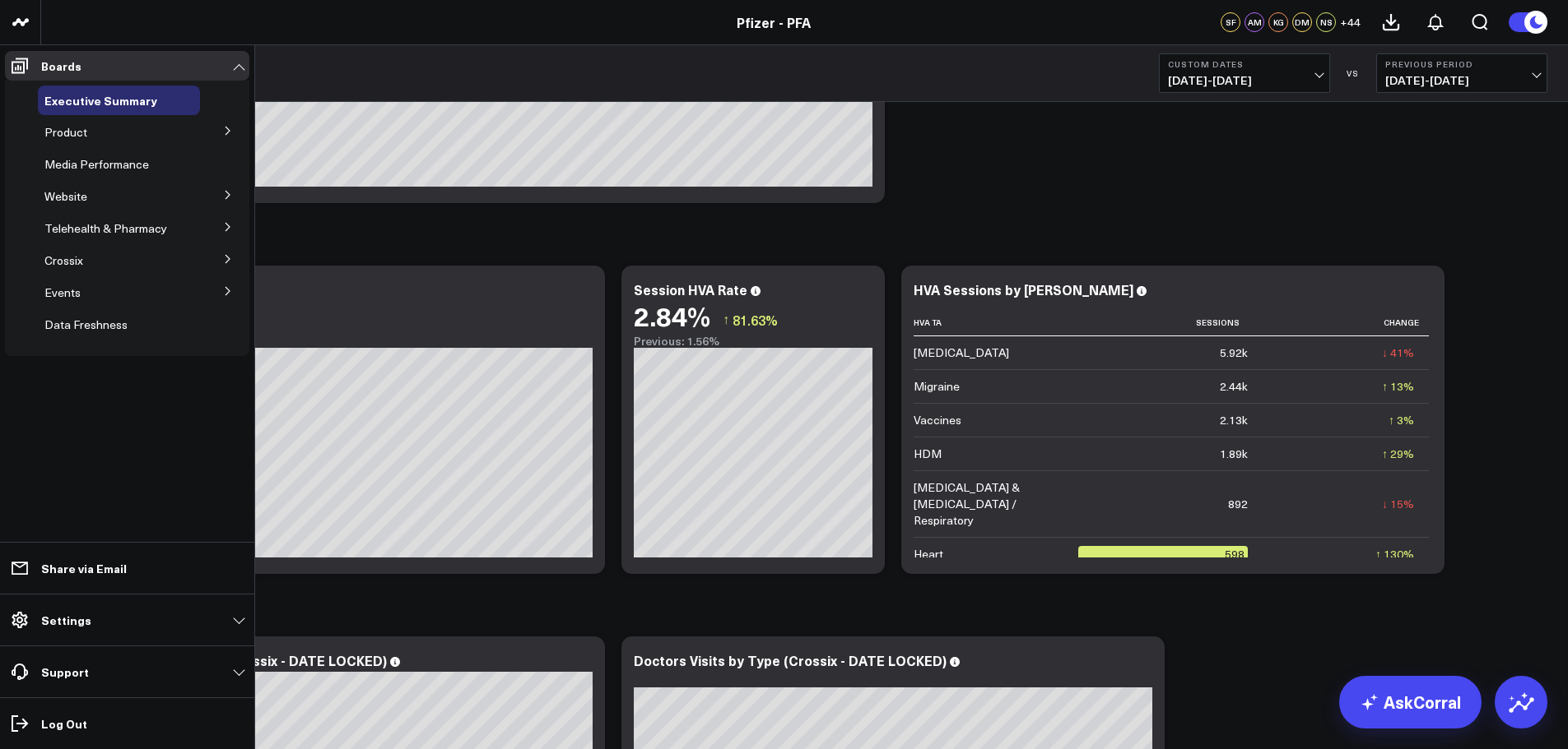
click at [225, 129] on icon at bounding box center [228, 131] width 10 height 10
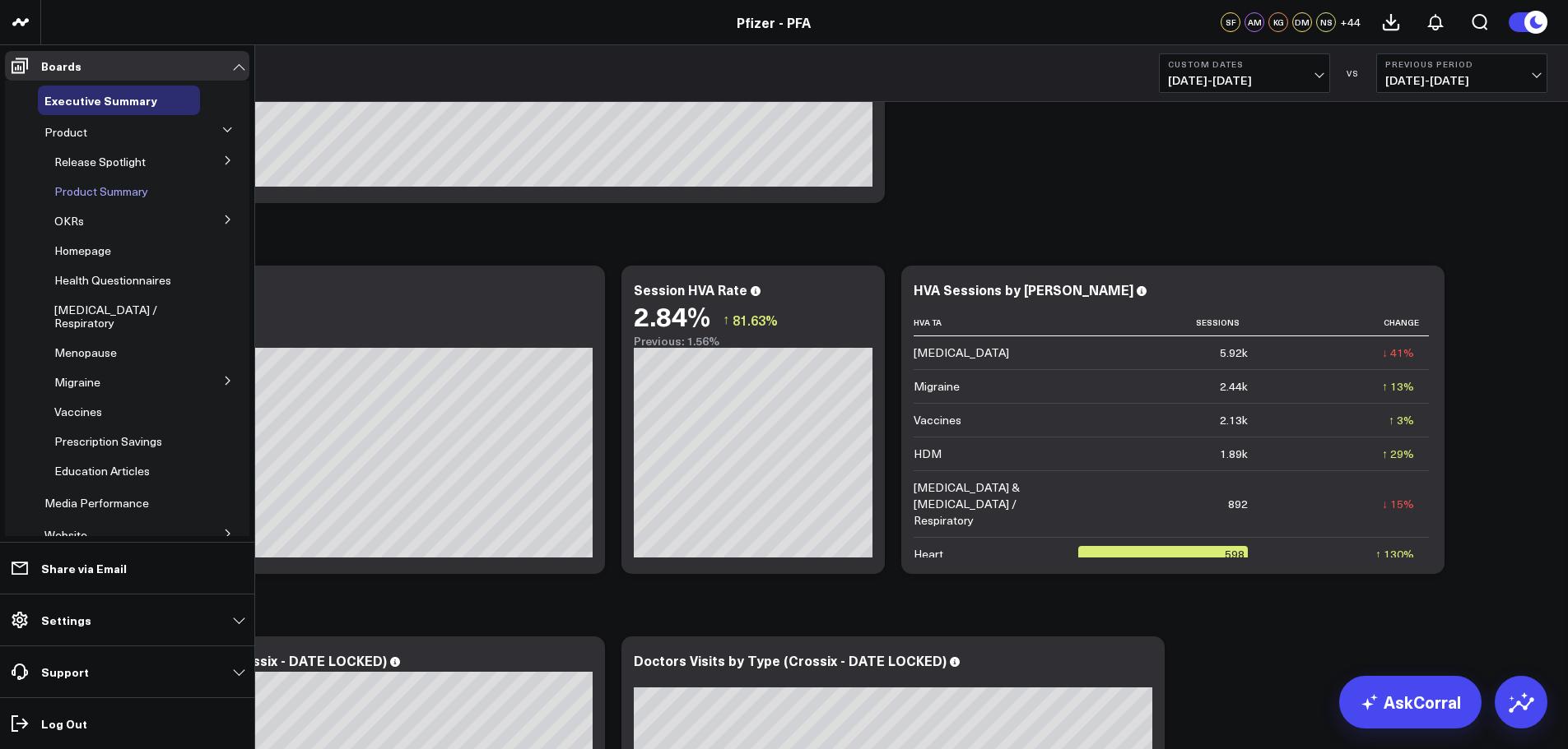
click at [90, 197] on span "Product Summary" at bounding box center [101, 191] width 94 height 15
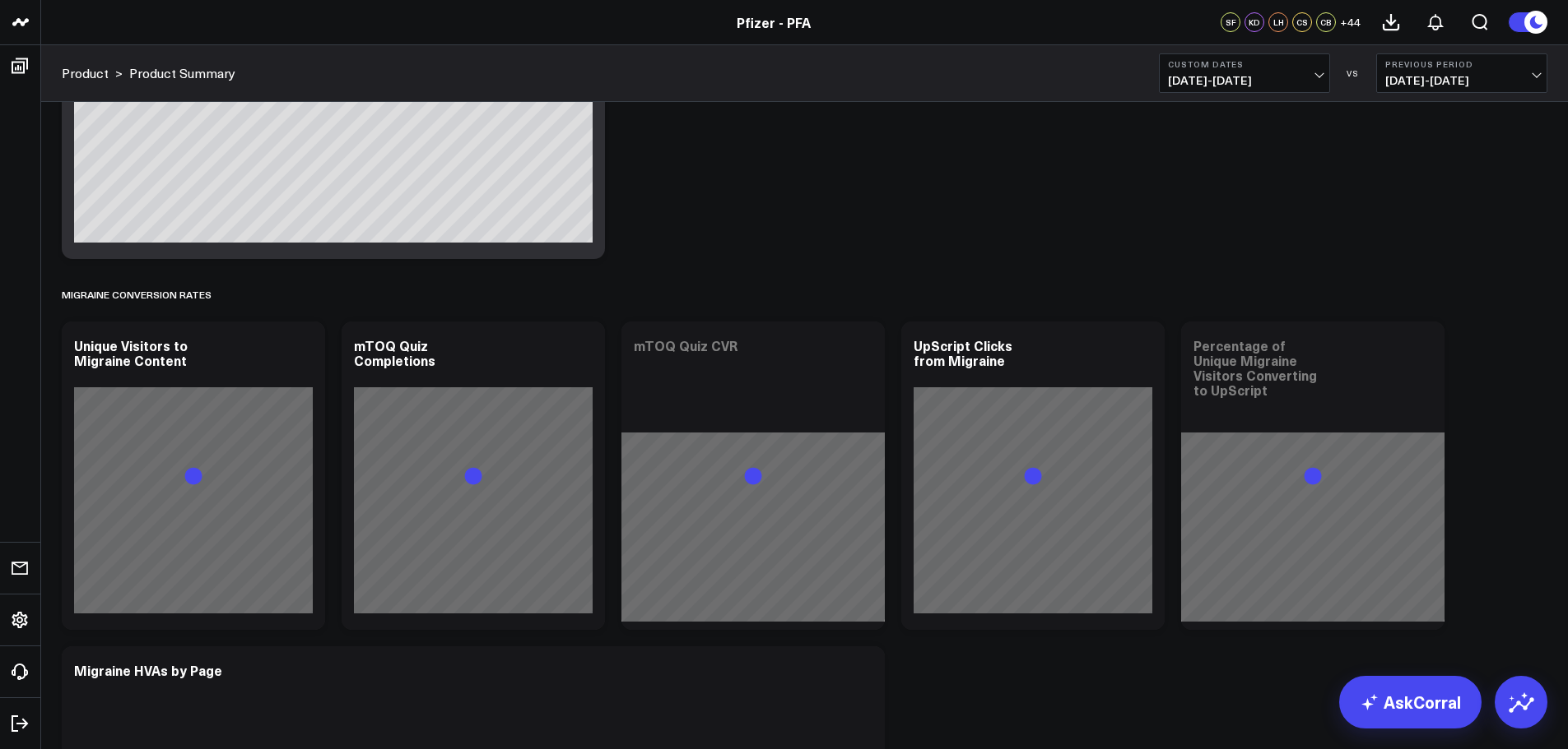
scroll to position [5655, 0]
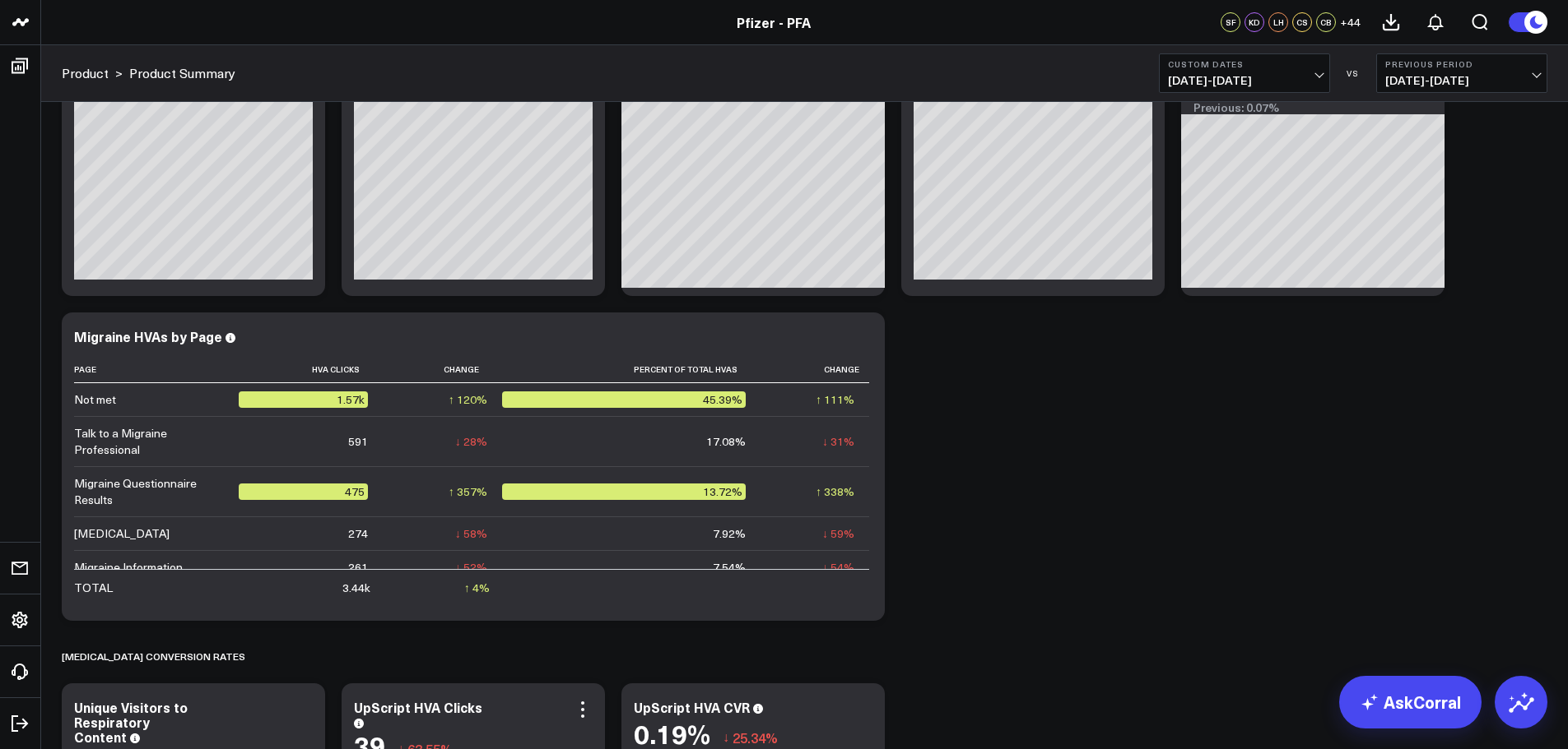
drag, startPoint x: 958, startPoint y: 709, endPoint x: 504, endPoint y: 690, distance: 454.4
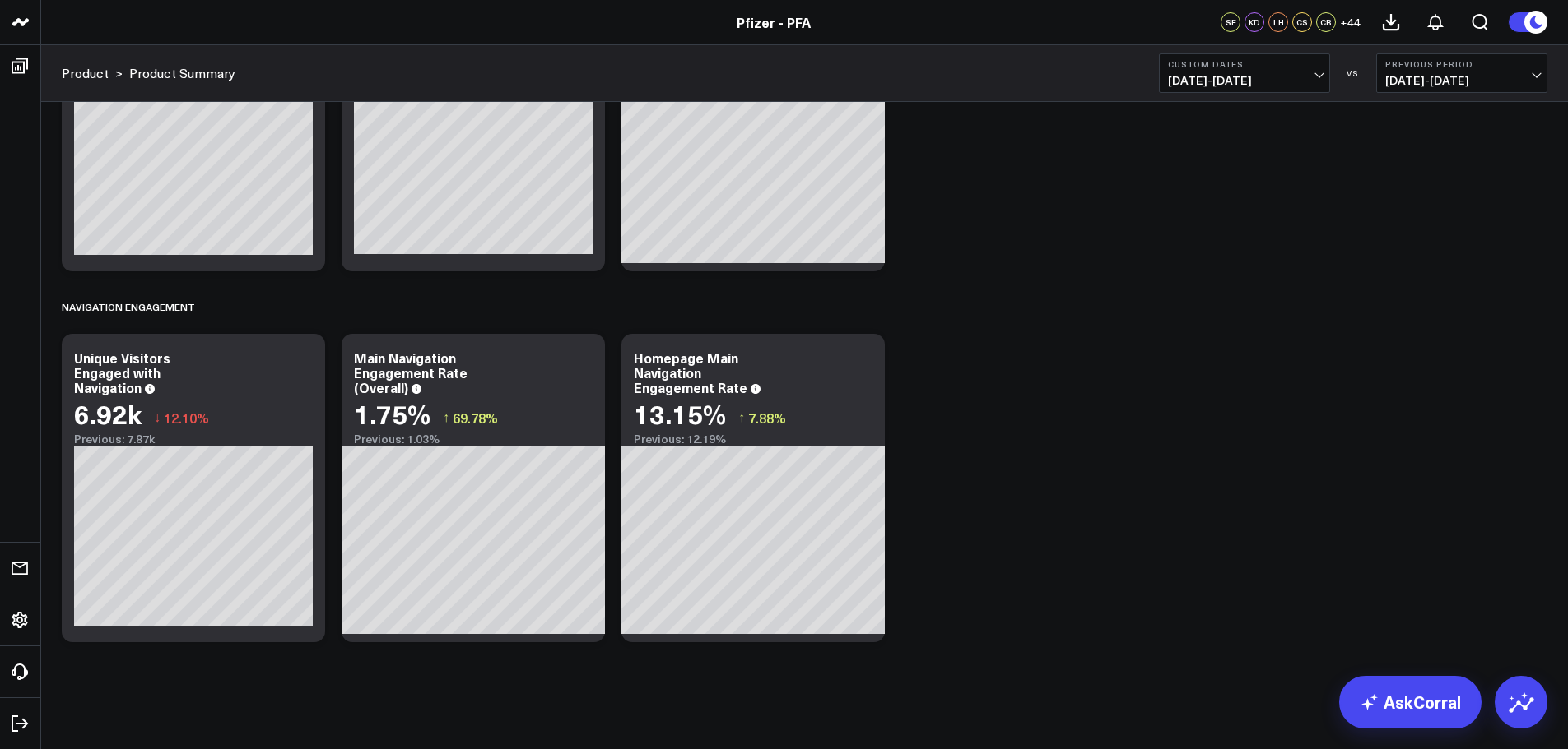
scroll to position [6336, 0]
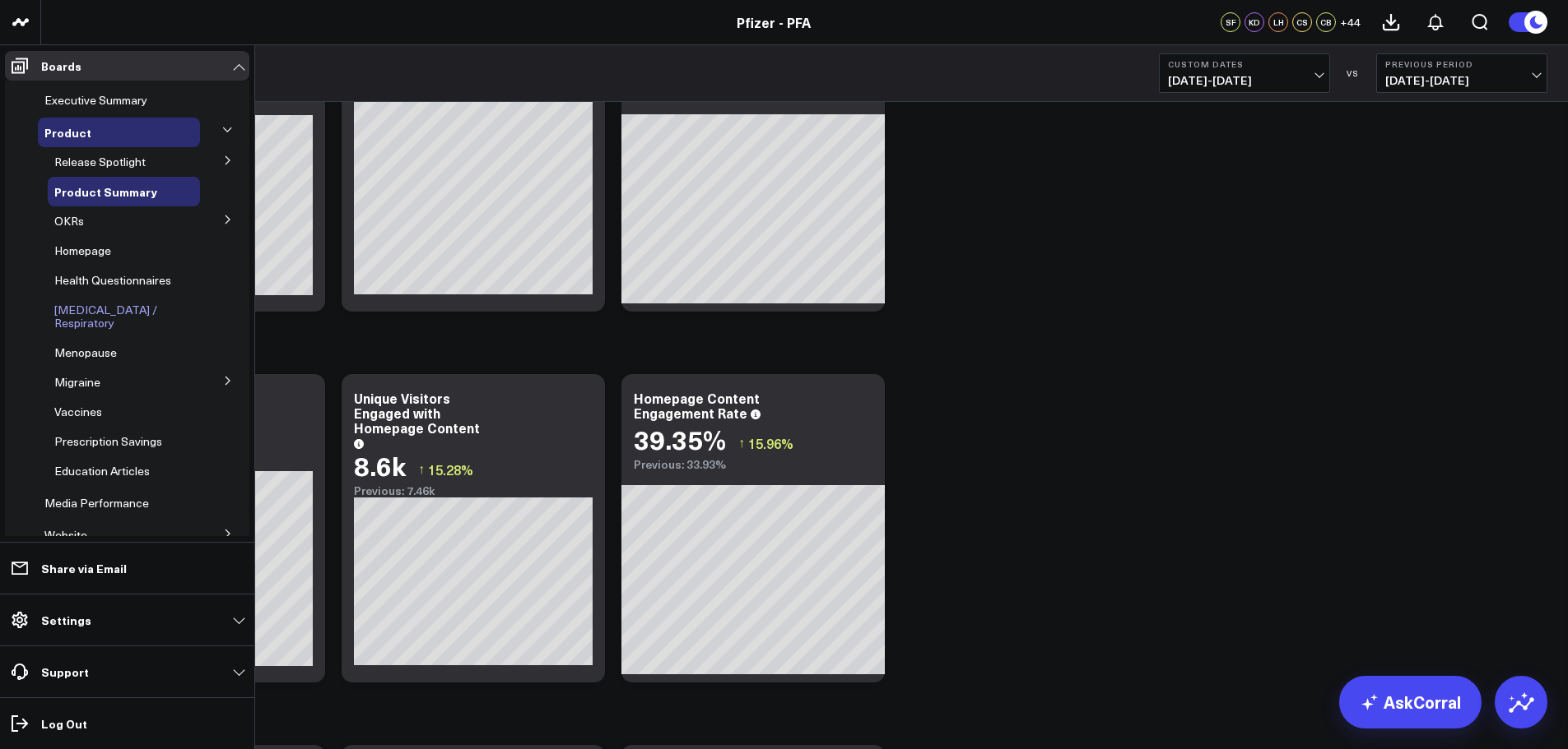
click at [88, 305] on span "[MEDICAL_DATA] / Respiratory" at bounding box center [105, 316] width 103 height 29
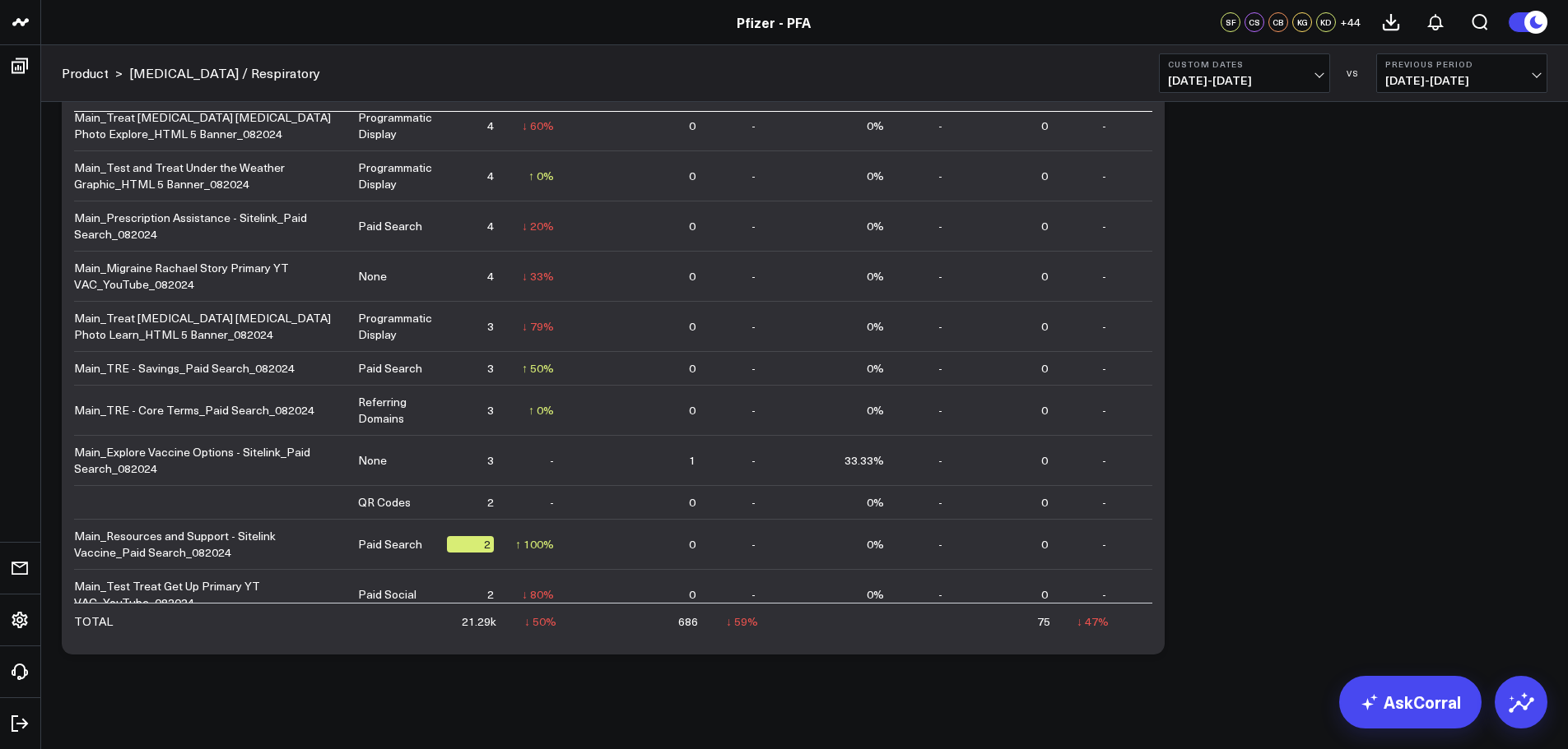
scroll to position [6675, 0]
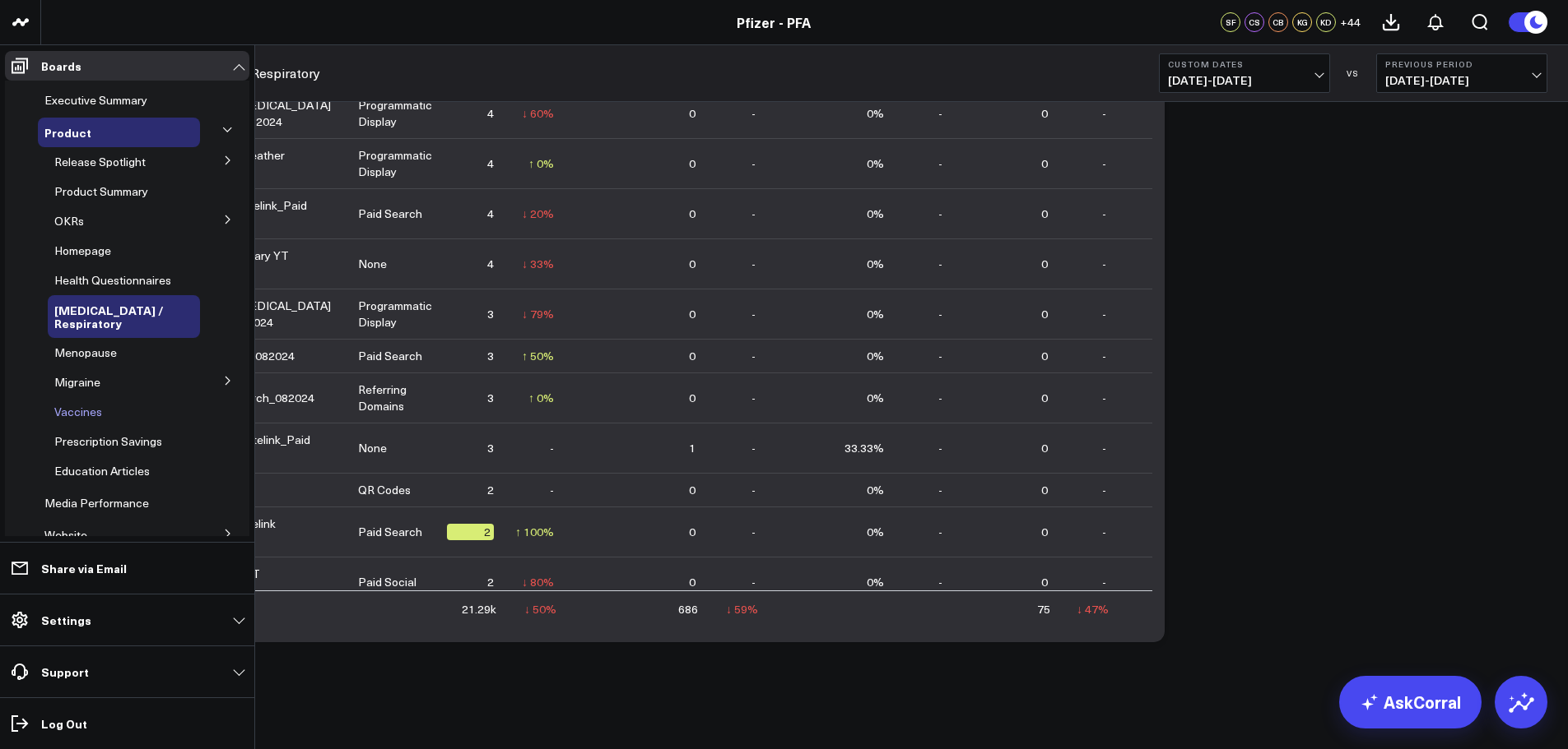
click at [93, 404] on span "Vaccines" at bounding box center [78, 412] width 48 height 15
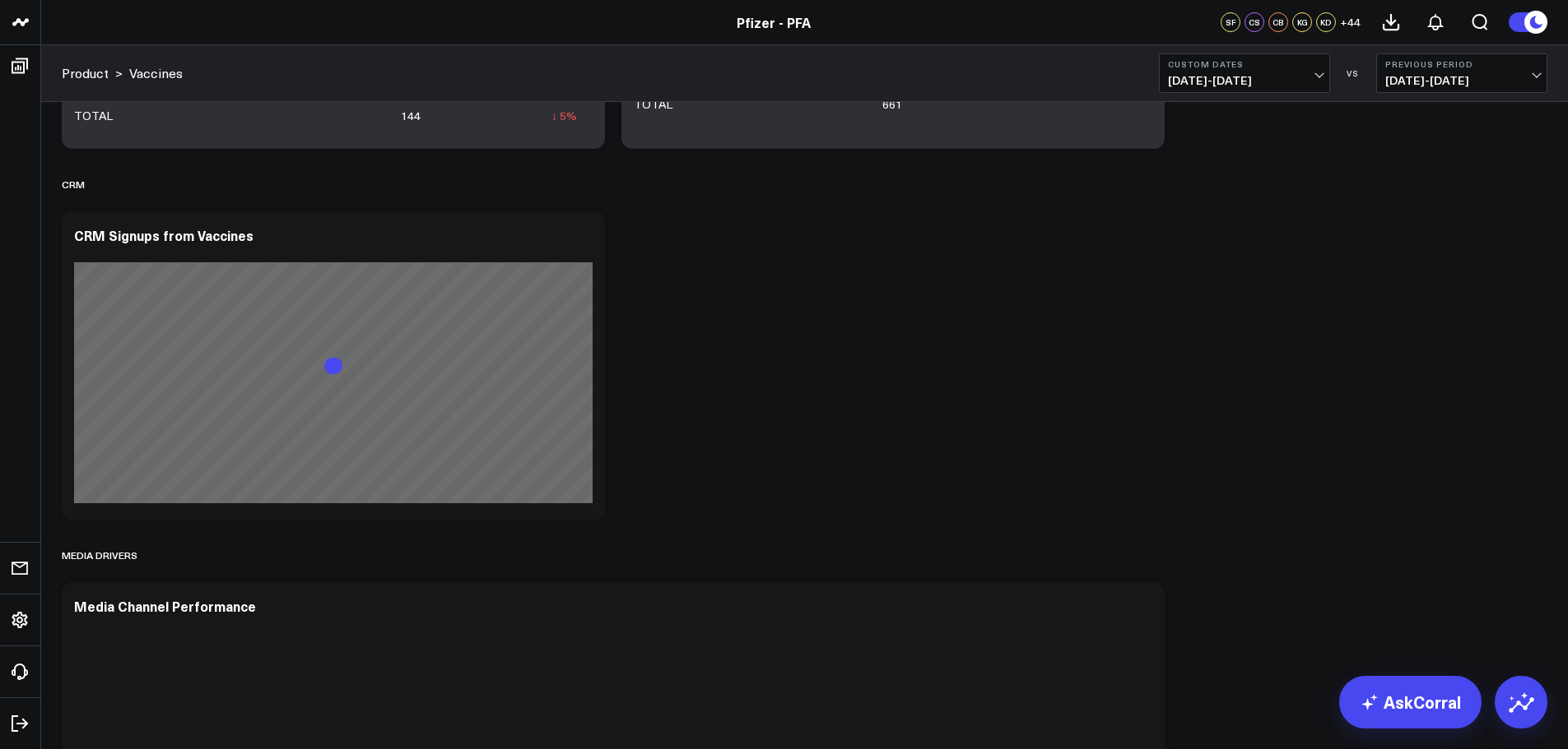
scroll to position [2797, 0]
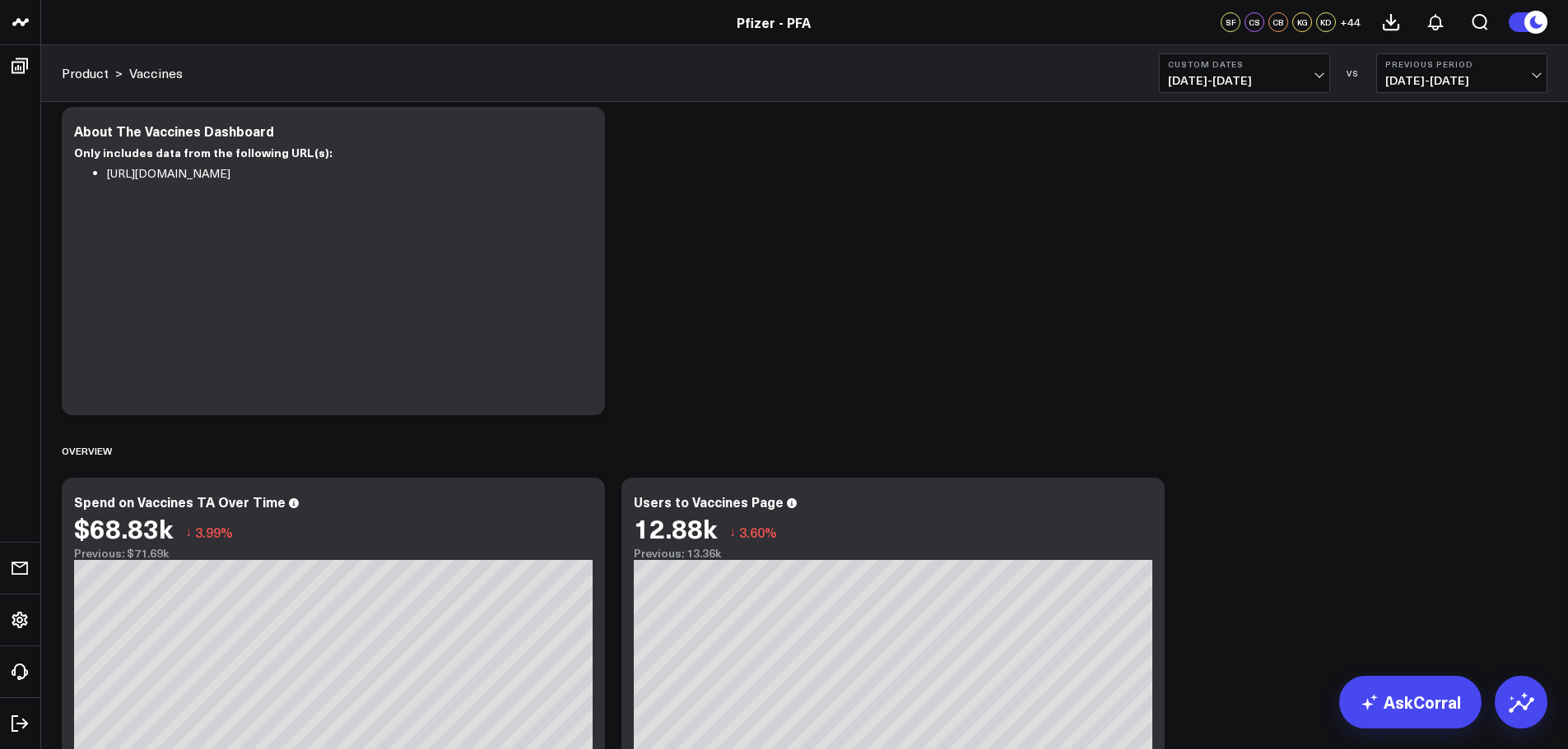
scroll to position [83, 0]
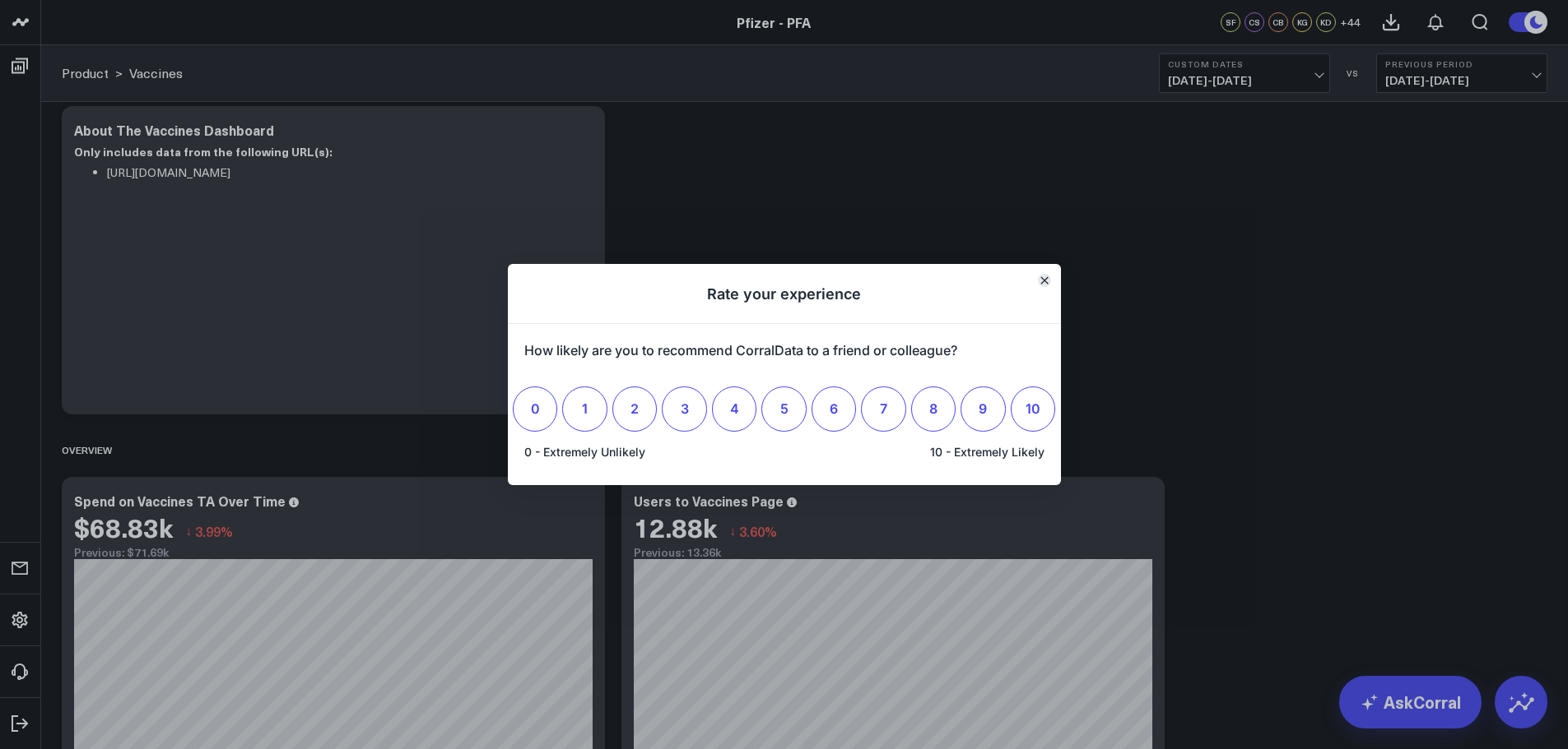
click at [1045, 284] on icon "Close" at bounding box center [1043, 280] width 7 height 7
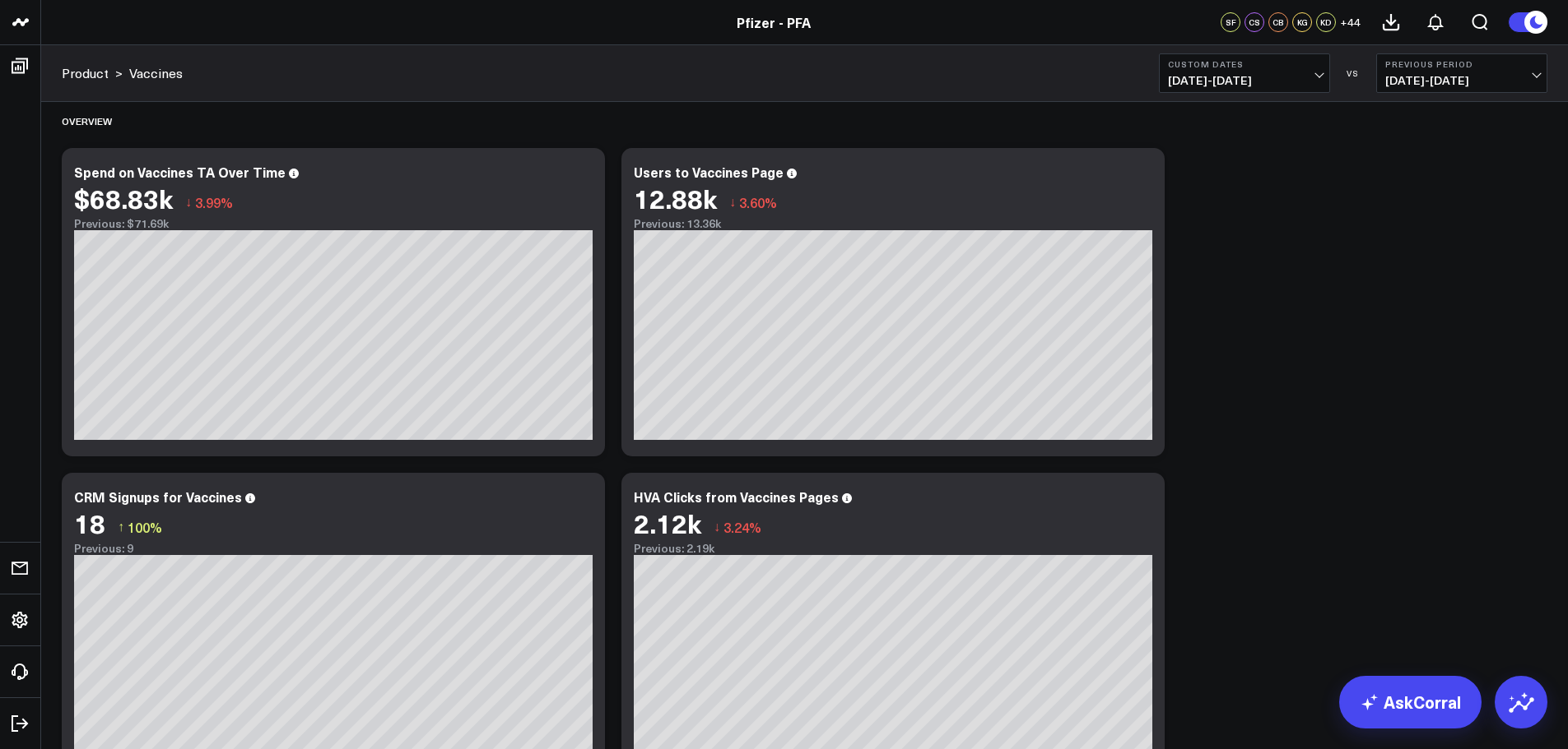
scroll to position [0, 0]
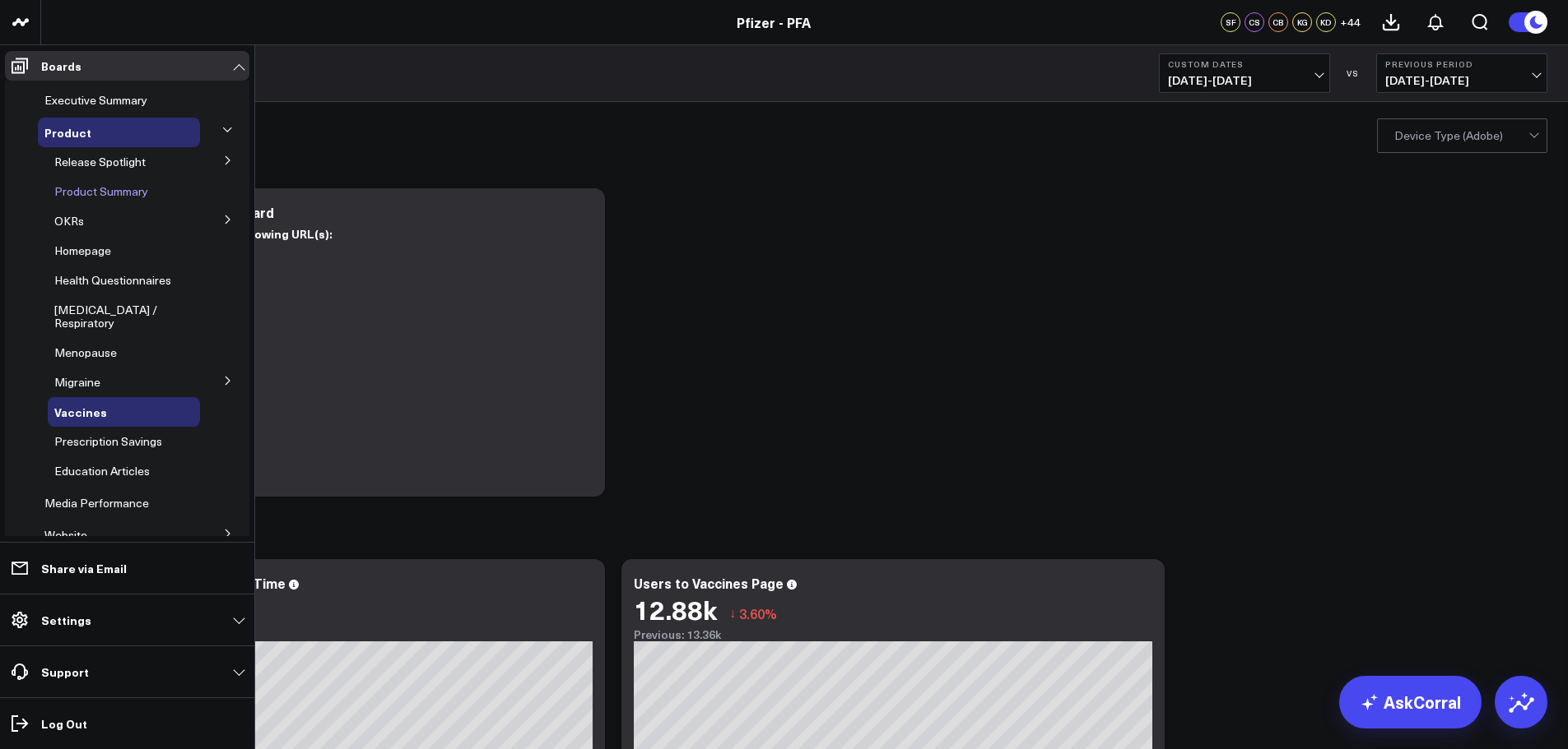
click at [116, 192] on span "Product Summary" at bounding box center [101, 191] width 94 height 15
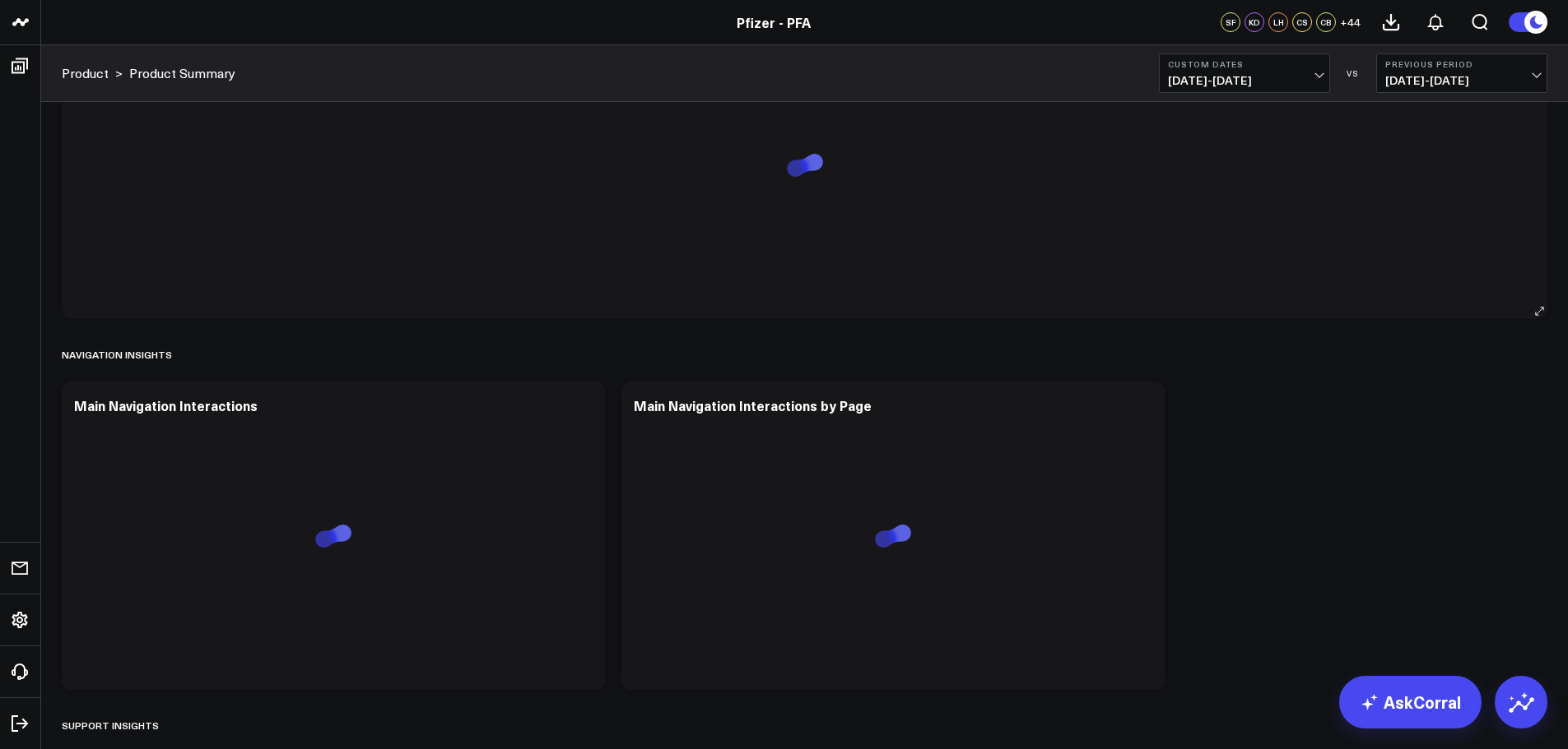
scroll to position [4606, 0]
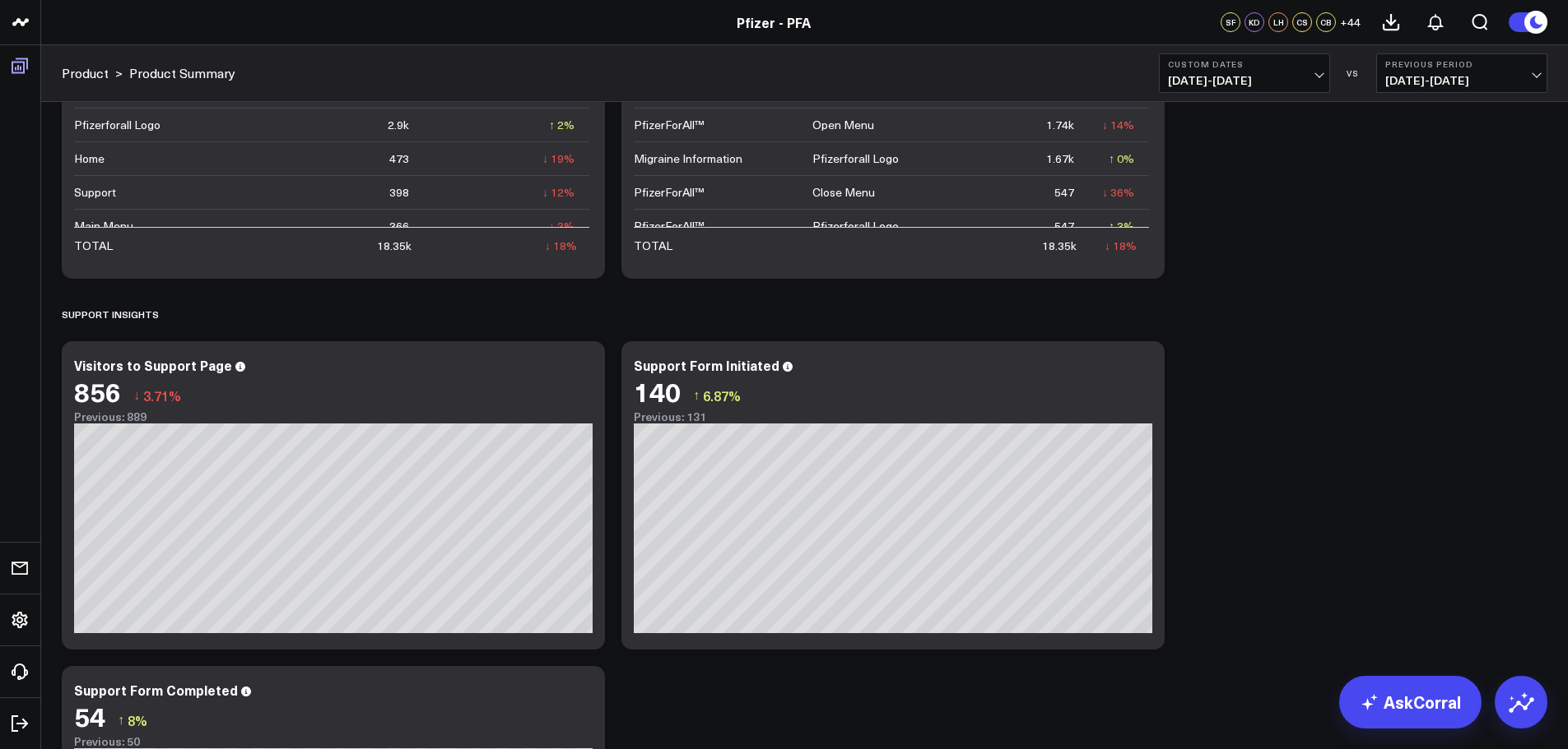
click at [22, 66] on icon at bounding box center [19, 65] width 20 height 20
click at [22, 66] on link "Boards" at bounding box center [20, 65] width 31 height 30
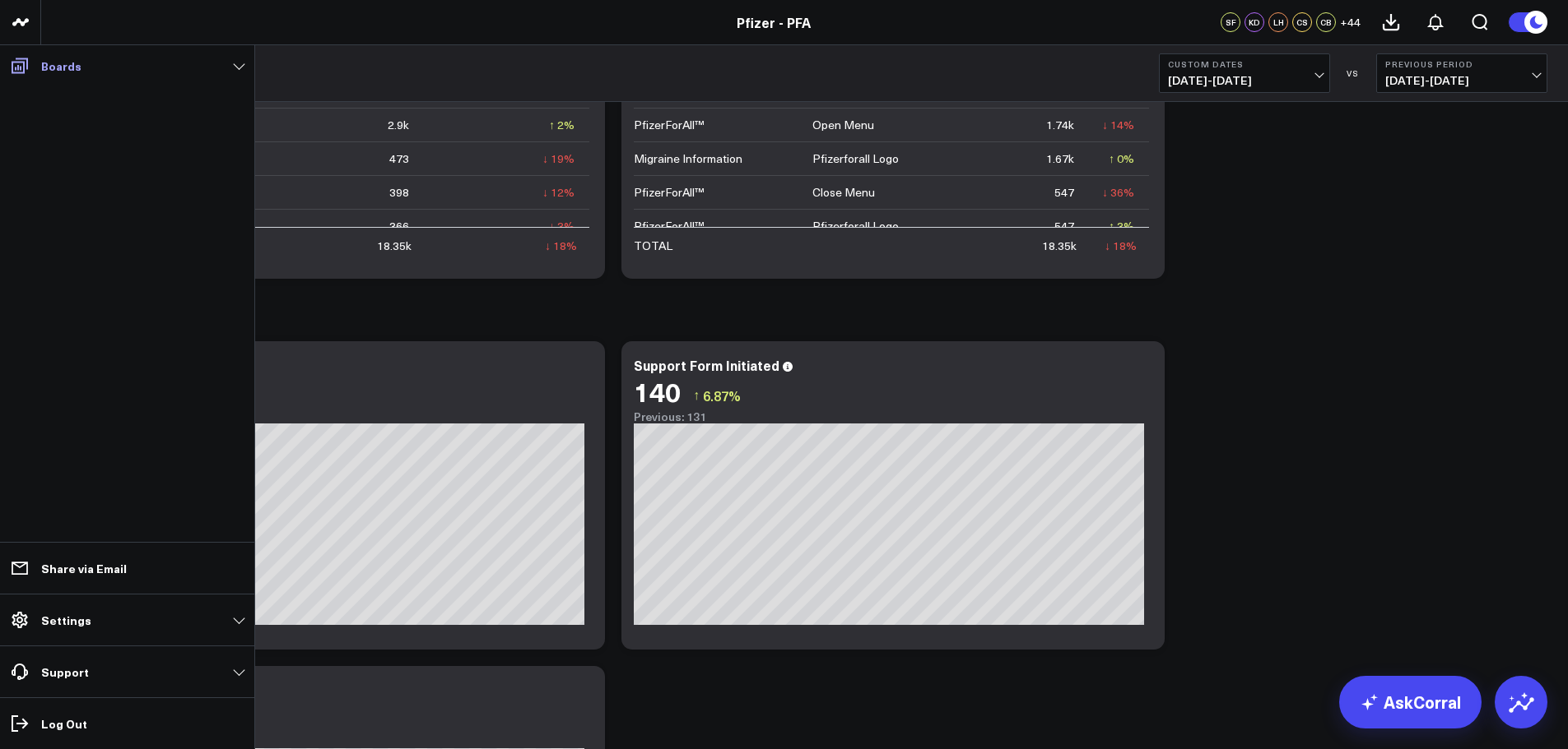
click at [26, 62] on icon at bounding box center [19, 65] width 20 height 20
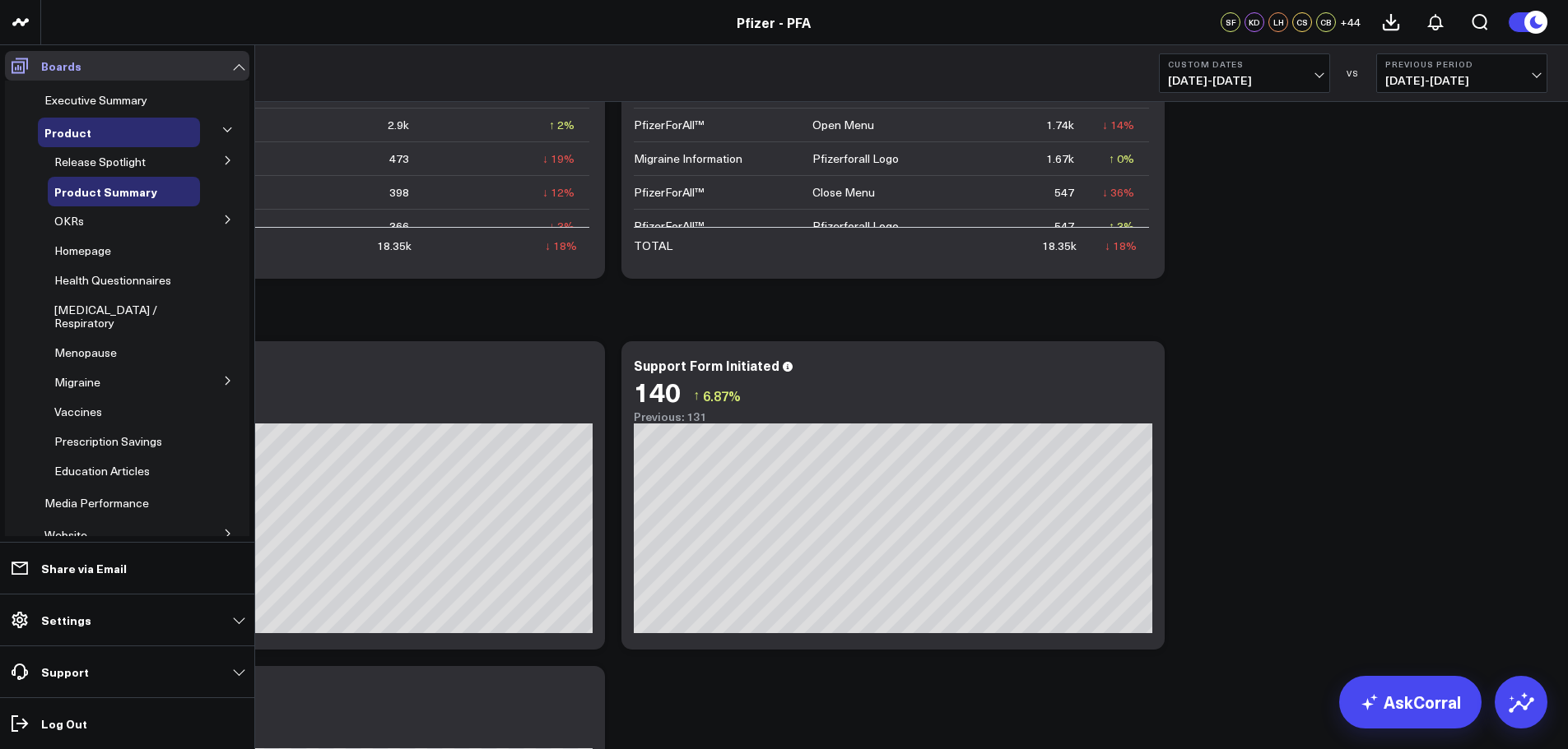
scroll to position [6747, 0]
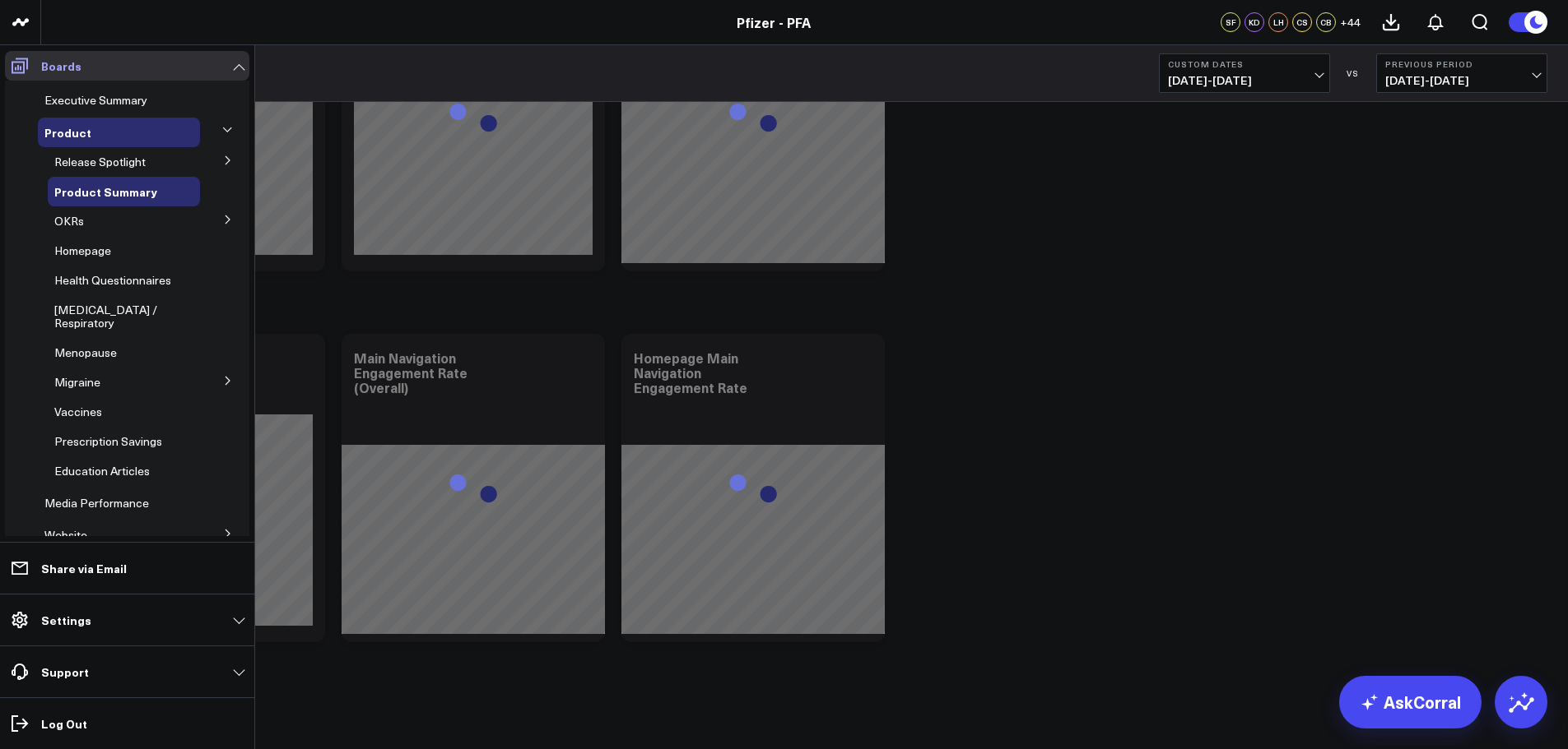
click at [24, 64] on icon at bounding box center [19, 66] width 16 height 15
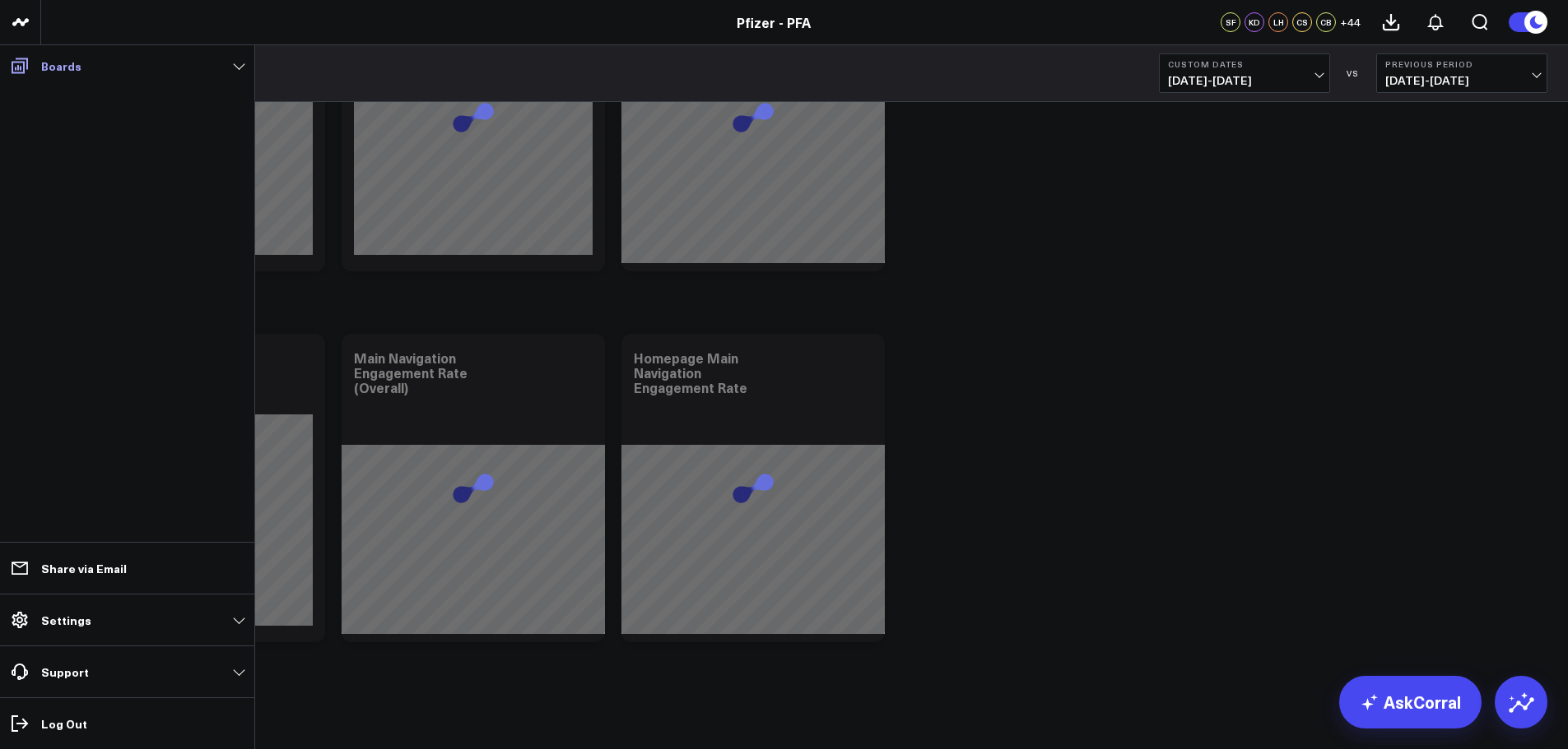
click at [20, 65] on icon at bounding box center [19, 65] width 20 height 20
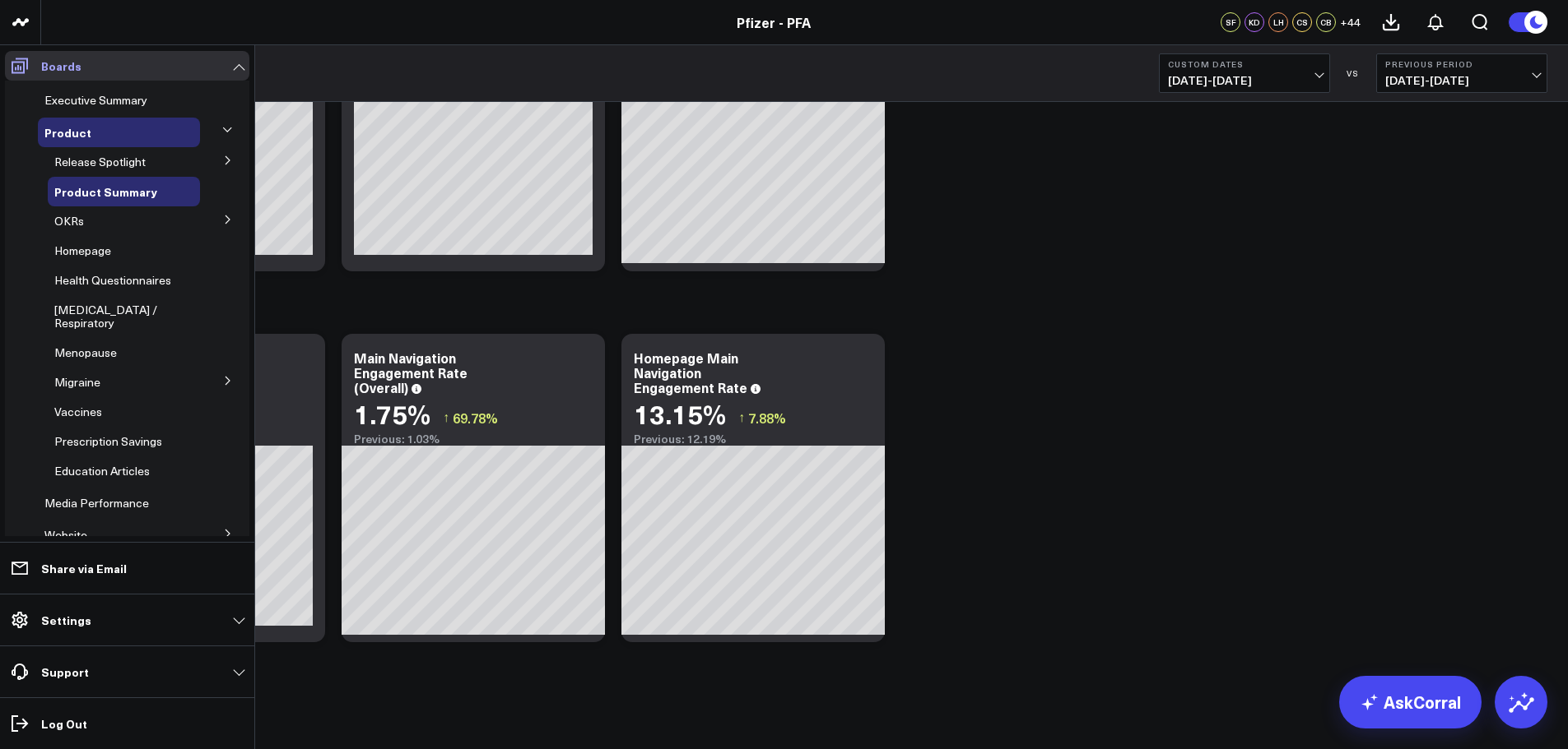
click at [56, 65] on p "Boards" at bounding box center [62, 66] width 40 height 13
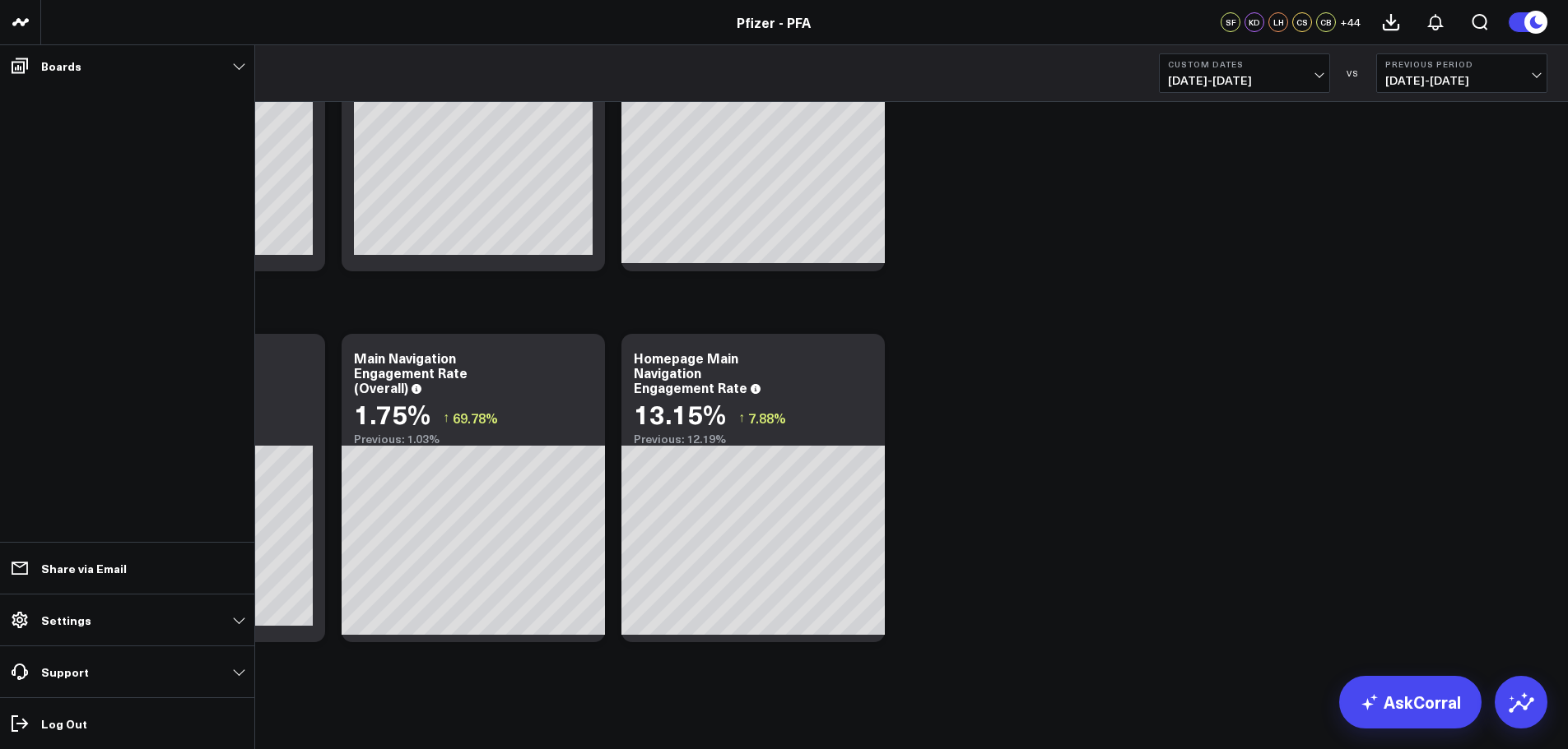
click at [125, 100] on ul "Boards Executive Summary Product Release Spotlight 4.3 [MEDICAL_DATA] 5.0 ATTR-…" at bounding box center [127, 397] width 254 height 704
click at [54, 63] on p "Boards" at bounding box center [62, 66] width 40 height 13
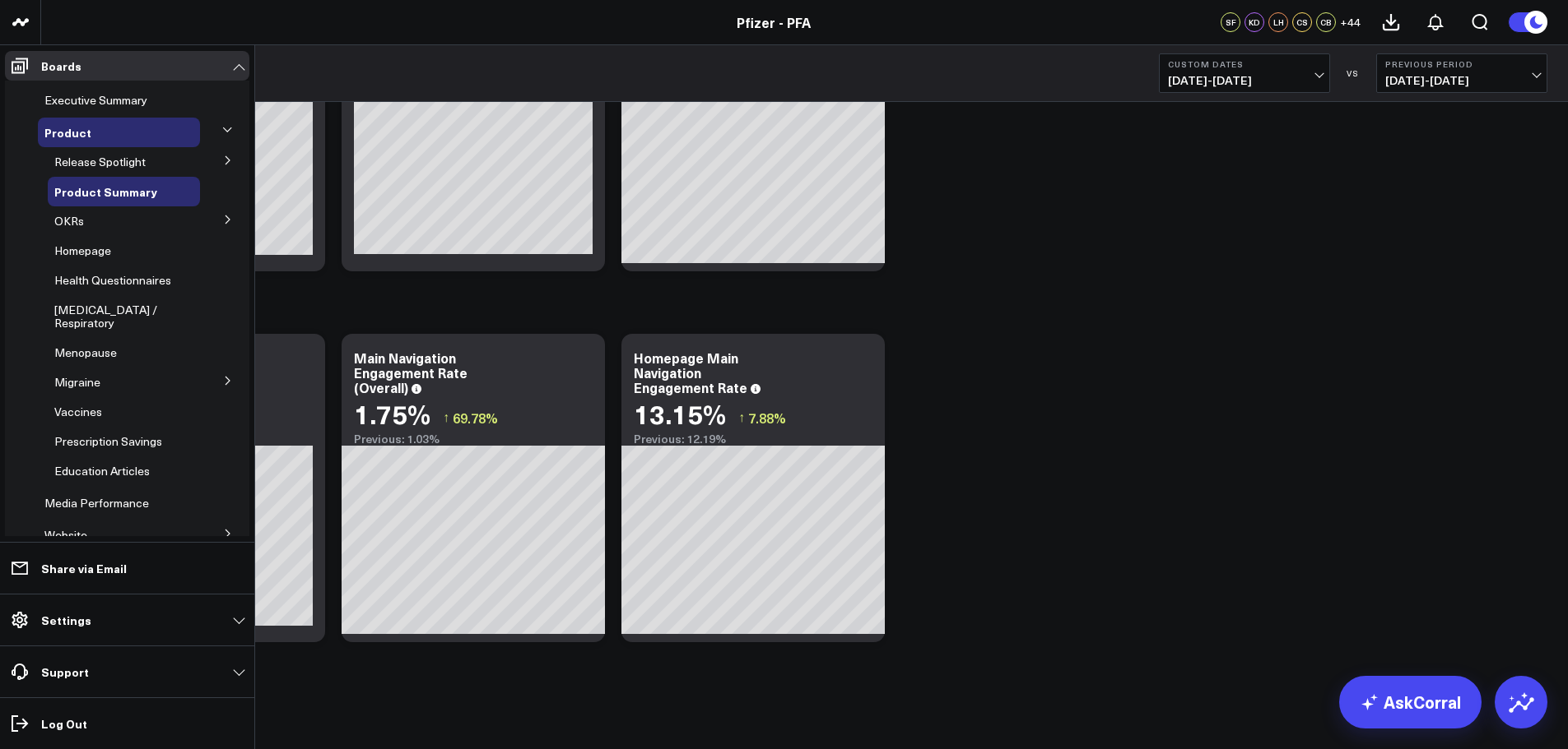
click at [223, 215] on icon at bounding box center [228, 219] width 10 height 10
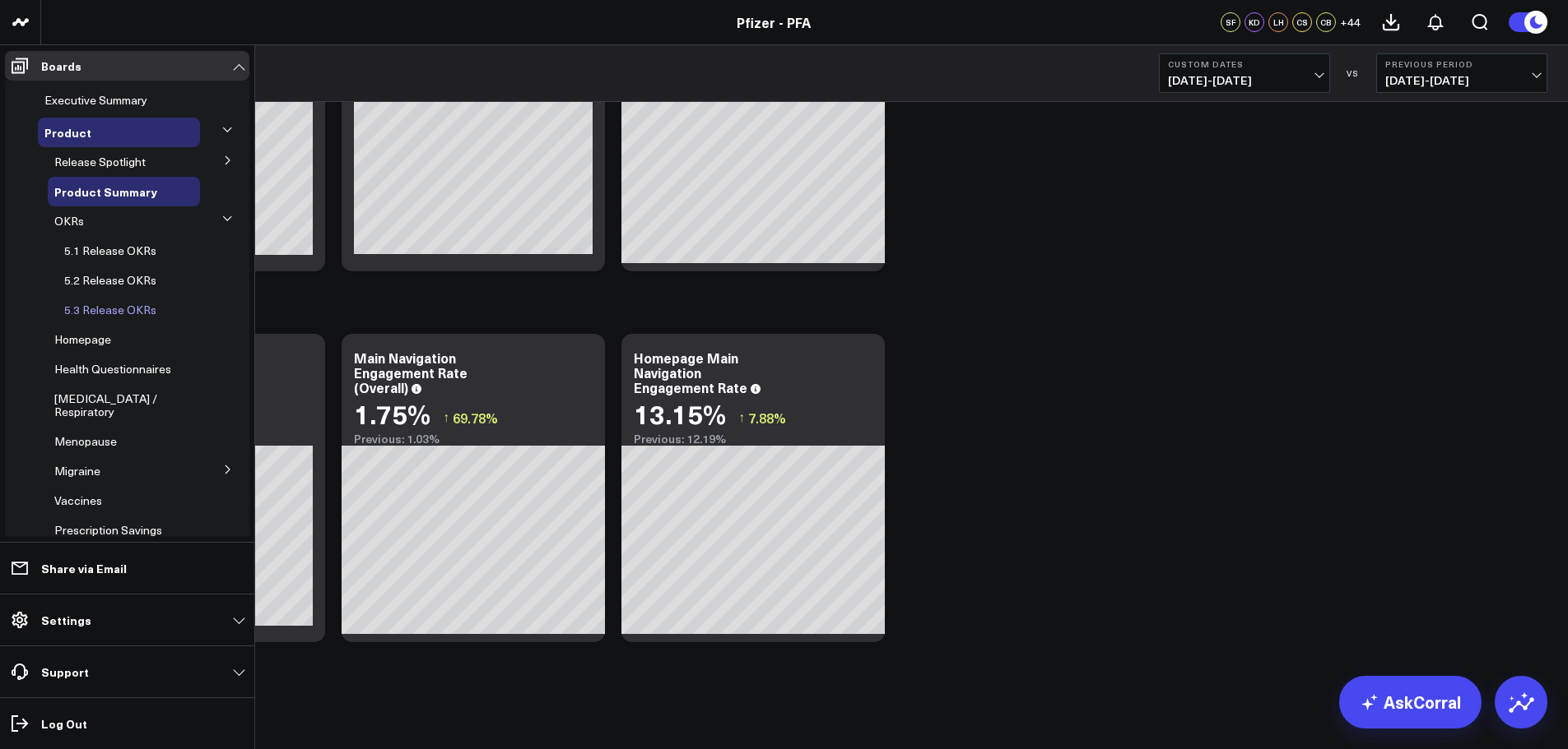
click at [118, 308] on span "5.3 Release OKRs" at bounding box center [111, 310] width 92 height 15
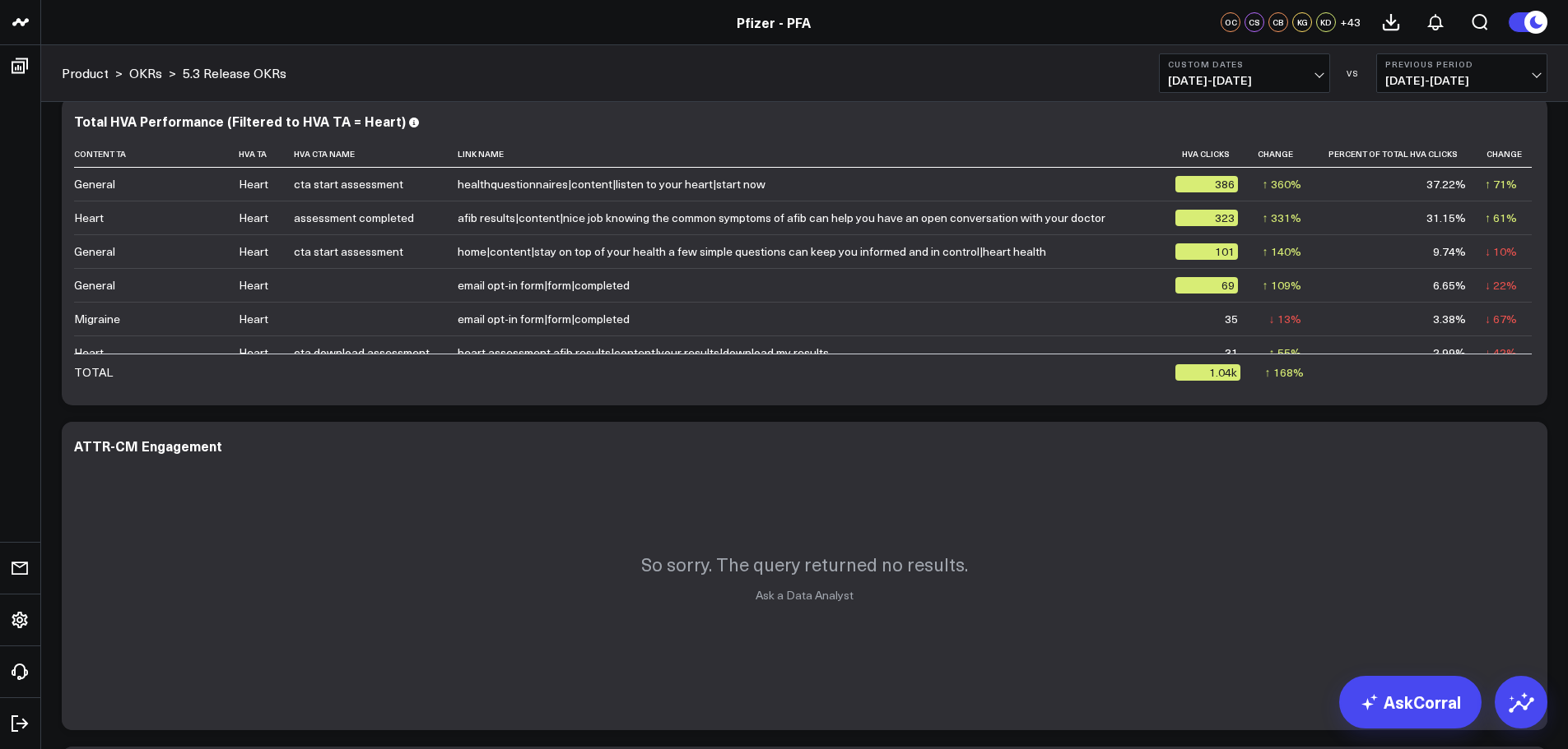
scroll to position [1946, 0]
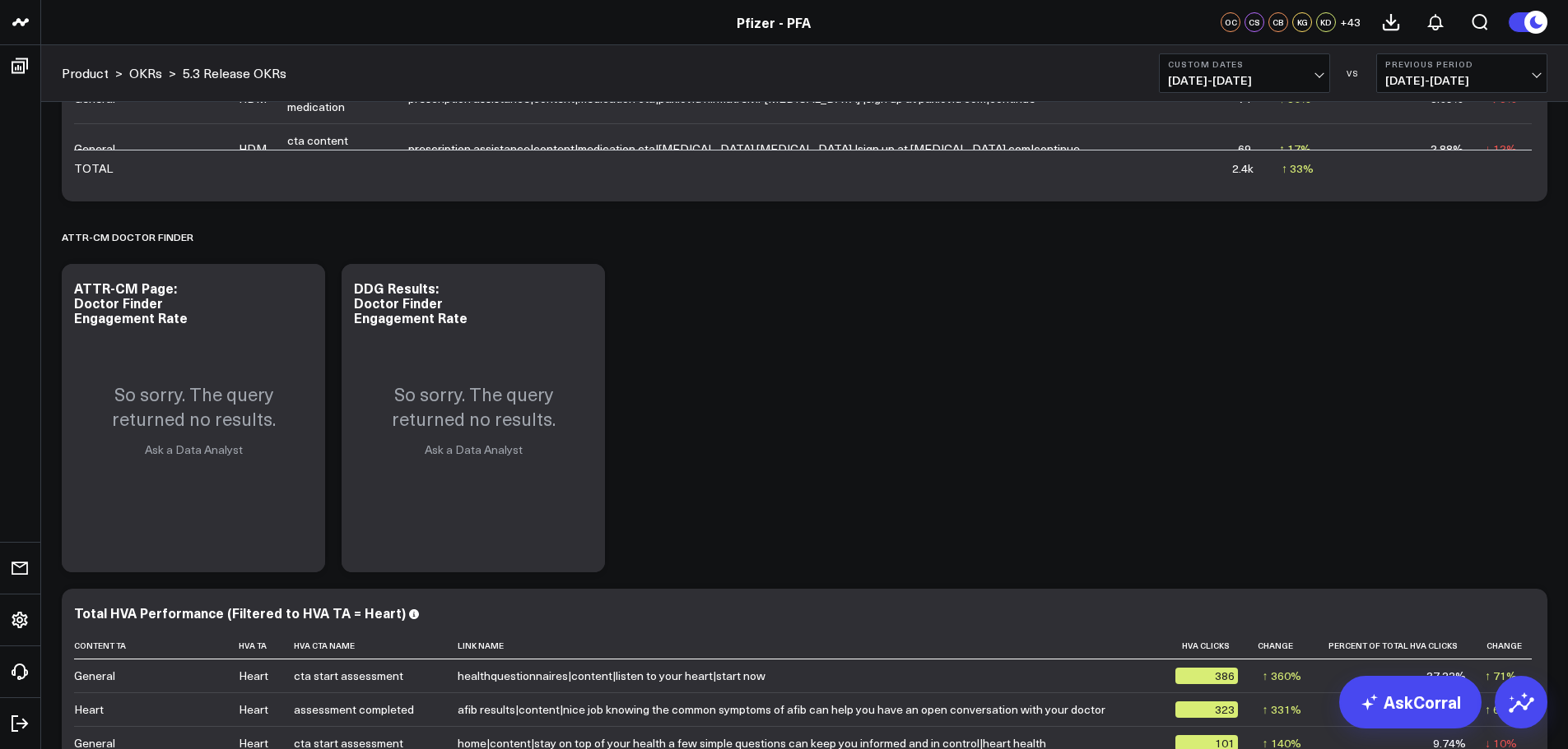
click at [143, 74] on link "OKRs" at bounding box center [145, 73] width 33 height 18
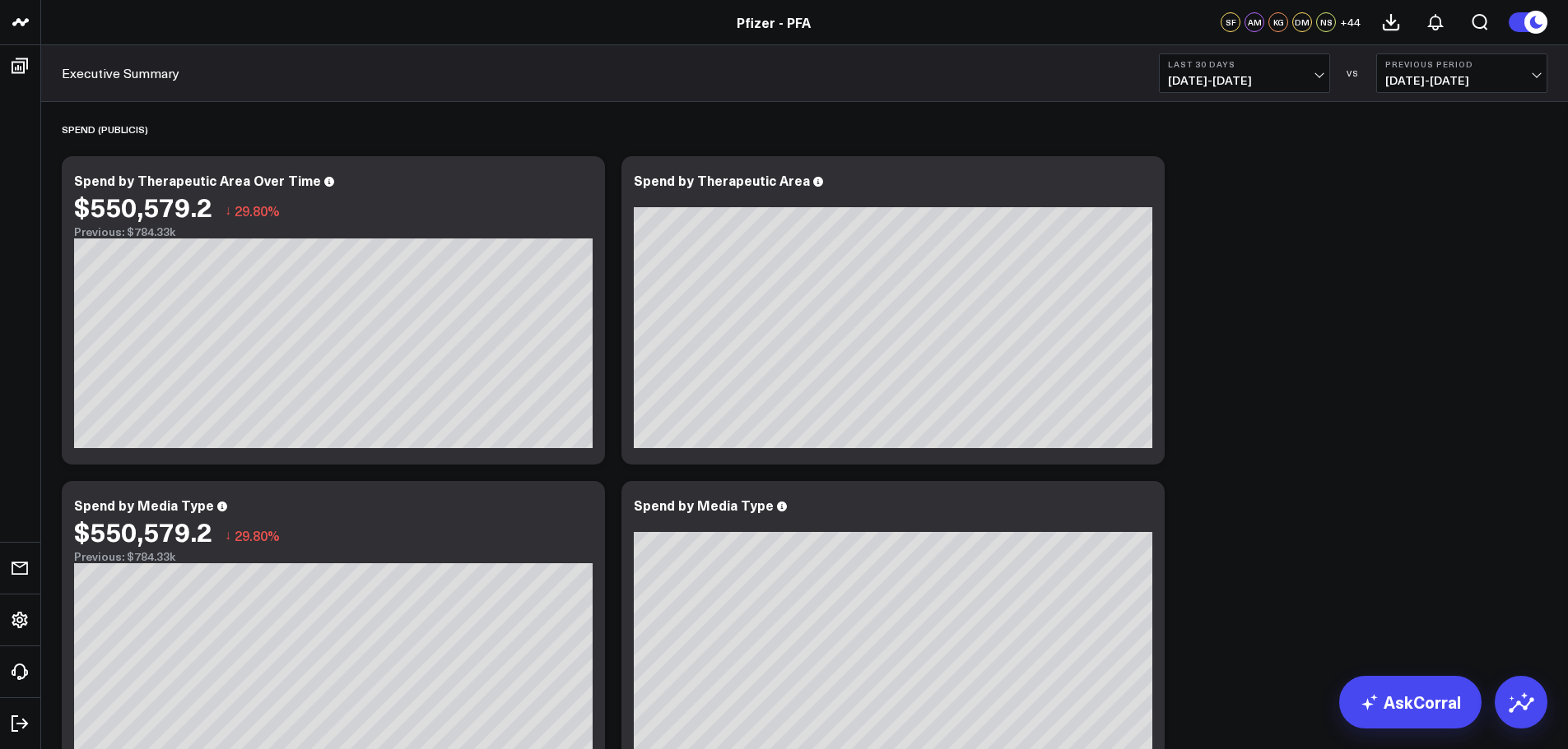
click at [1291, 81] on span "[DATE] - [DATE]" at bounding box center [1244, 81] width 153 height 13
click at [1202, 524] on link "Custom Dates" at bounding box center [1244, 525] width 169 height 32
select select "7"
select select "2025"
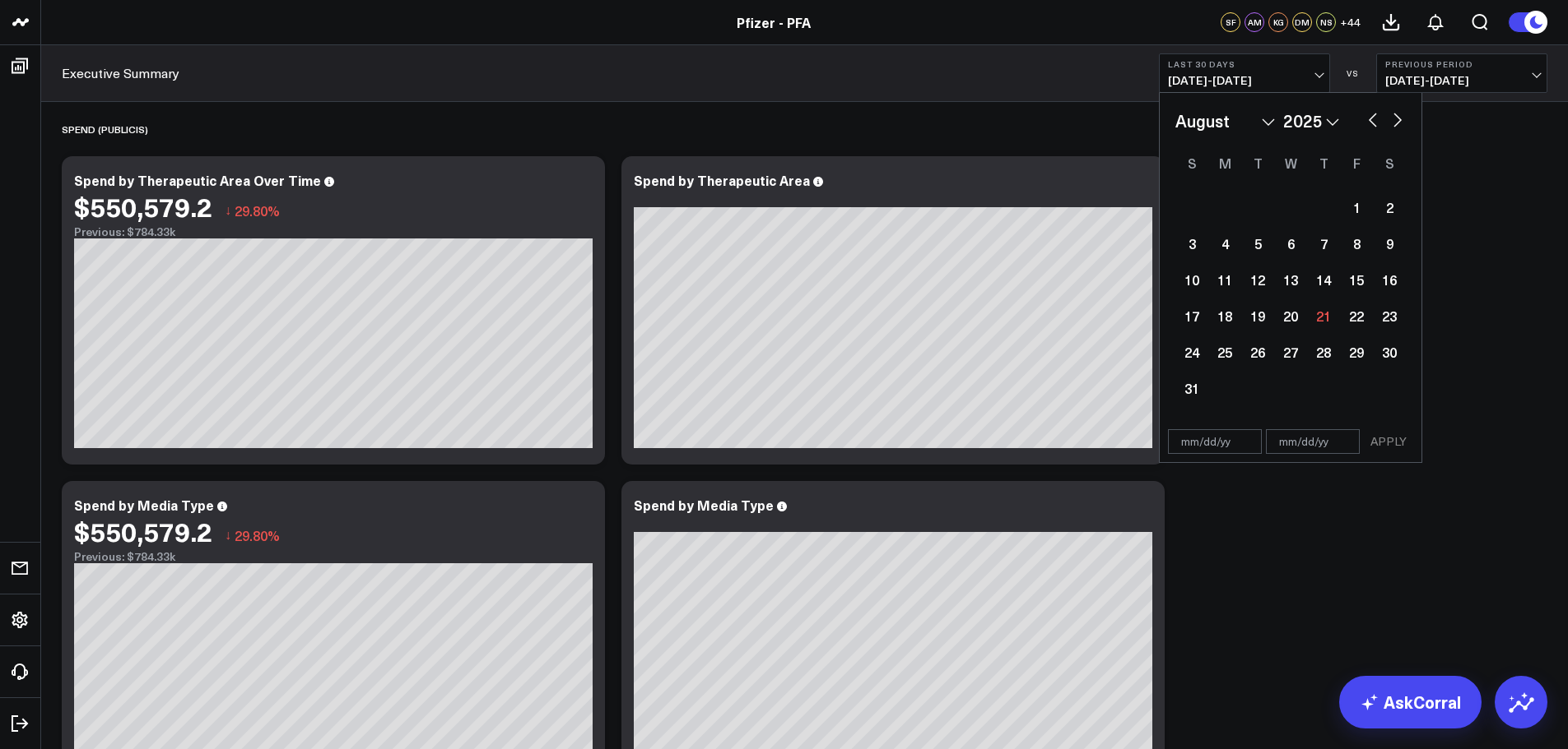
click at [1212, 122] on select "January February March April May June July August September October November De…" at bounding box center [1226, 121] width 100 height 25
select select "5"
select select "2025"
click at [1187, 202] on div "1" at bounding box center [1192, 207] width 33 height 33
select select "5"
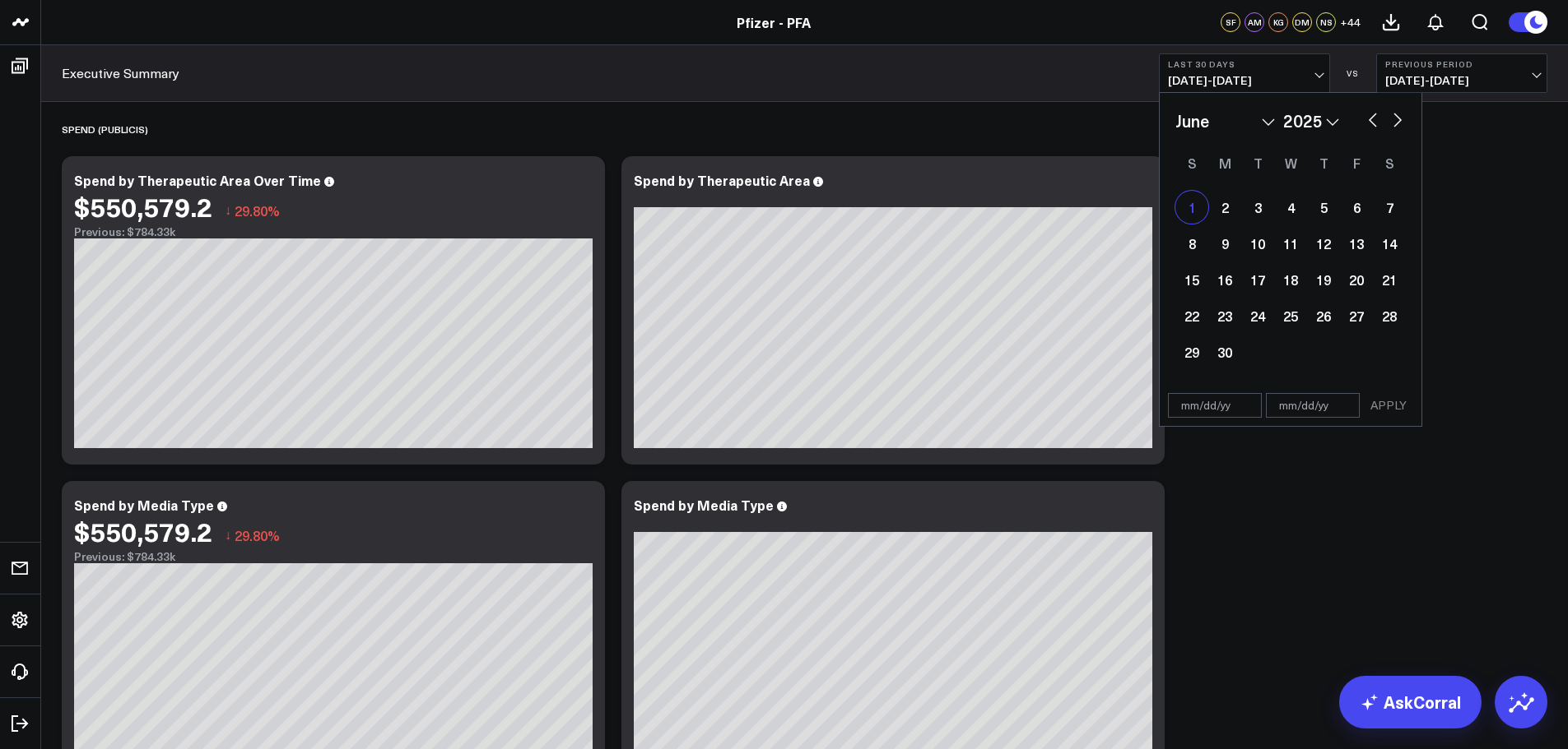
select select "2025"
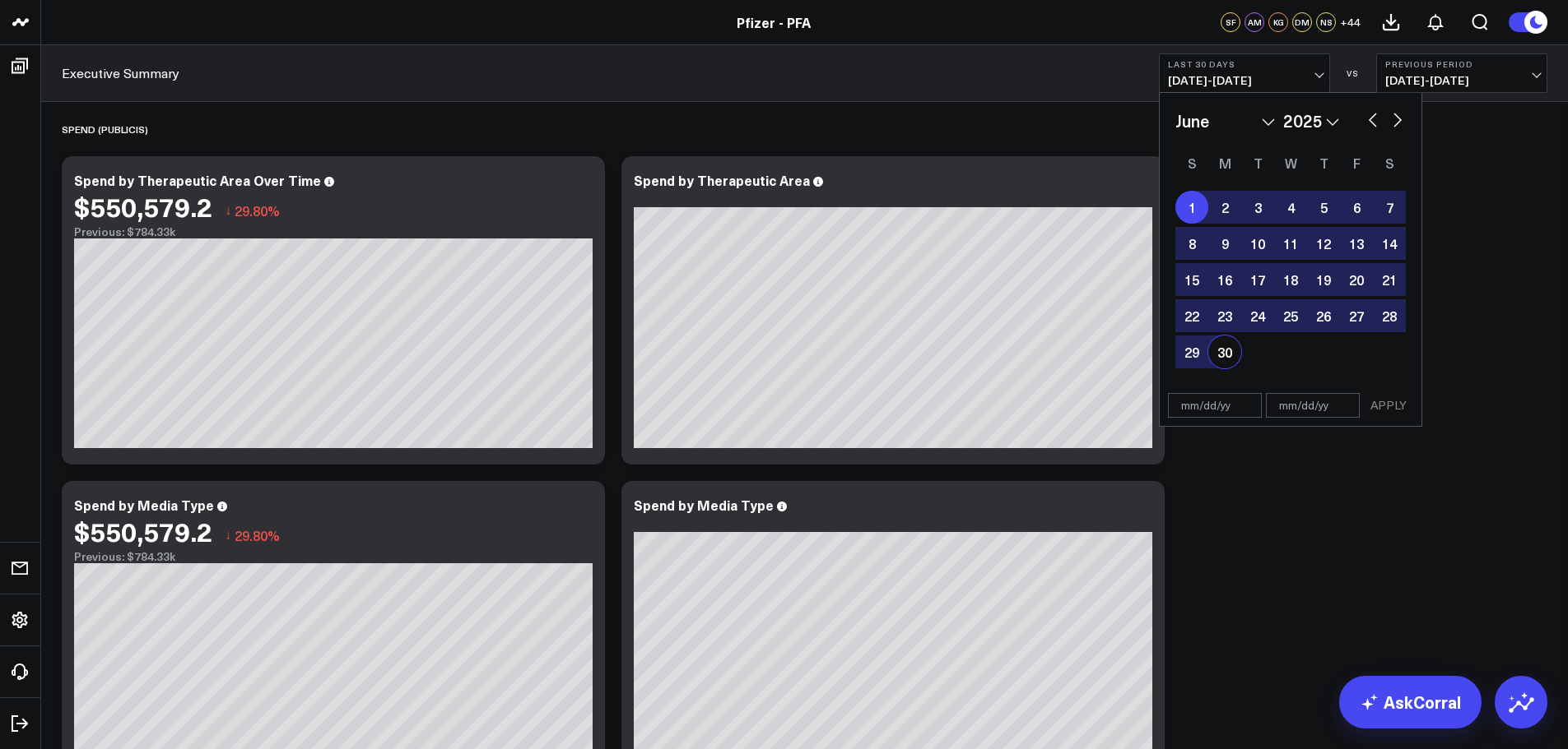
type input "[DATE]"
click at [1227, 356] on div "30" at bounding box center [1225, 352] width 33 height 33
type input "[DATE]"
select select "5"
select select "2025"
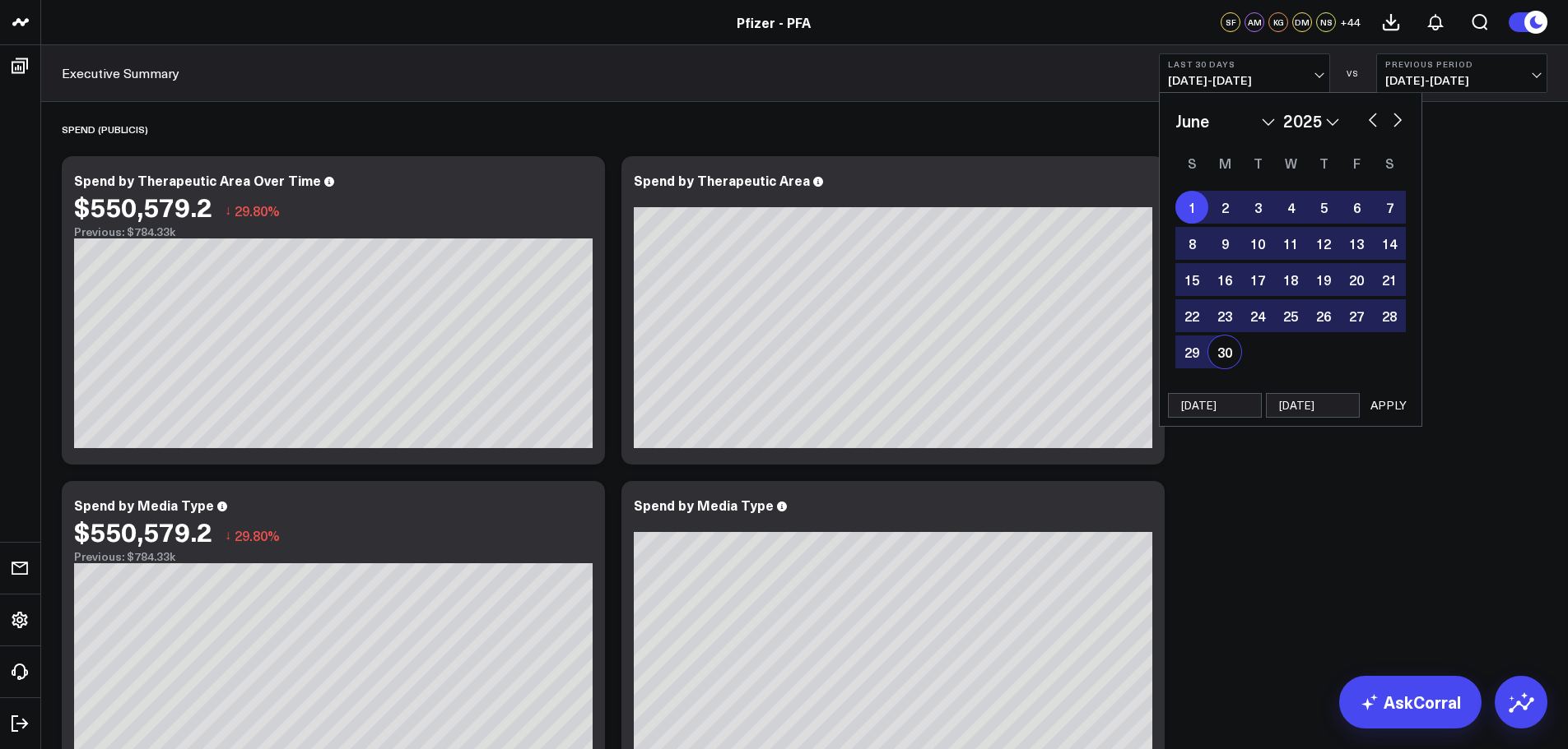
click at [1383, 396] on button "APPLY" at bounding box center [1387, 406] width 49 height 25
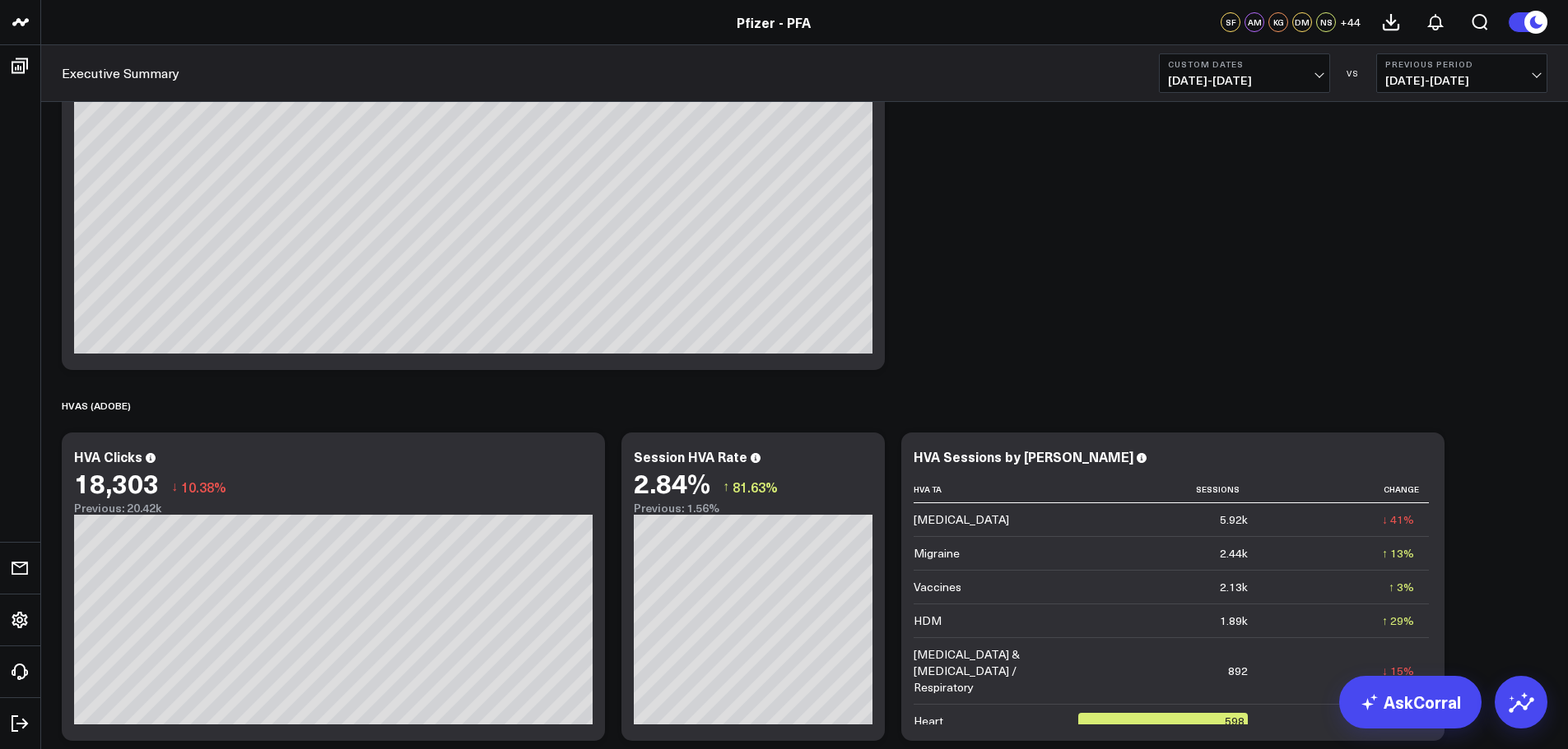
scroll to position [2303, 0]
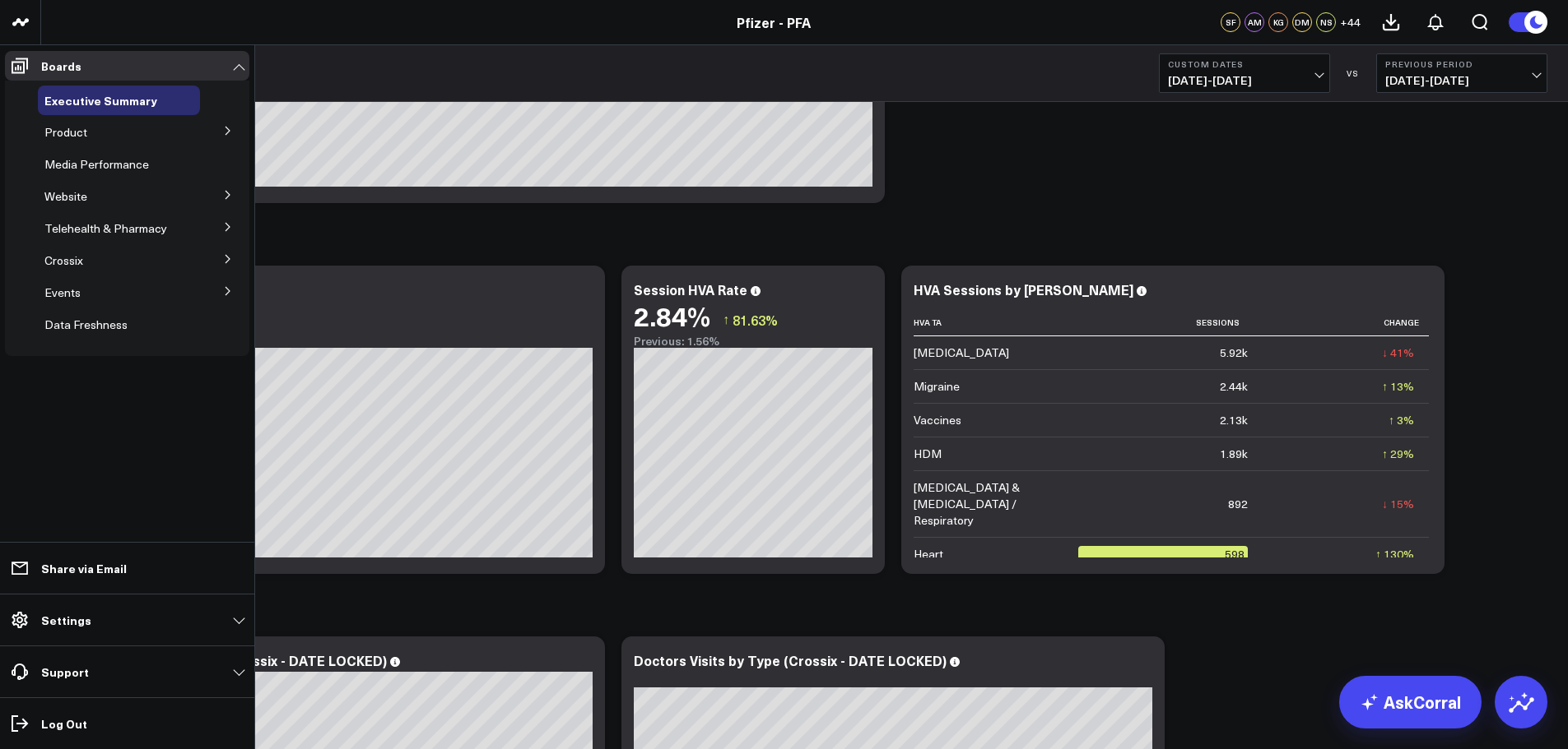
click at [231, 134] on icon at bounding box center [228, 131] width 10 height 10
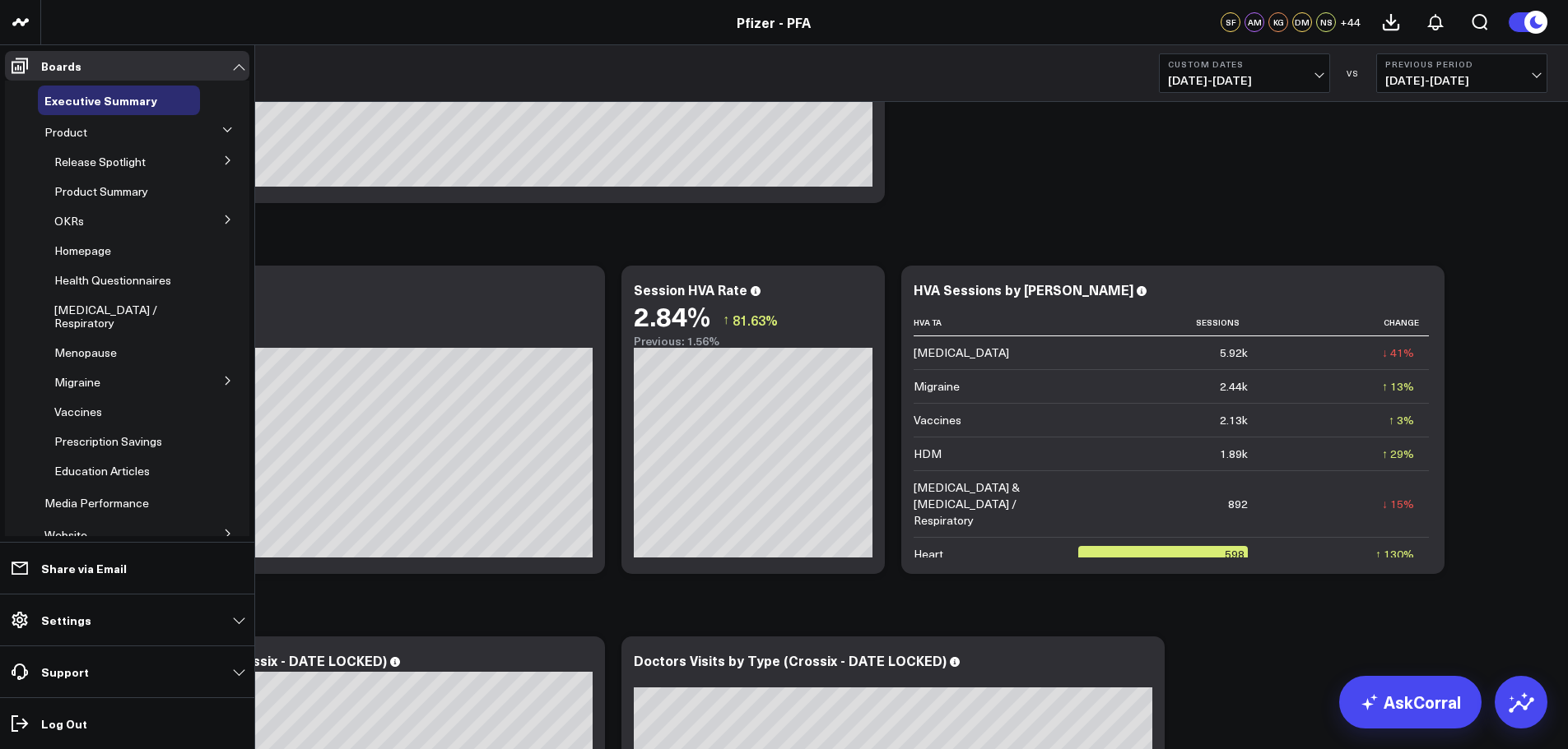
click at [223, 214] on icon at bounding box center [228, 219] width 10 height 10
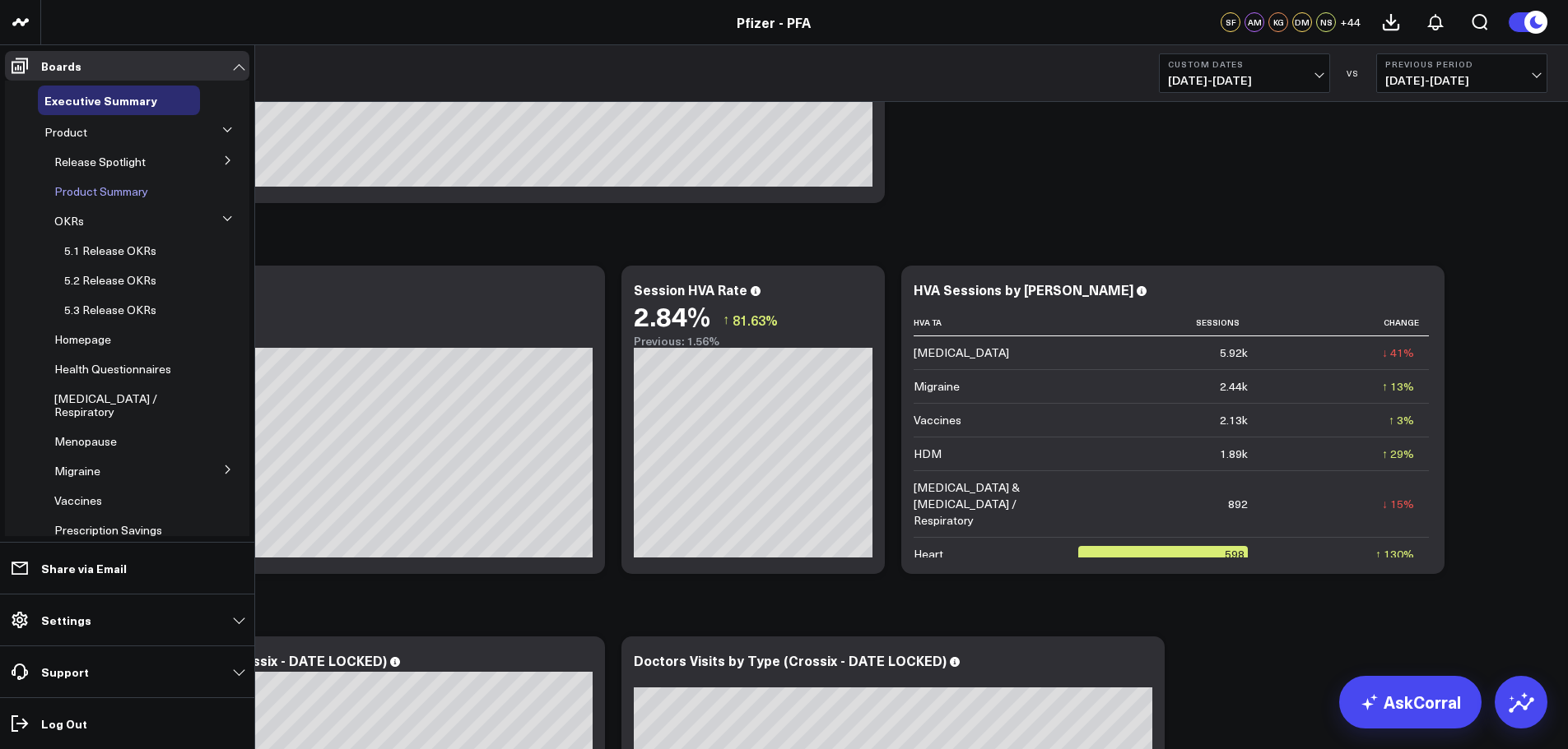
click at [112, 189] on span "Product Summary" at bounding box center [101, 191] width 94 height 15
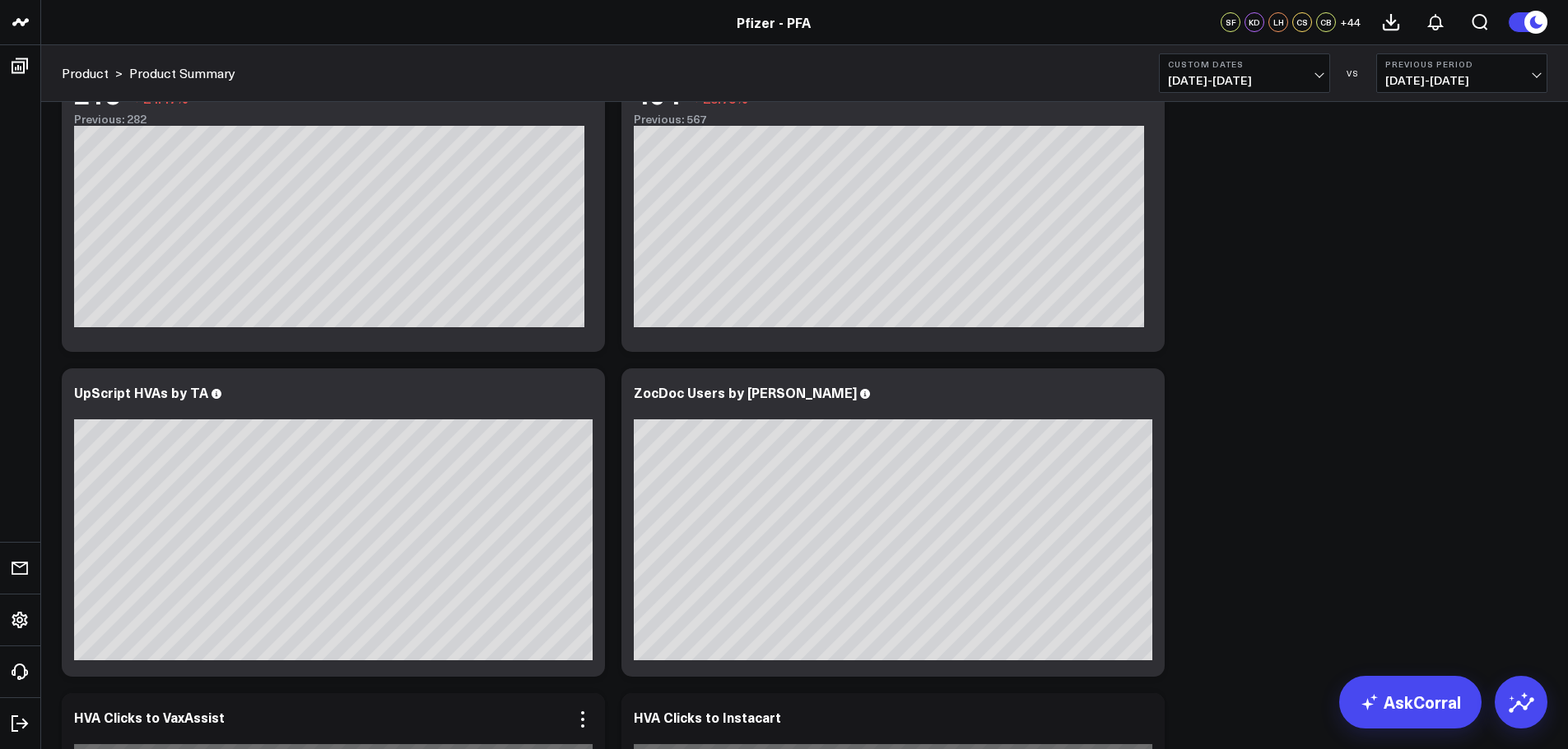
scroll to position [1316, 0]
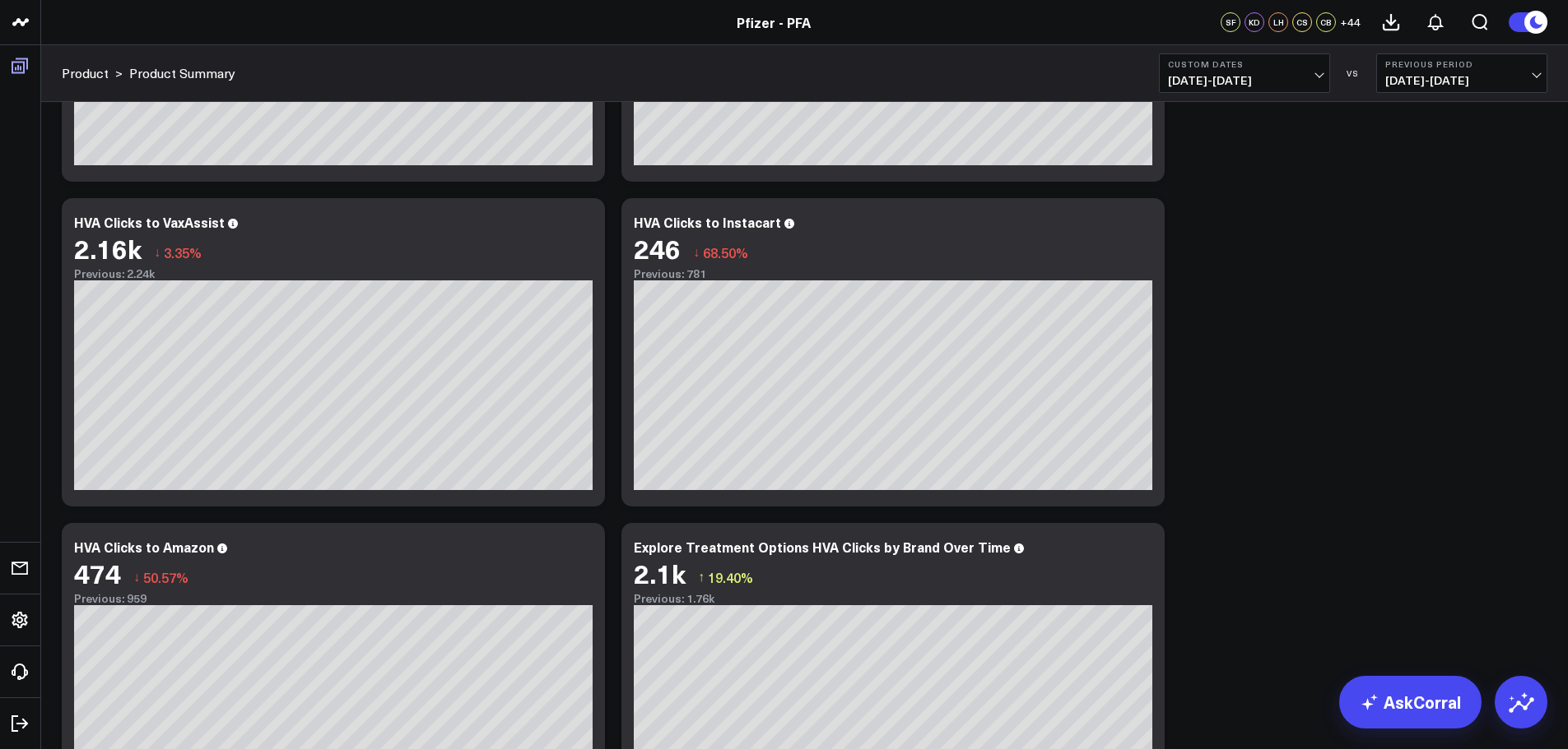
click at [13, 75] on icon at bounding box center [19, 65] width 20 height 20
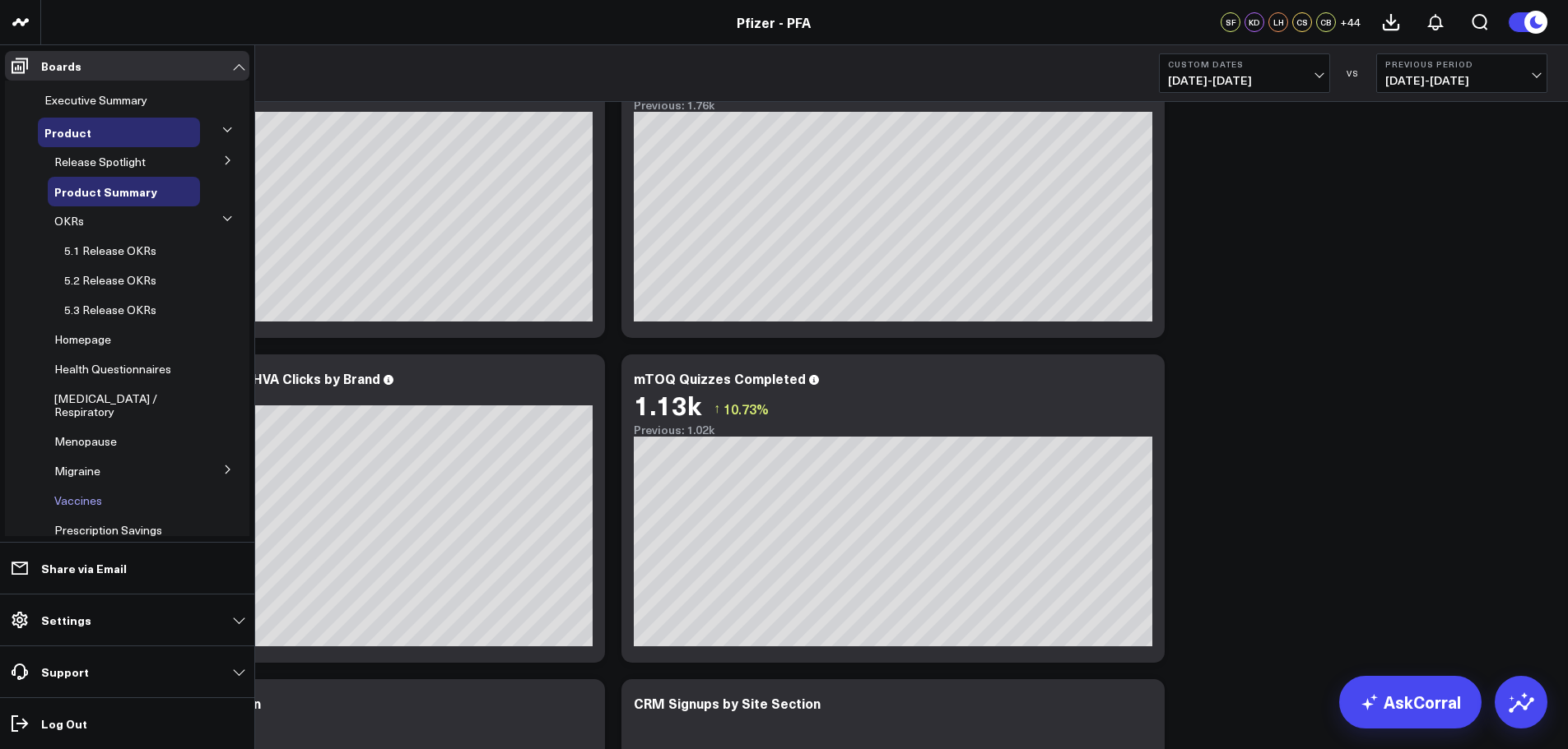
click at [99, 492] on span "Vaccines" at bounding box center [78, 500] width 48 height 15
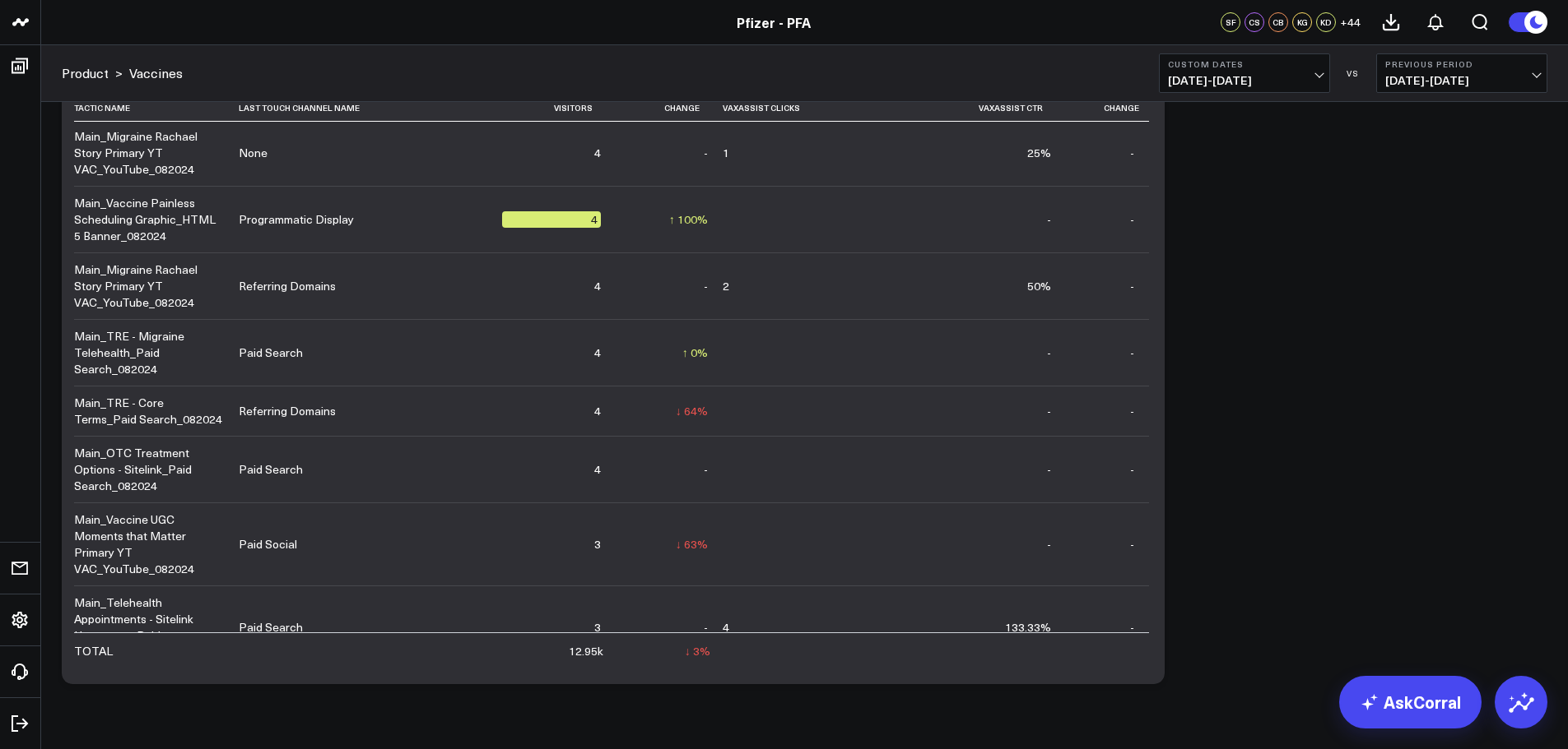
scroll to position [3937, 0]
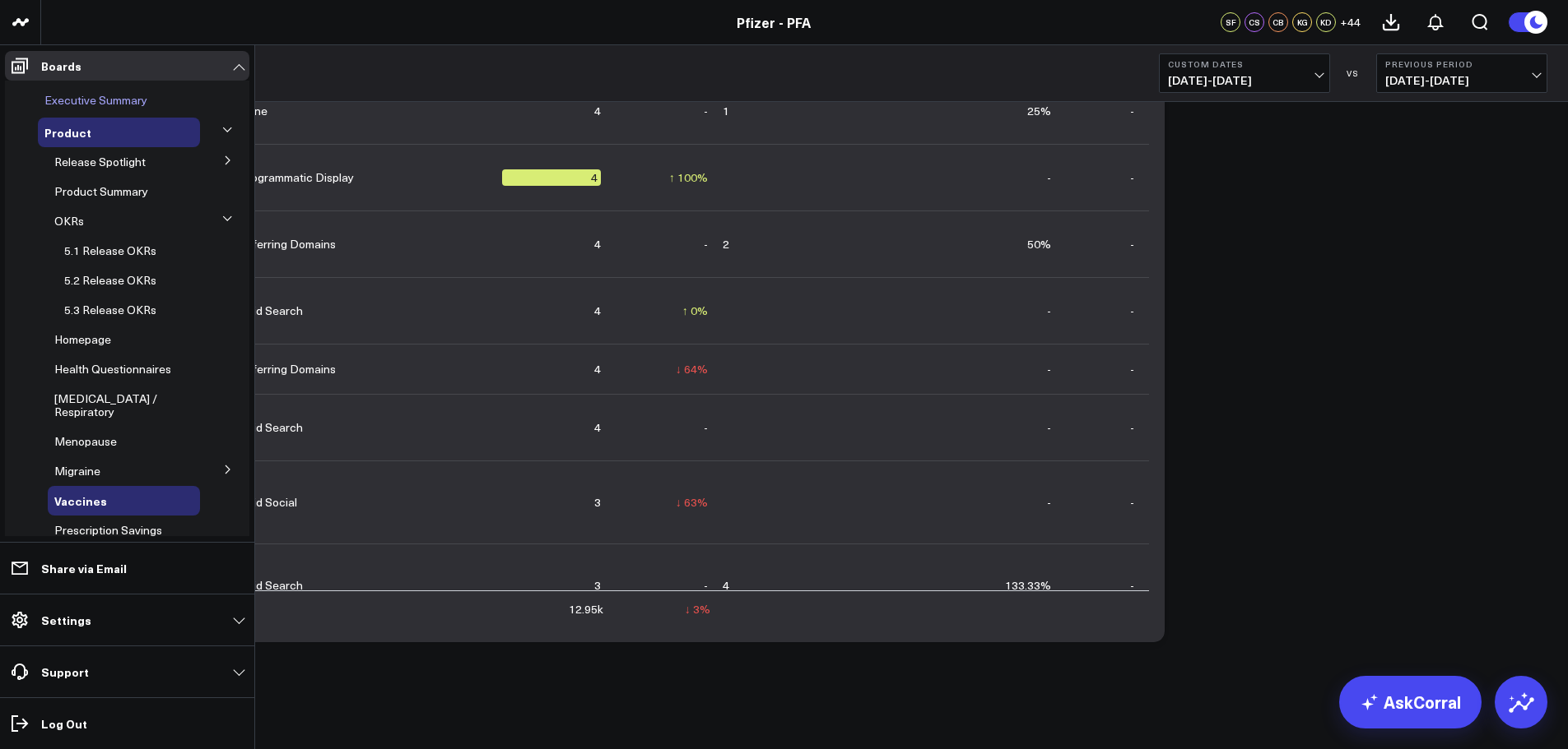
click at [88, 99] on span "Executive Summary" at bounding box center [95, 100] width 103 height 15
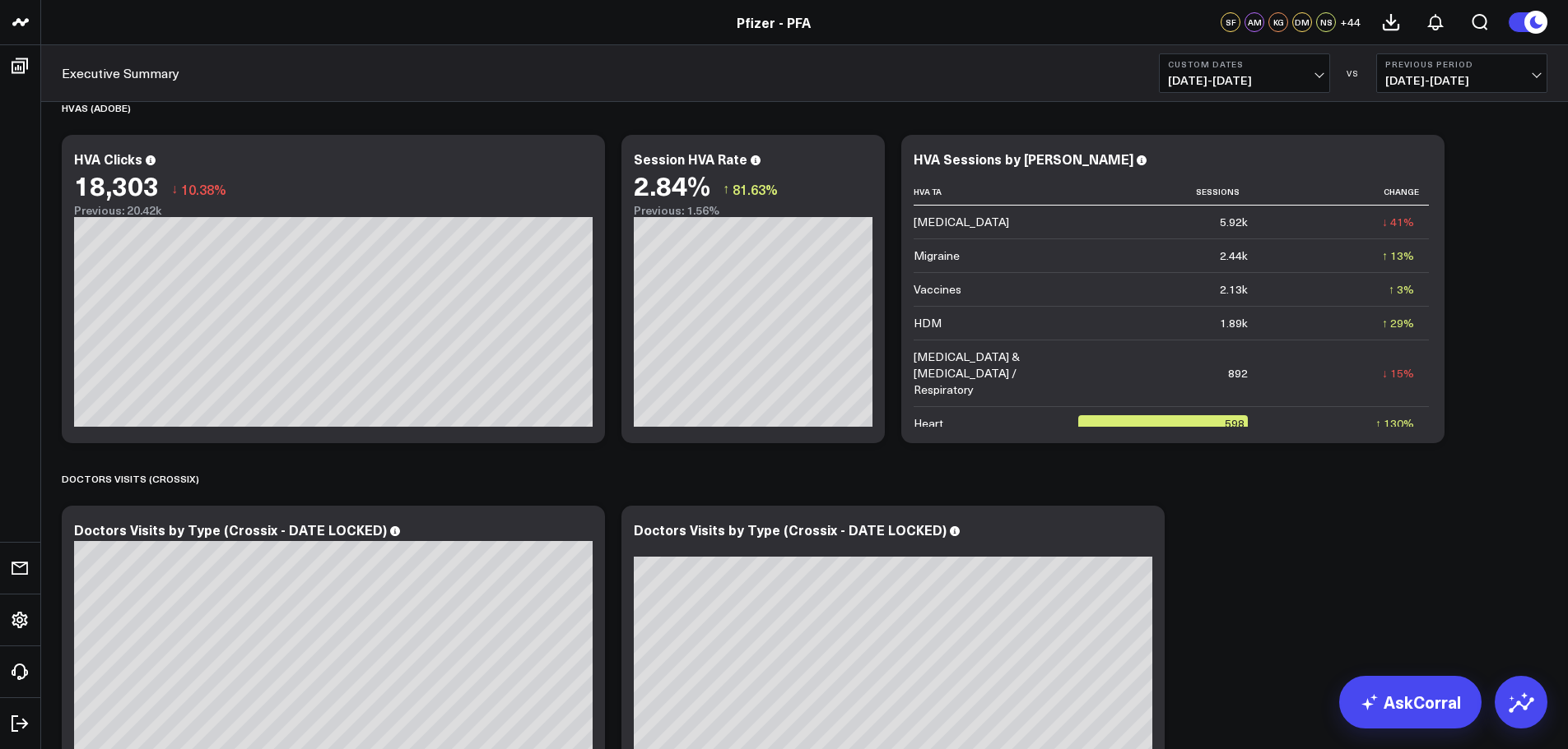
scroll to position [2432, 0]
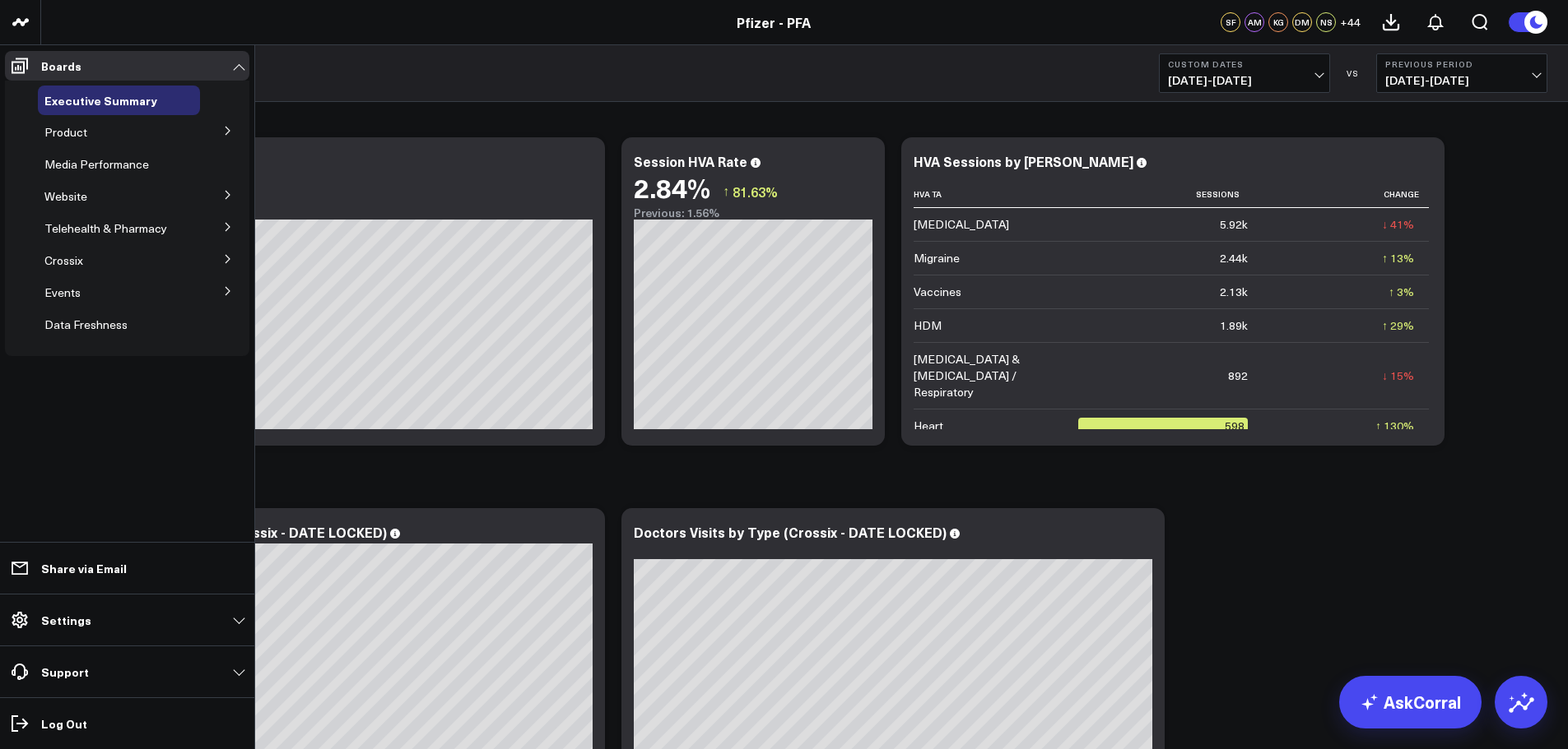
click at [224, 197] on icon at bounding box center [228, 195] width 10 height 10
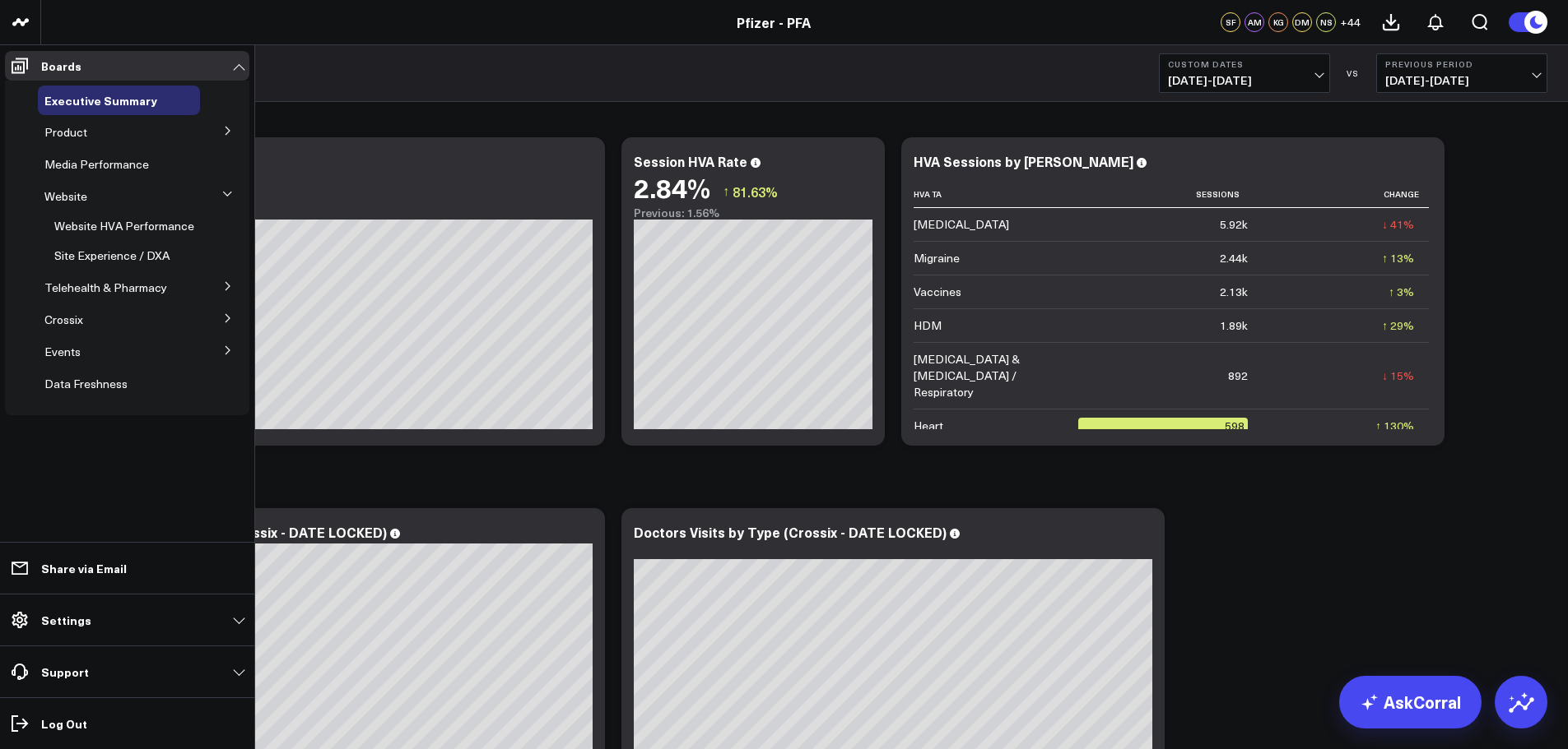
click at [229, 128] on icon at bounding box center [228, 131] width 10 height 10
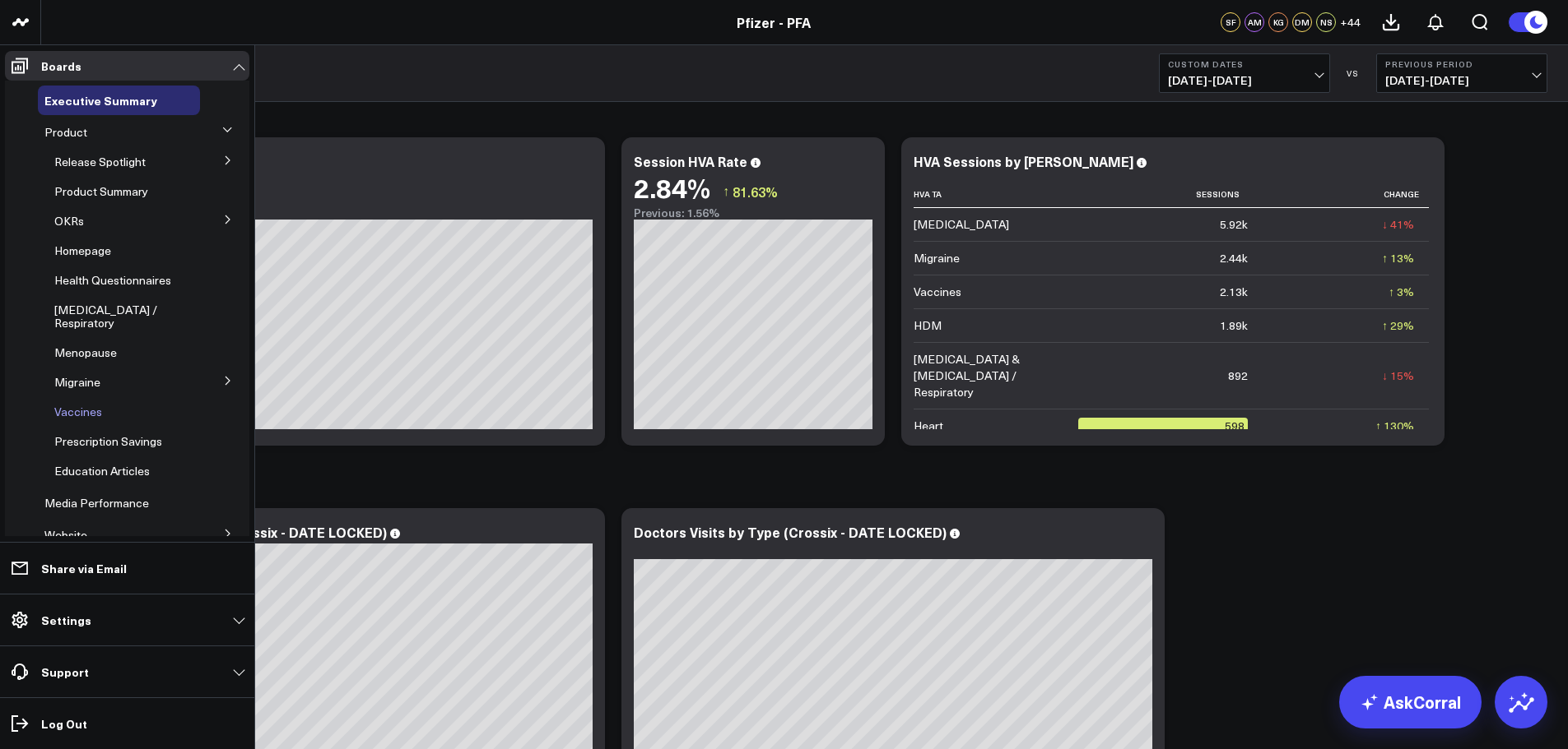
click at [100, 404] on span "Vaccines" at bounding box center [78, 412] width 48 height 15
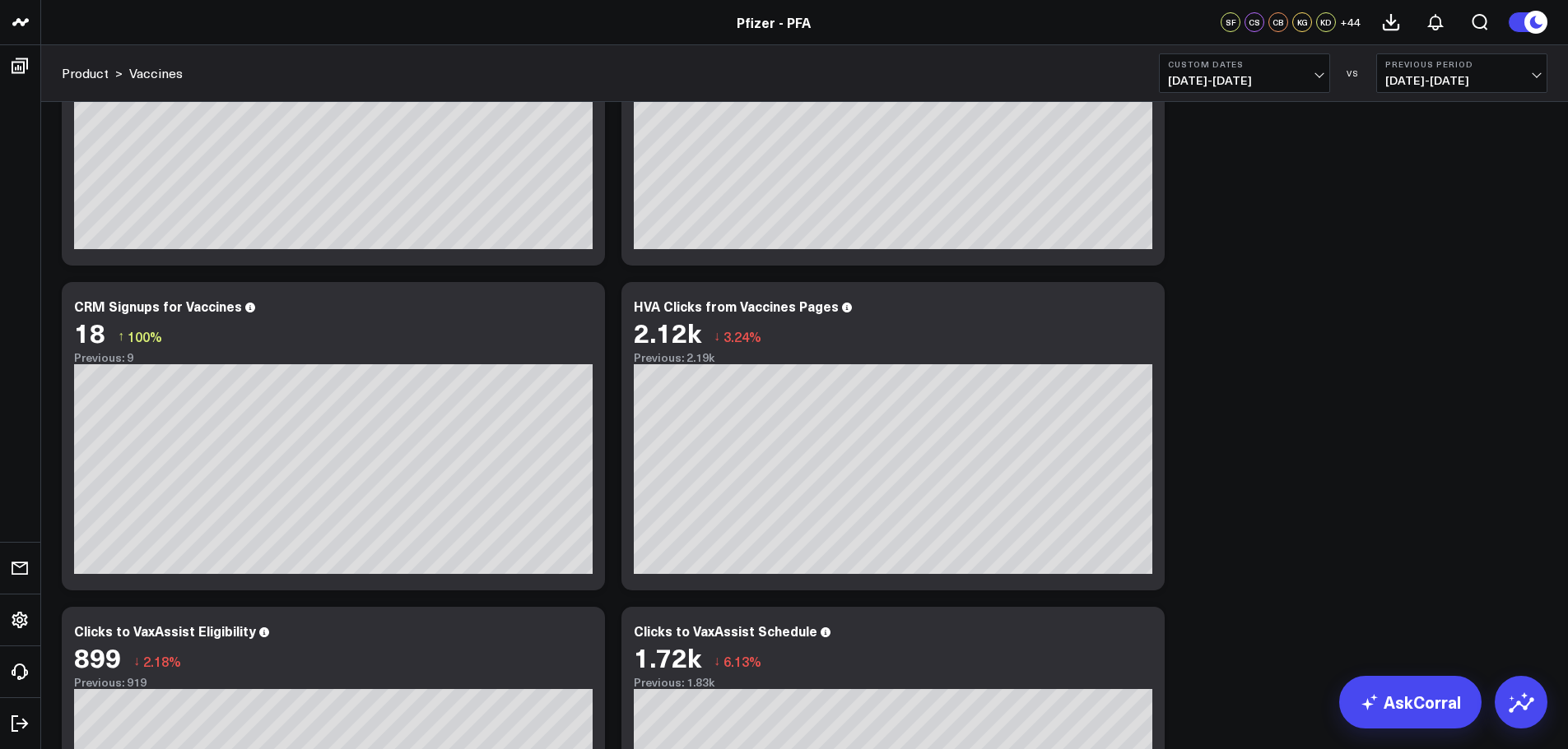
scroll to position [190, 0]
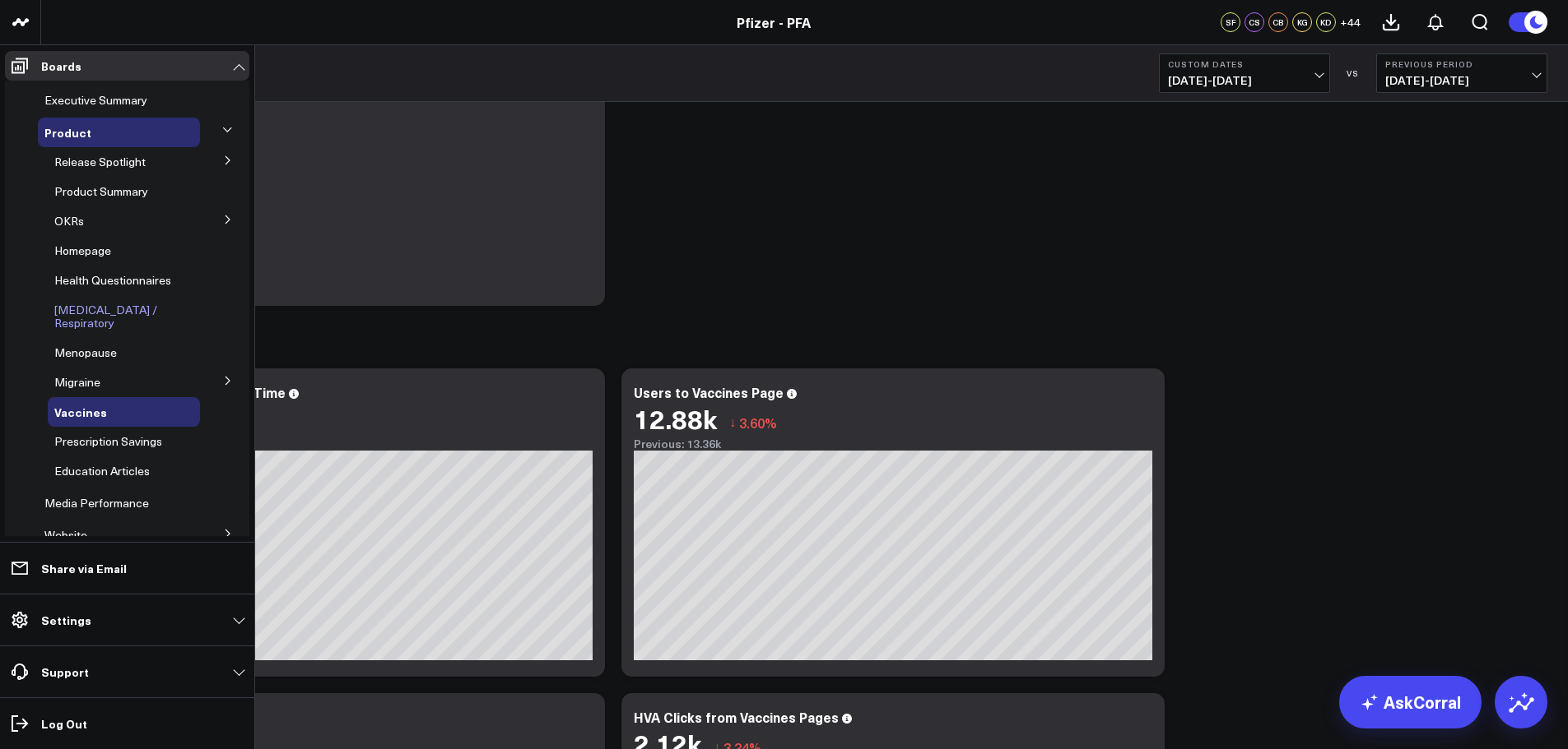
click at [90, 312] on span "[MEDICAL_DATA] / Respiratory" at bounding box center [105, 316] width 103 height 29
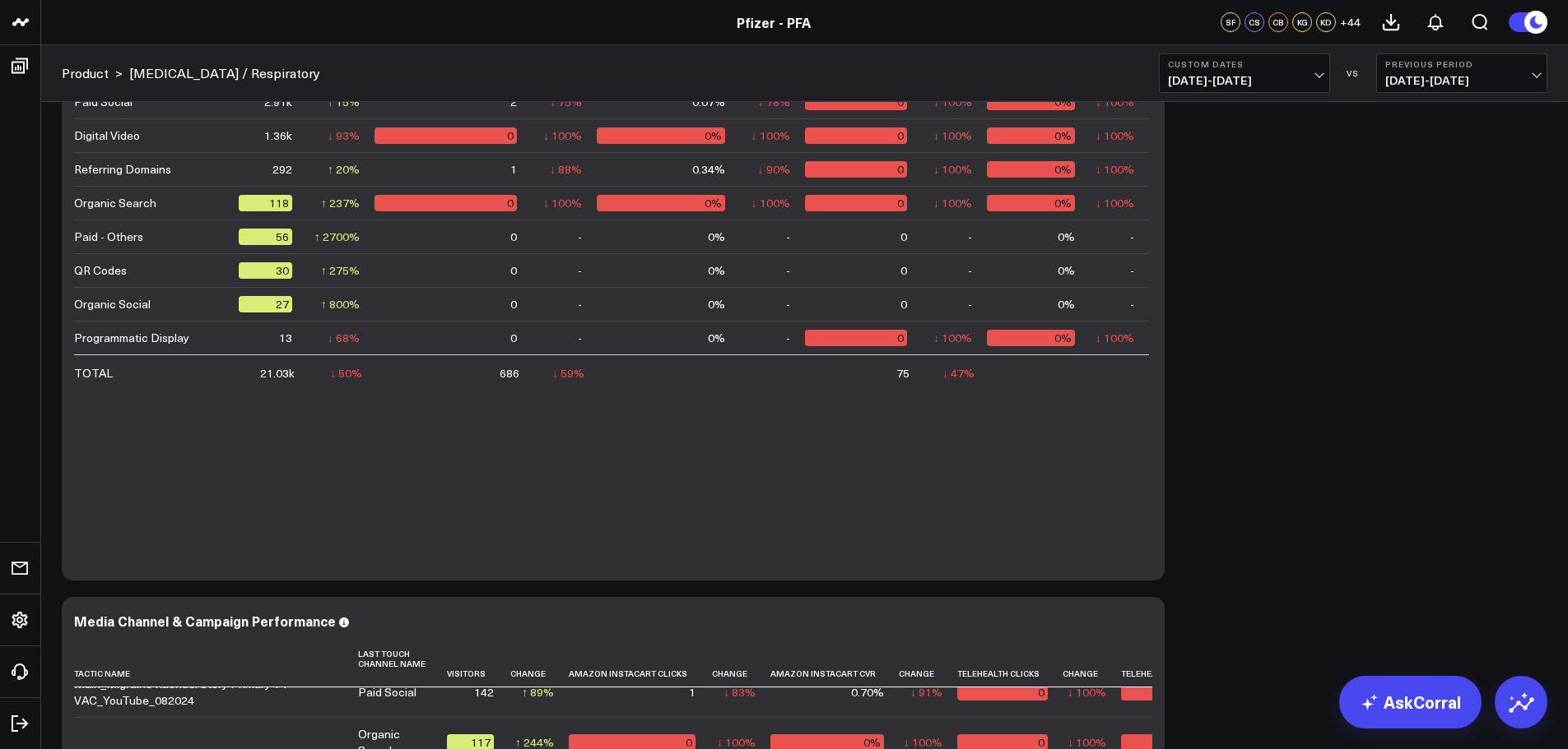
scroll to position [412, 0]
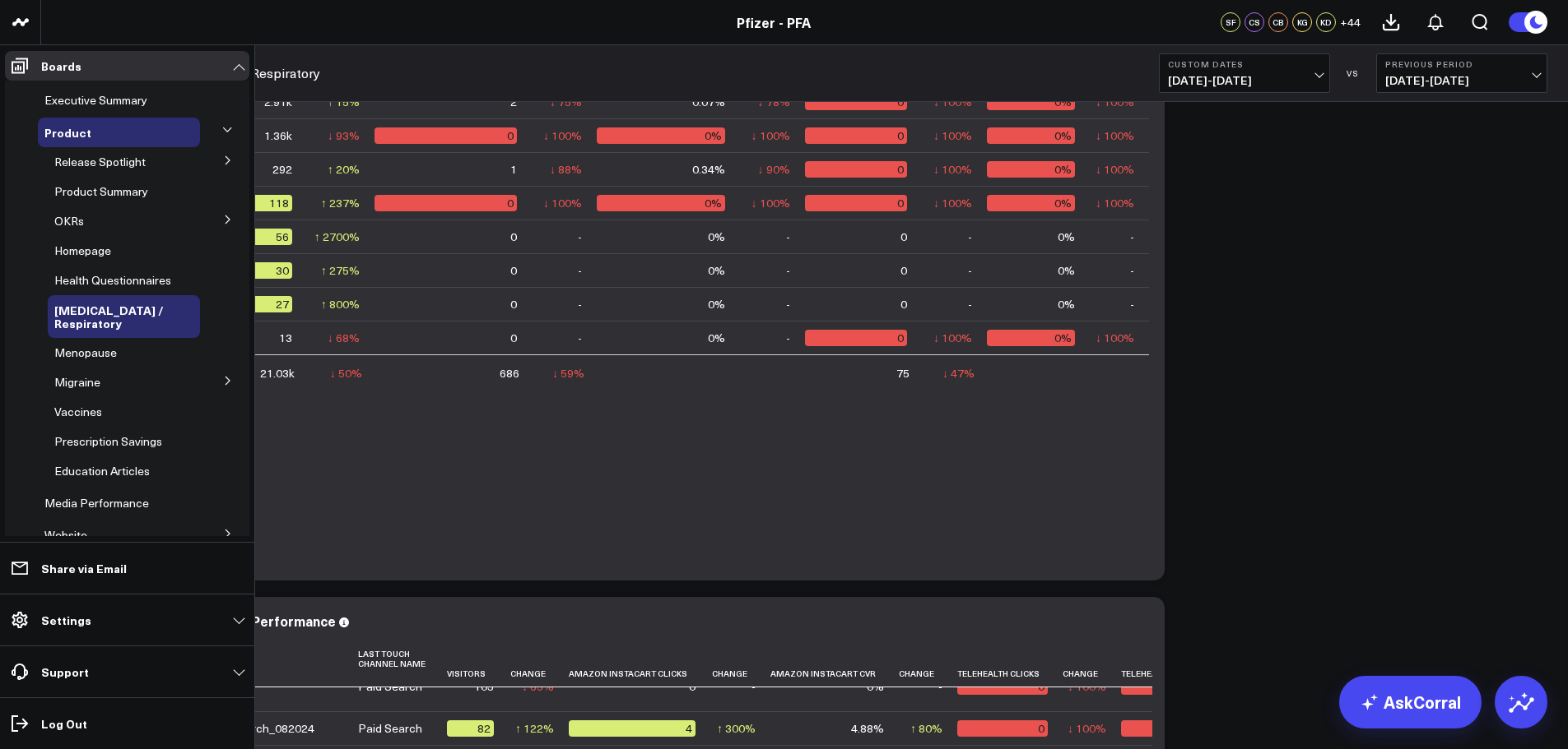
click at [134, 220] on div "OKRs" at bounding box center [124, 221] width 152 height 30
click at [221, 212] on button at bounding box center [228, 219] width 42 height 25
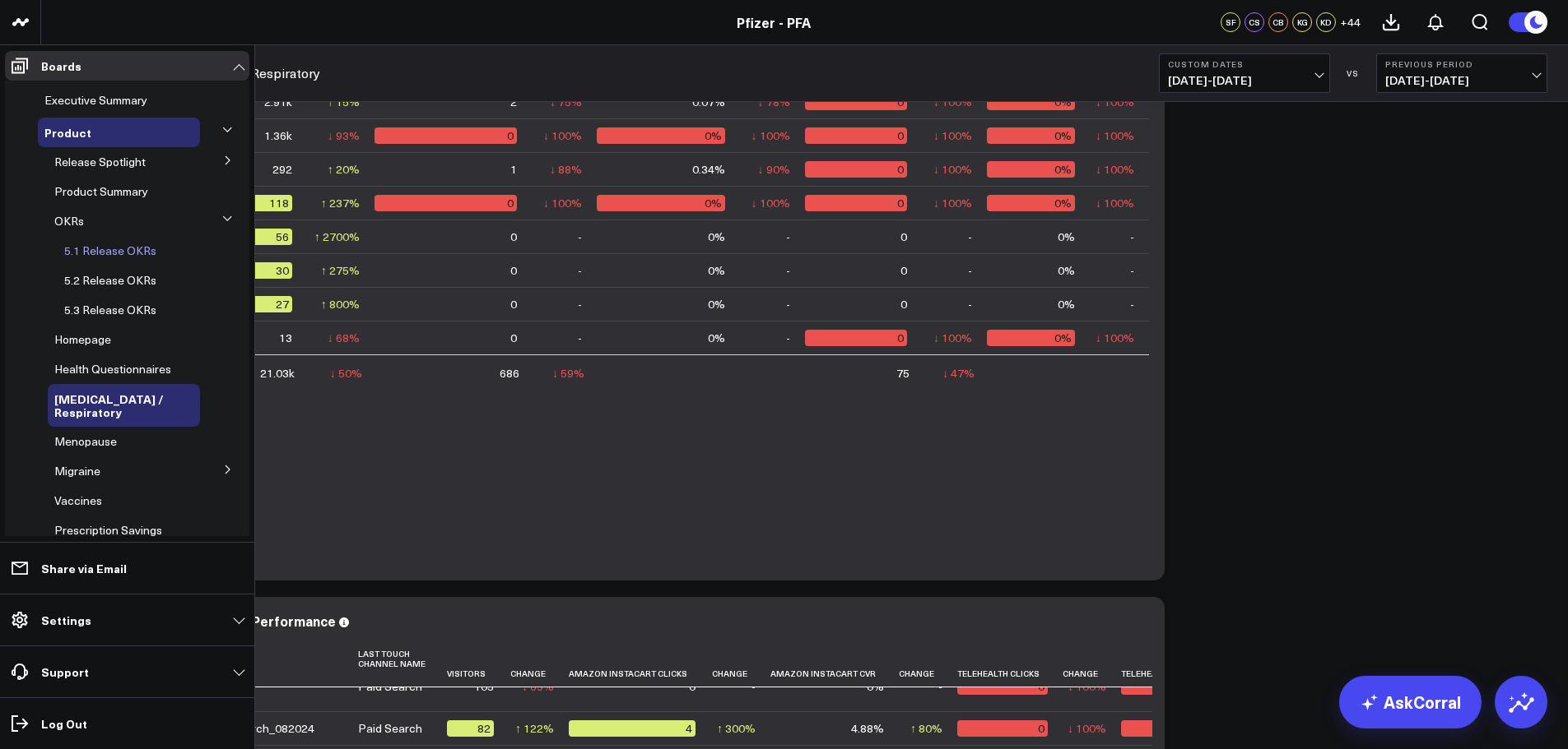
click at [120, 247] on span "5.1 Release OKRs" at bounding box center [111, 250] width 92 height 15
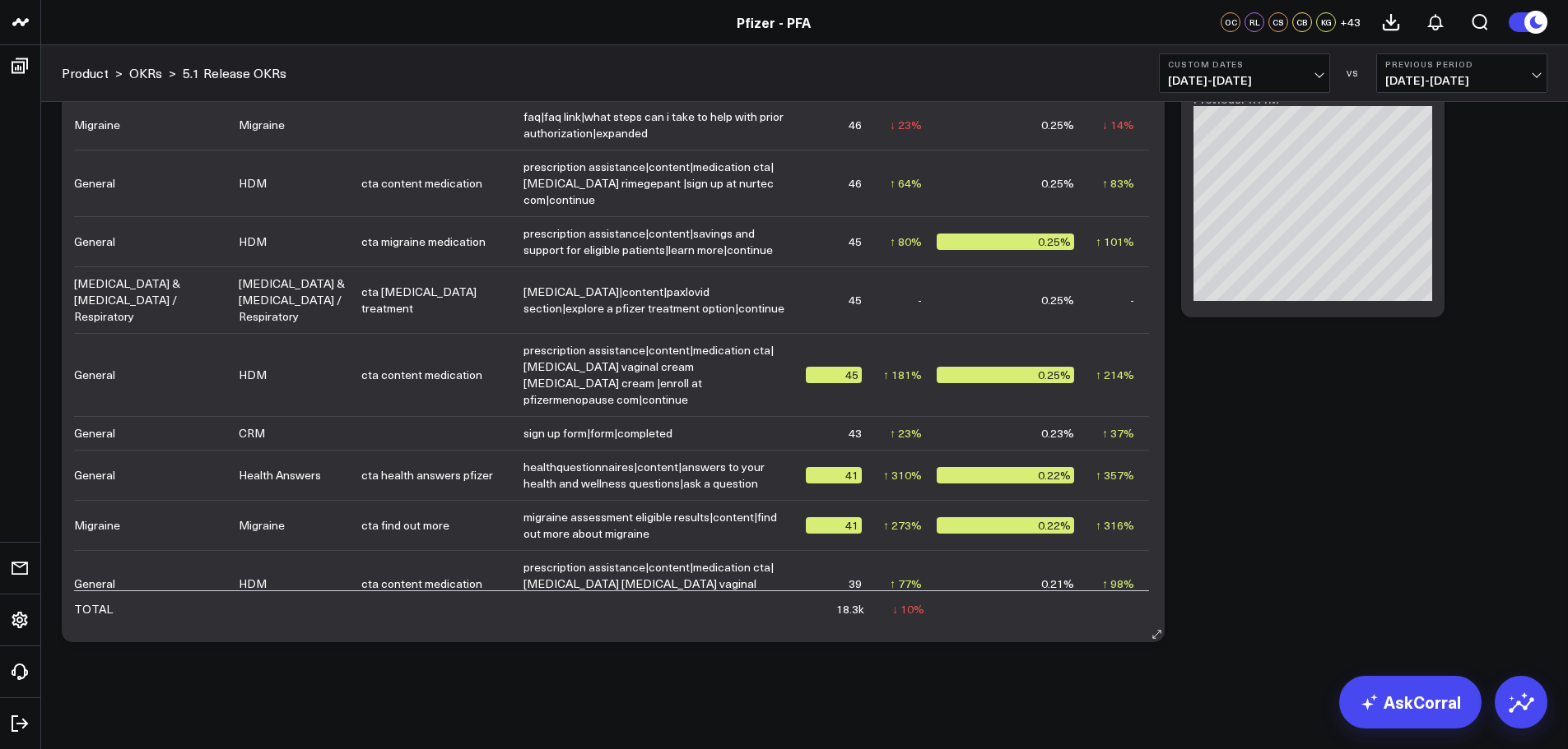
scroll to position [2797, 0]
